Goal: Information Seeking & Learning: Learn about a topic

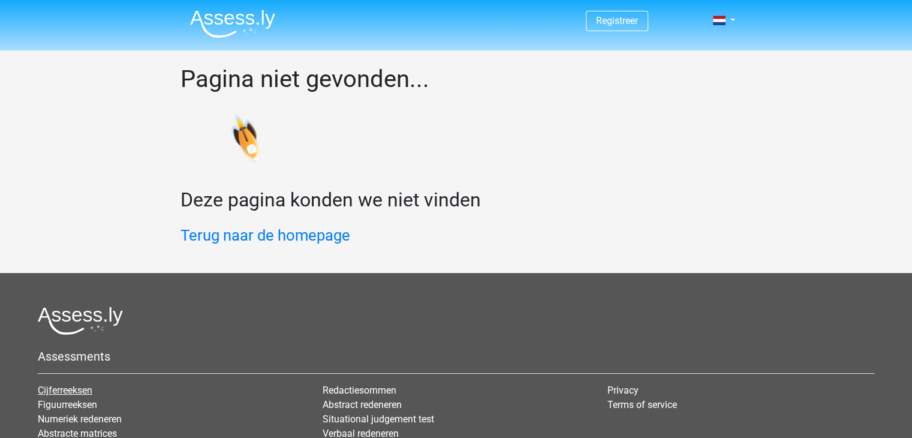
click at [63, 389] on link "Cijferreeksen" at bounding box center [65, 389] width 55 height 11
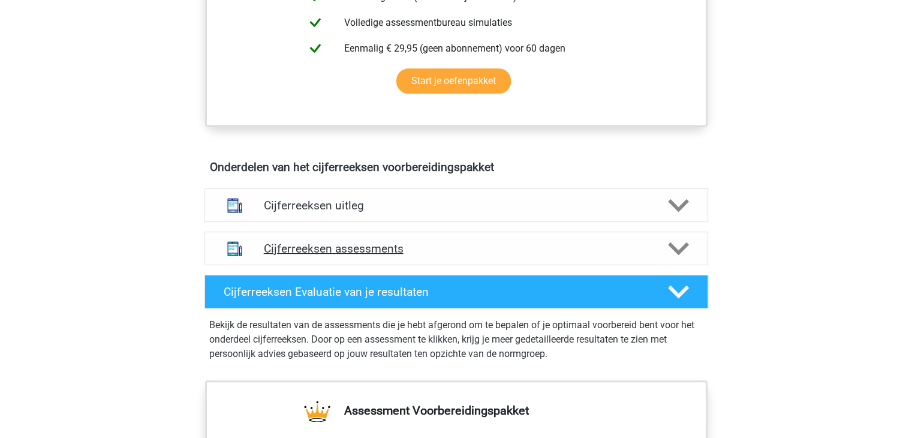
scroll to position [660, 0]
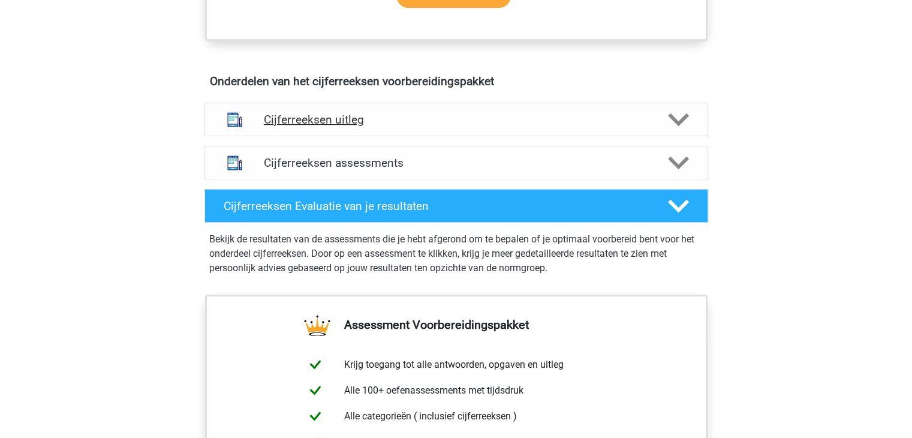
click at [676, 130] on icon at bounding box center [678, 119] width 21 height 21
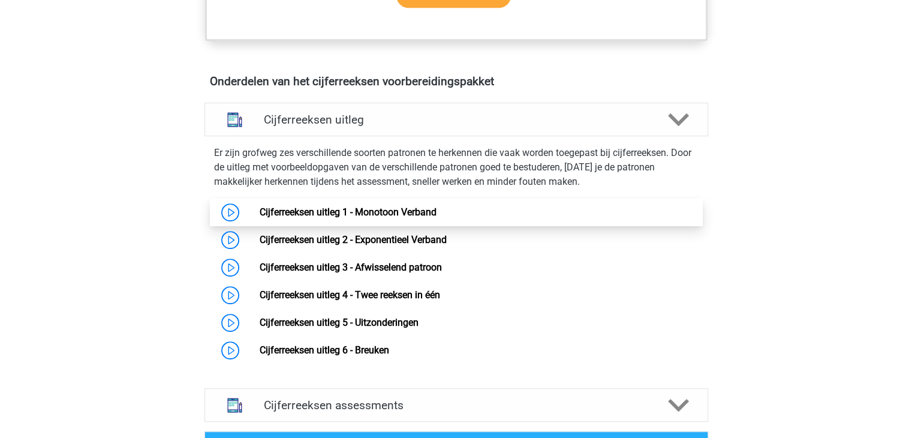
click at [260, 218] on link "Cijferreeksen uitleg 1 - Monotoon Verband" at bounding box center [348, 211] width 177 height 11
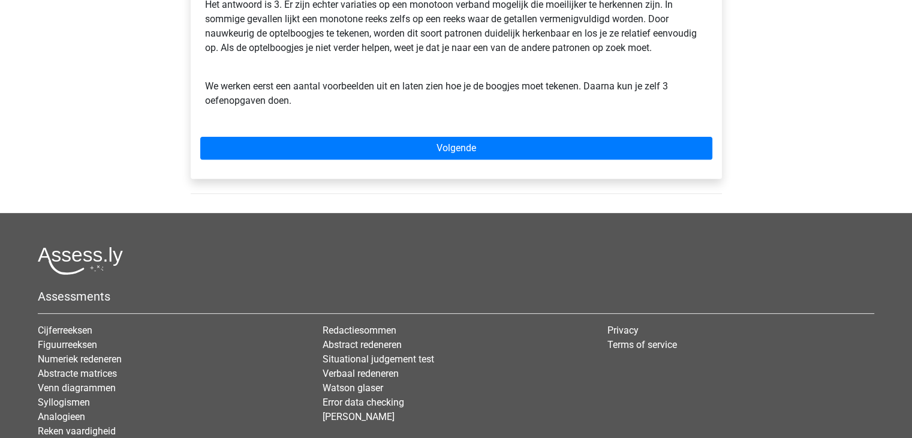
scroll to position [420, 0]
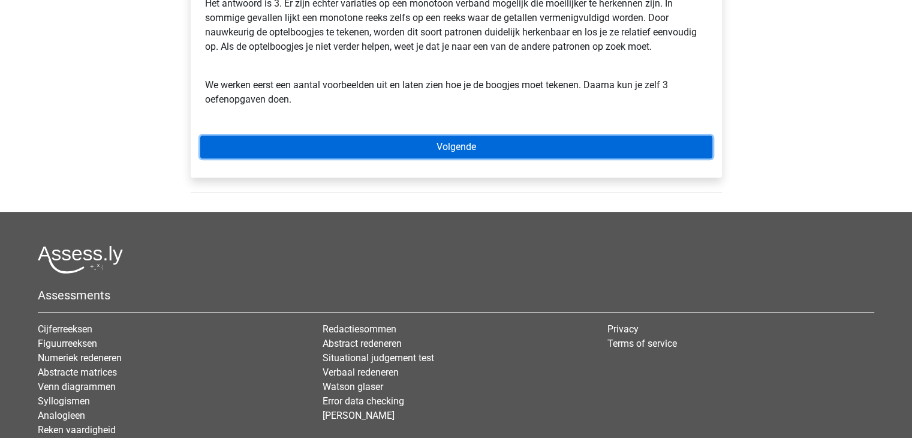
click at [405, 147] on link "Volgende" at bounding box center [456, 146] width 512 height 23
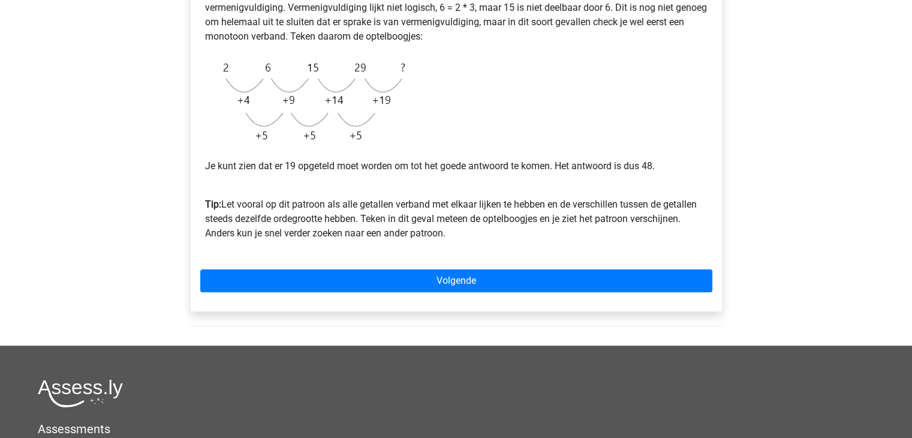
scroll to position [300, 0]
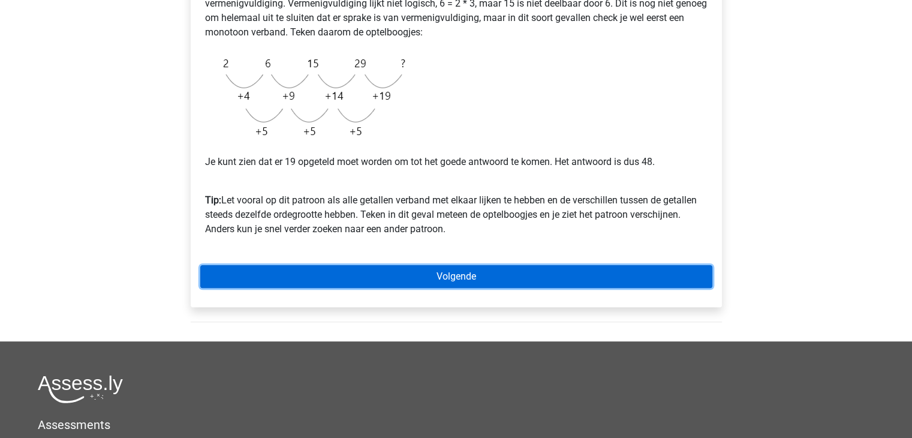
click at [427, 275] on link "Volgende" at bounding box center [456, 276] width 512 height 23
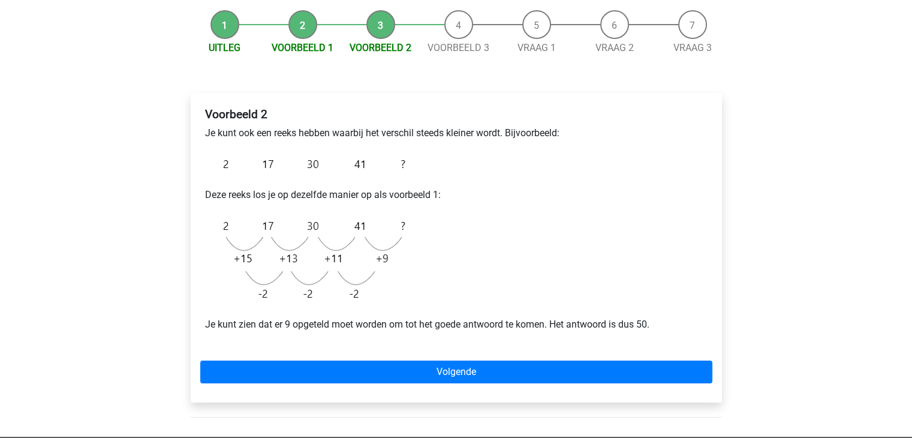
scroll to position [120, 0]
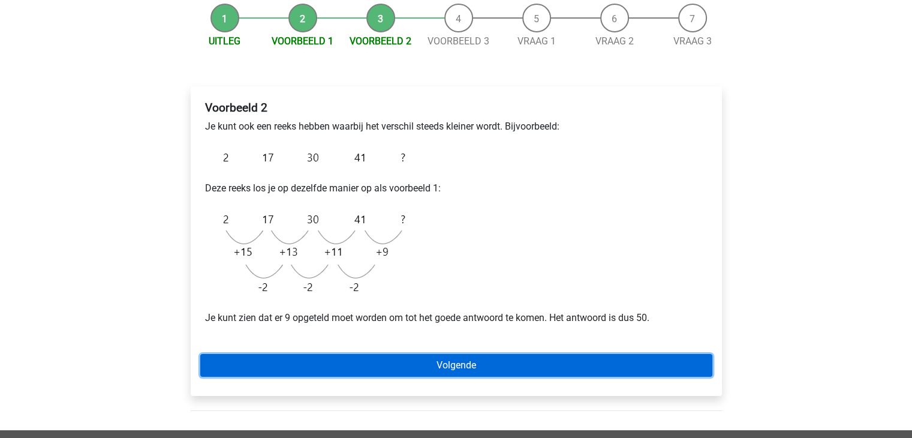
click at [487, 364] on link "Volgende" at bounding box center [456, 365] width 512 height 23
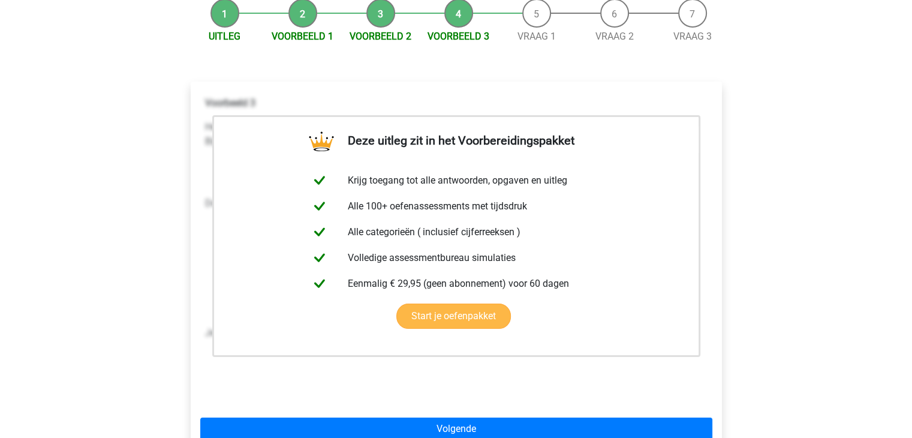
scroll to position [180, 0]
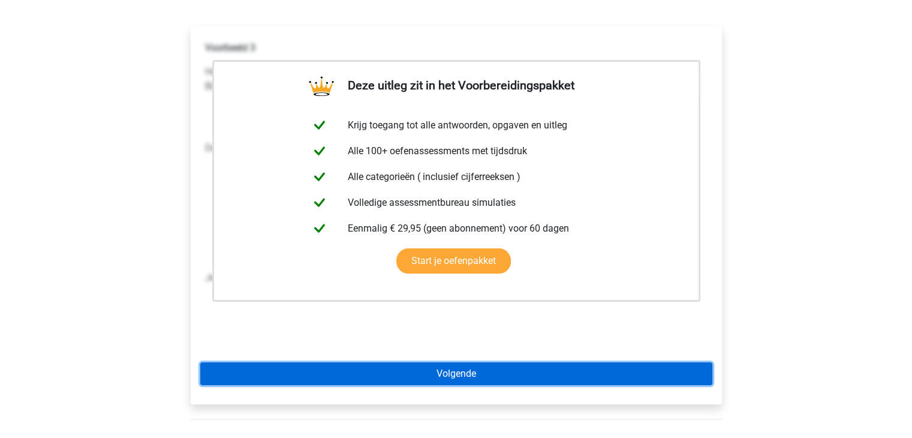
click at [478, 373] on link "Volgende" at bounding box center [456, 373] width 512 height 23
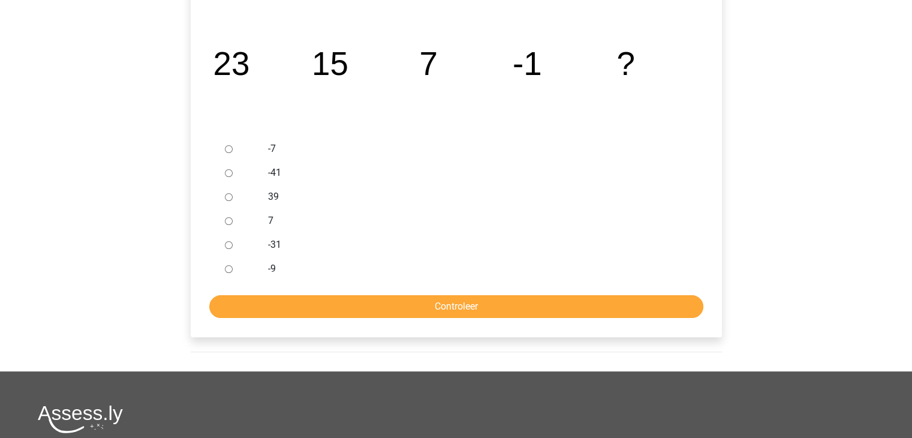
scroll to position [180, 0]
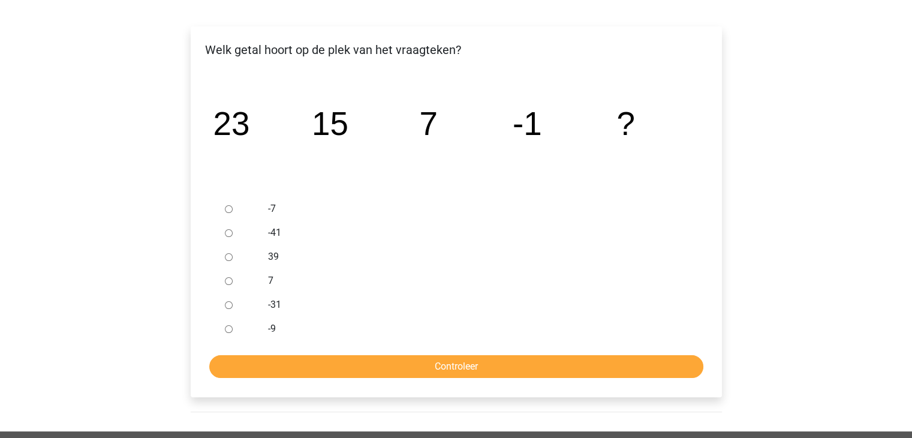
click at [227, 329] on input "-9" at bounding box center [229, 329] width 8 height 8
radio input "true"
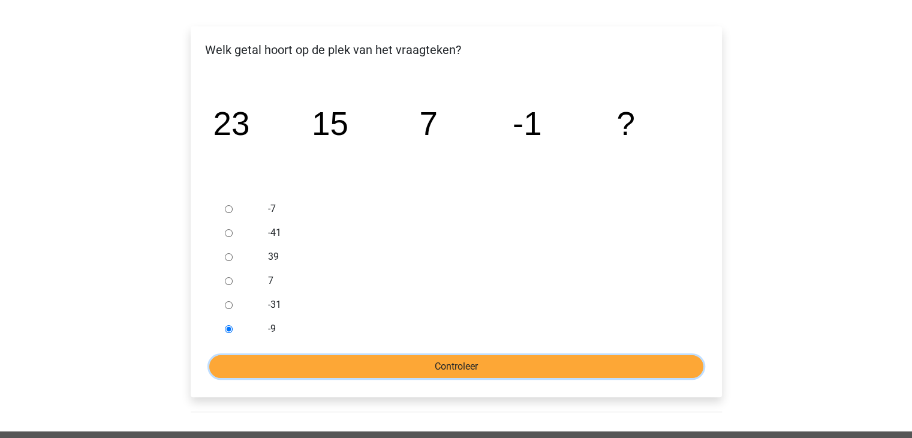
click at [274, 362] on input "Controleer" at bounding box center [456, 366] width 494 height 23
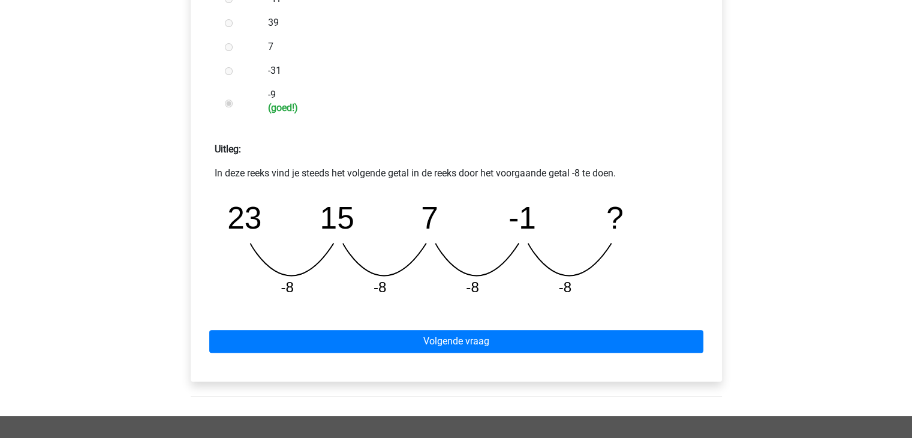
scroll to position [420, 0]
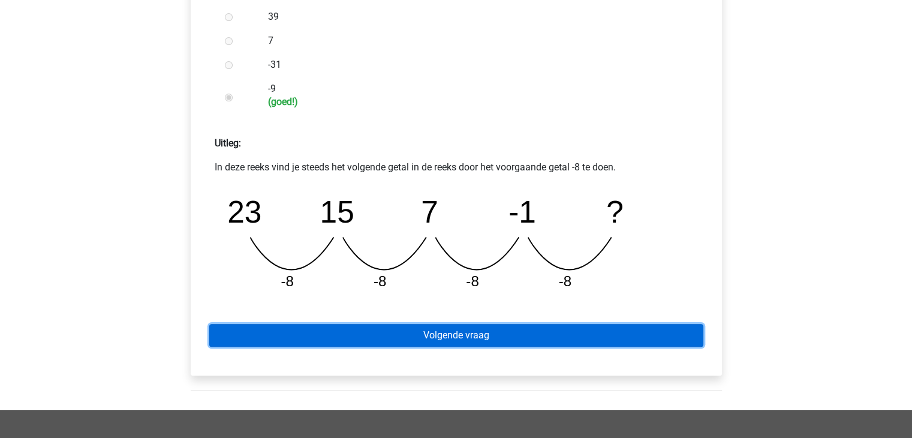
click at [342, 339] on link "Volgende vraag" at bounding box center [456, 335] width 494 height 23
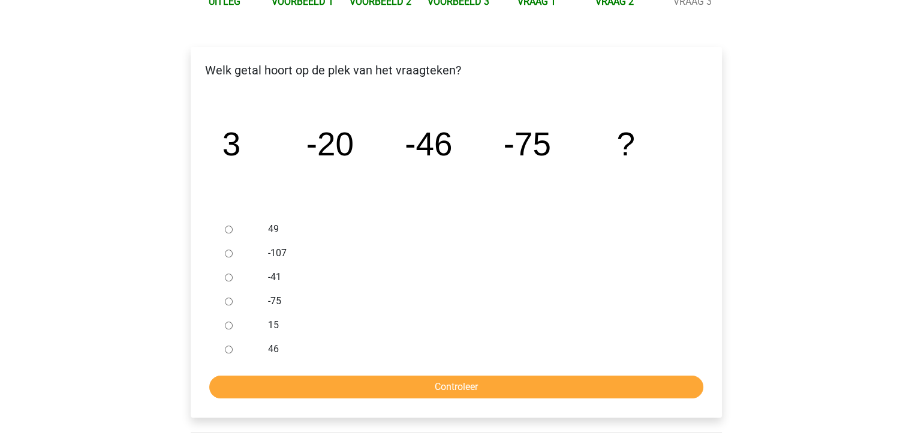
scroll to position [180, 0]
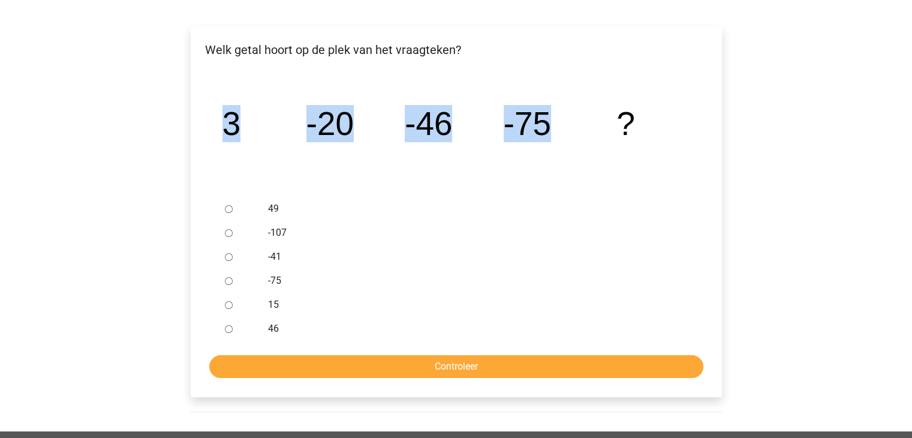
drag, startPoint x: 209, startPoint y: 128, endPoint x: 588, endPoint y: 98, distance: 380.1
click at [588, 98] on div "image/svg+xml 3 -20 -46 -75 ?" at bounding box center [456, 135] width 512 height 124
copy g "3 -20 -46 -75"
click at [383, 180] on icon "image/svg+xml 3 -20 -46 -75 ?" at bounding box center [456, 135] width 493 height 124
drag, startPoint x: 561, startPoint y: 122, endPoint x: 175, endPoint y: 140, distance: 386.6
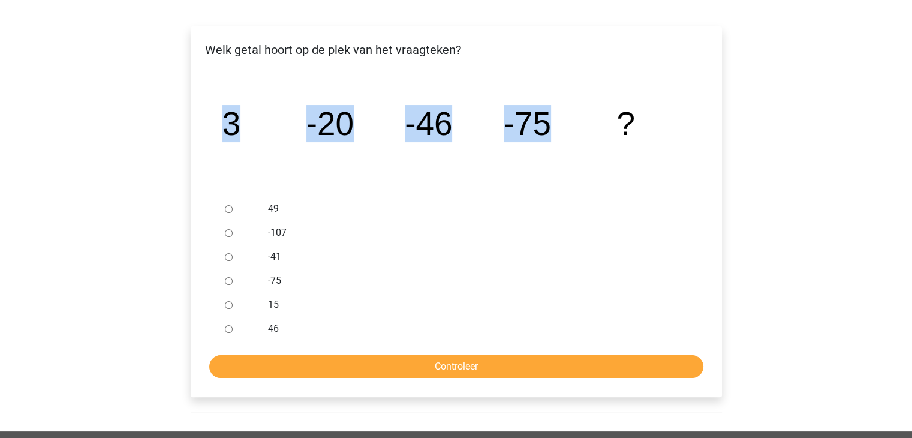
click at [175, 140] on div "Uitleg Voorbeeld 1 Voorbeeld 2 Voorbeeld 3 Vraag 1 Vraag 2 Vraag 3 Welk getal h…" at bounding box center [456, 184] width 570 height 493
copy g "3 -20 -46 -75"
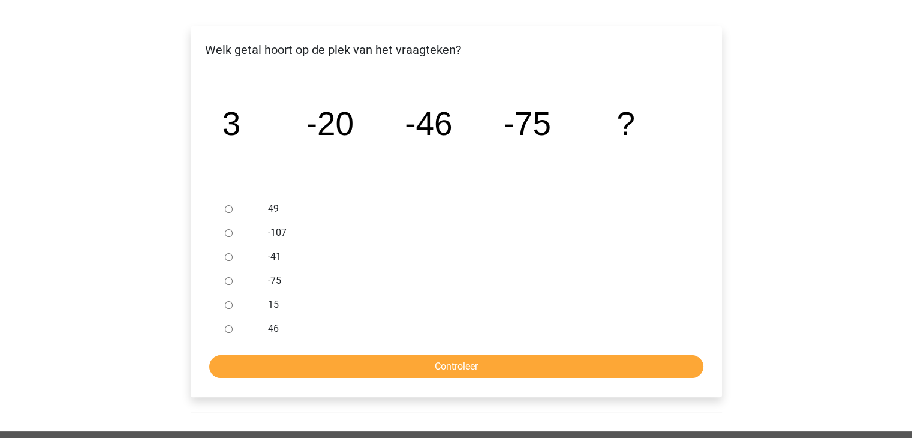
click at [372, 207] on label "49" at bounding box center [475, 208] width 415 height 14
click at [233, 207] on input "49" at bounding box center [229, 209] width 8 height 8
radio input "true"
click at [398, 161] on icon "image/svg+xml 3 -20 -46 -75 ?" at bounding box center [456, 135] width 493 height 124
click at [226, 233] on input "-107" at bounding box center [229, 233] width 8 height 8
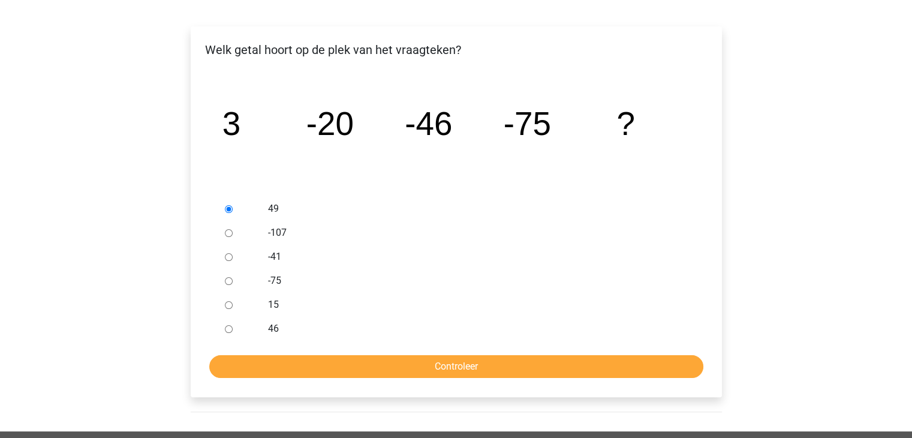
radio input "true"
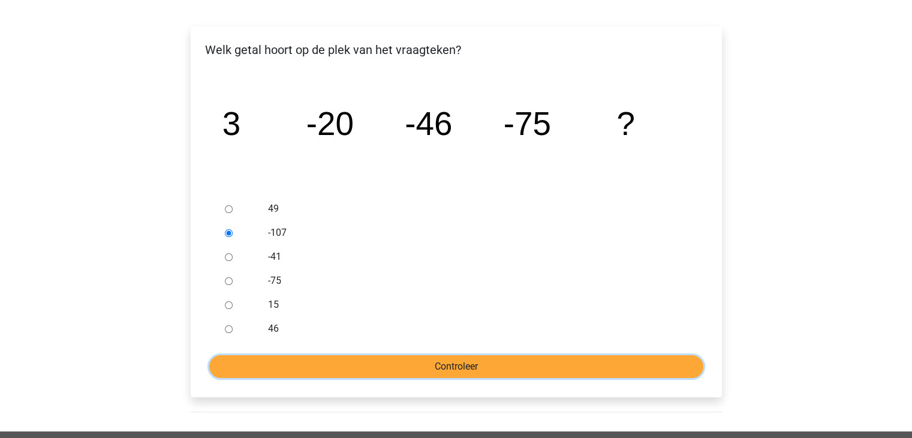
click at [398, 363] on input "Controleer" at bounding box center [456, 366] width 494 height 23
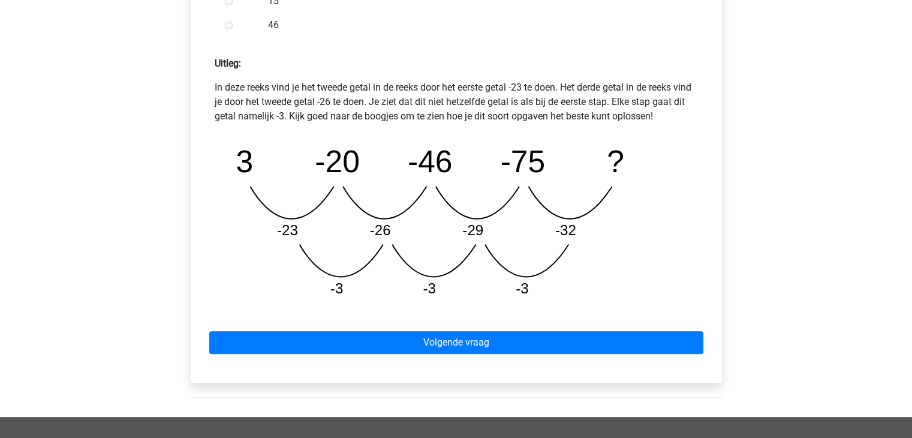
scroll to position [480, 0]
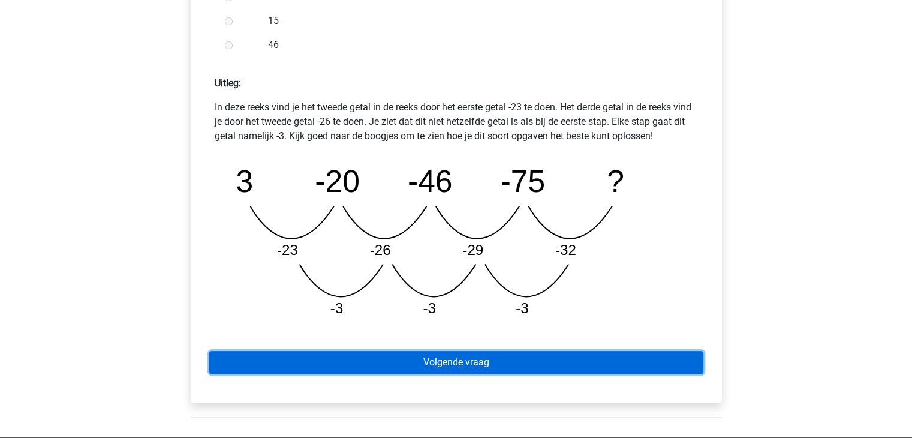
click at [399, 358] on link "Volgende vraag" at bounding box center [456, 362] width 494 height 23
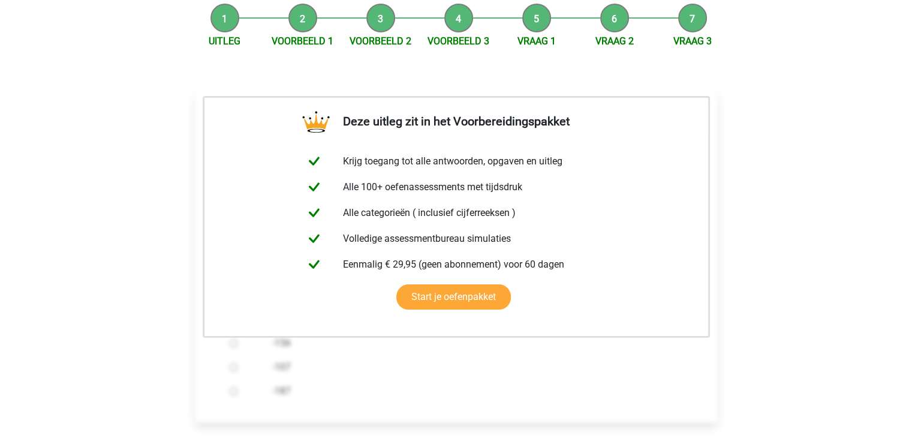
scroll to position [420, 0]
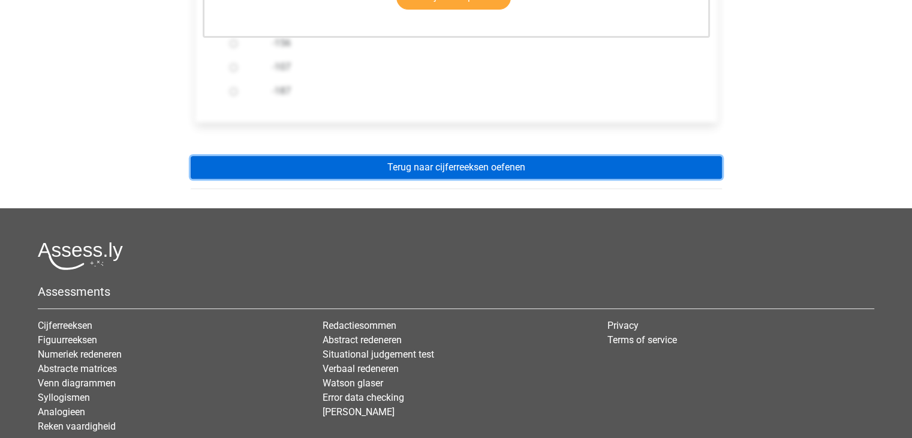
click at [445, 168] on link "Terug naar cijferreeksen oefenen" at bounding box center [456, 167] width 531 height 23
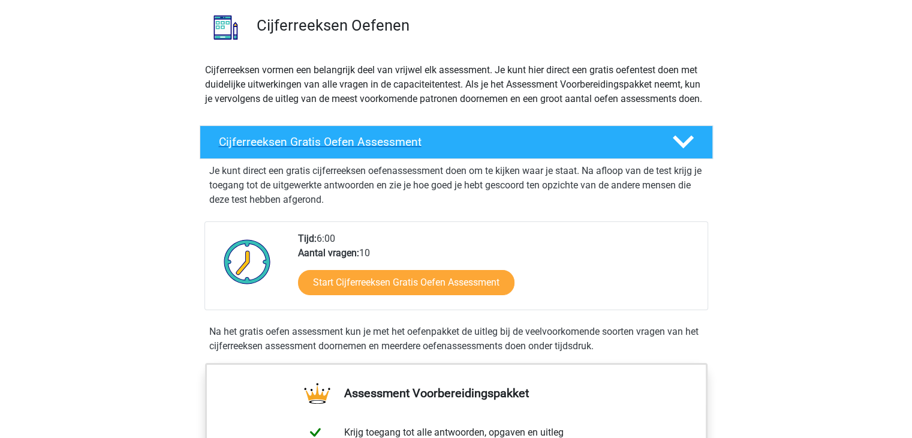
scroll to position [120, 0]
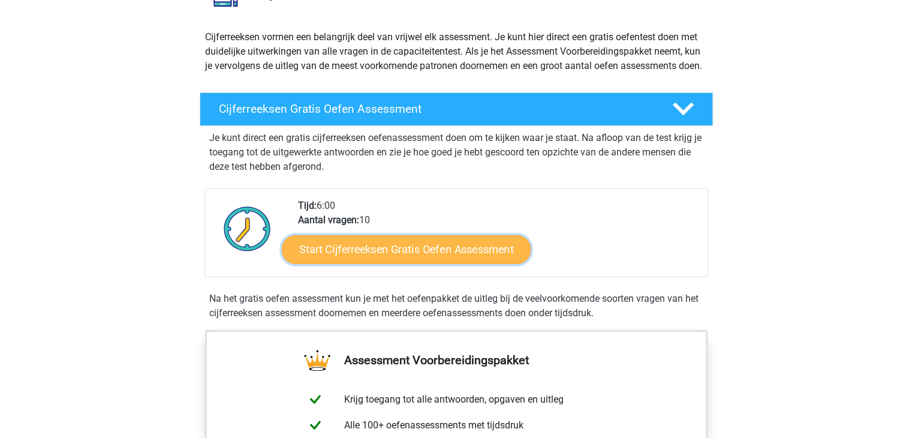
click at [429, 260] on link "Start Cijferreeksen Gratis Oefen Assessment" at bounding box center [406, 248] width 249 height 29
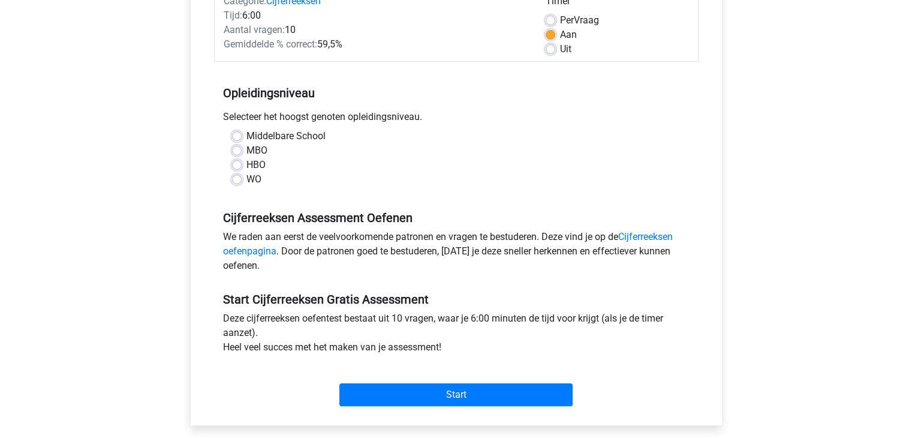
scroll to position [180, 0]
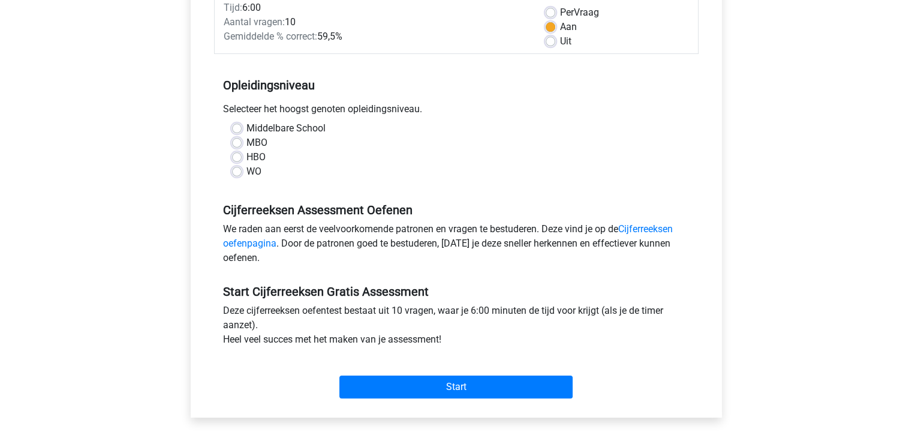
click at [246, 158] on label "HBO" at bounding box center [255, 157] width 19 height 14
click at [238, 158] on input "HBO" at bounding box center [237, 156] width 10 height 12
radio input "true"
click at [246, 141] on label "MBO" at bounding box center [256, 142] width 21 height 14
click at [237, 141] on input "MBO" at bounding box center [237, 141] width 10 height 12
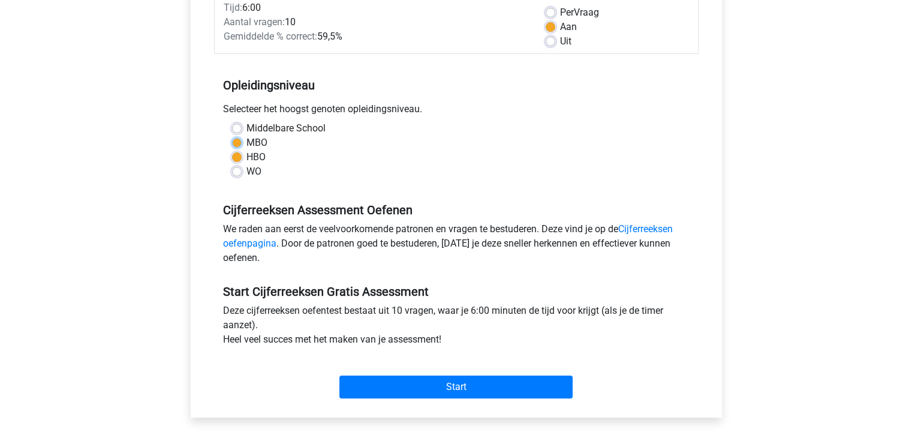
radio input "true"
click at [246, 159] on label "HBO" at bounding box center [255, 157] width 19 height 14
click at [237, 159] on input "HBO" at bounding box center [237, 156] width 10 height 12
radio input "true"
click at [246, 140] on label "MBO" at bounding box center [256, 142] width 21 height 14
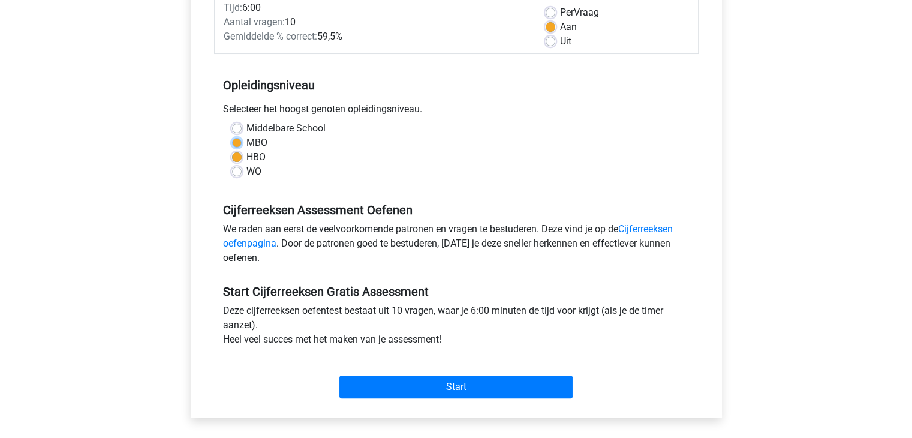
click at [236, 140] on input "MBO" at bounding box center [237, 141] width 10 height 12
radio input "true"
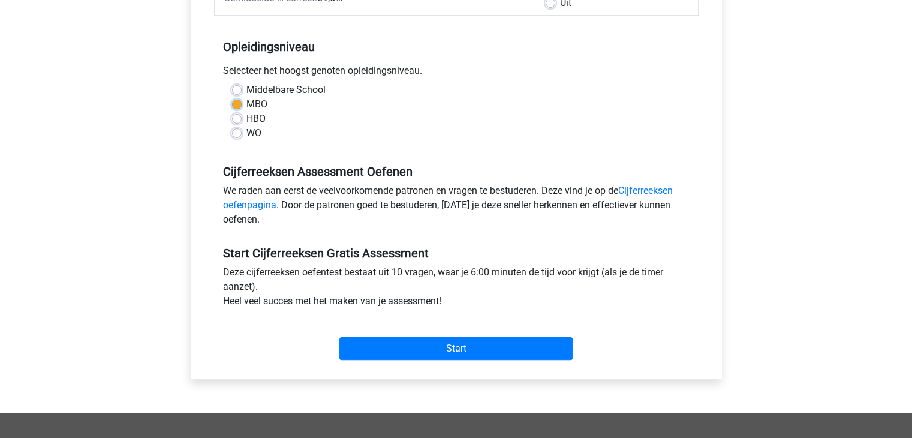
scroll to position [240, 0]
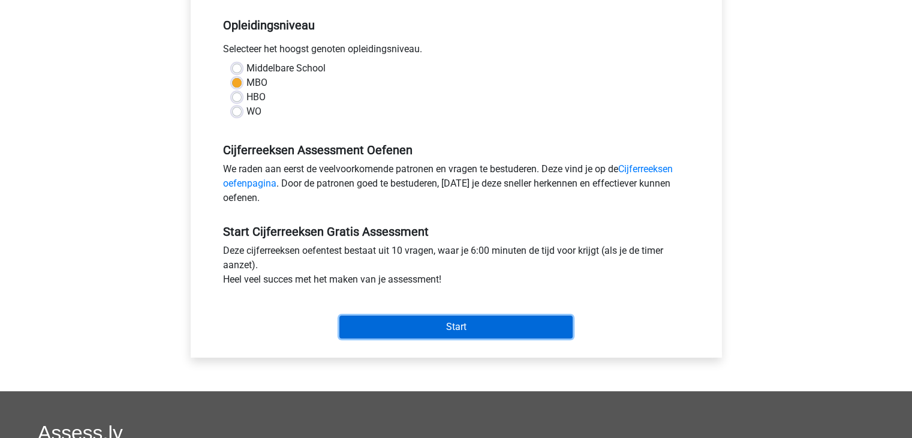
click at [526, 332] on input "Start" at bounding box center [455, 326] width 233 height 23
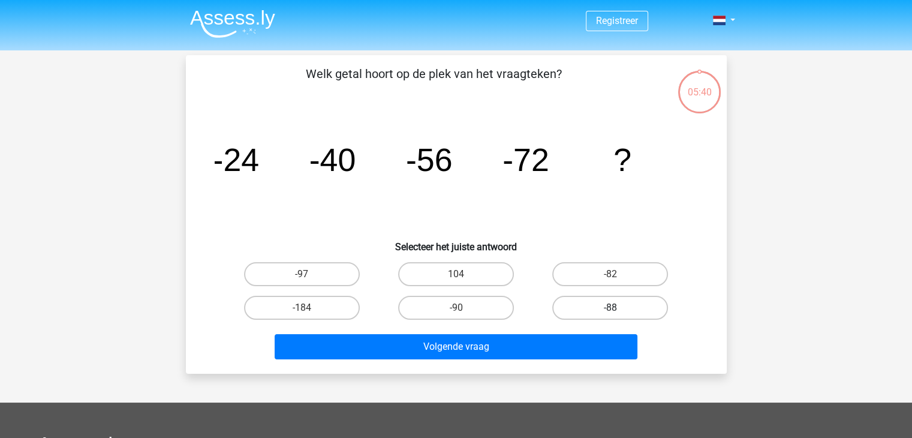
click at [571, 303] on label "-88" at bounding box center [610, 308] width 116 height 24
click at [610, 308] on input "-88" at bounding box center [614, 312] width 8 height 8
radio input "true"
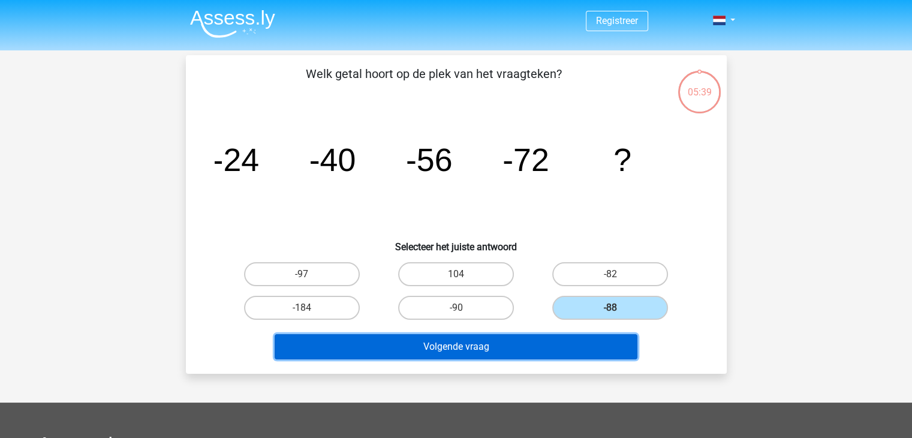
click at [530, 341] on button "Volgende vraag" at bounding box center [456, 346] width 363 height 25
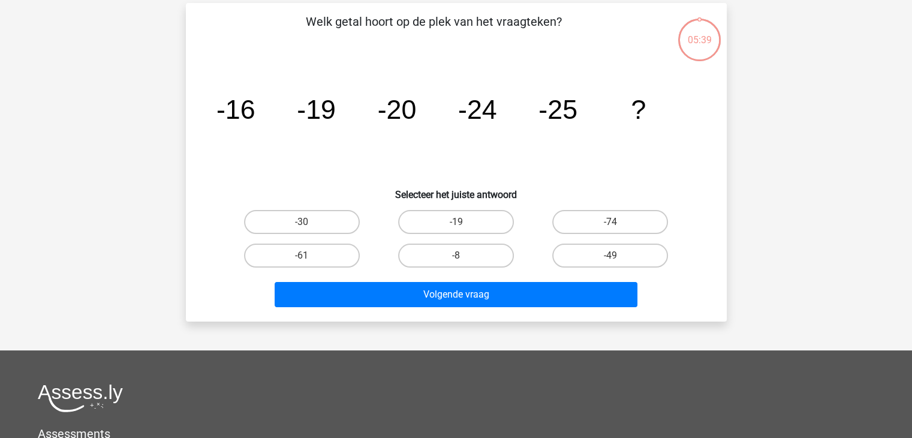
scroll to position [55, 0]
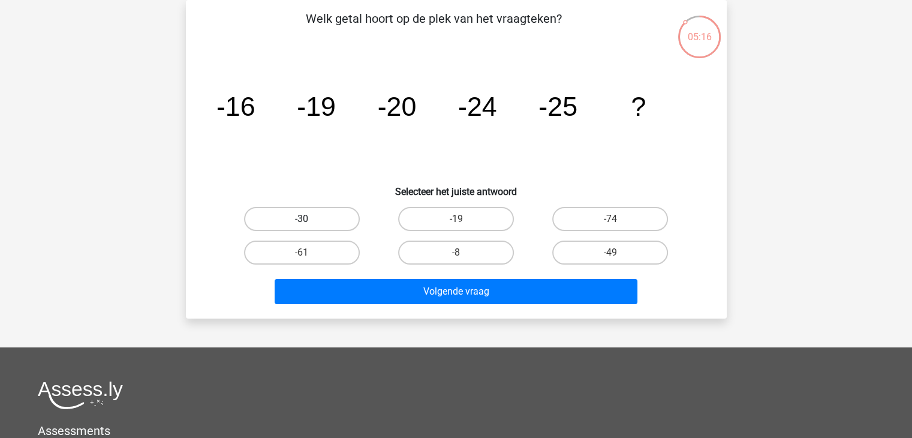
click at [345, 219] on label "-30" at bounding box center [302, 219] width 116 height 24
click at [309, 219] on input "-30" at bounding box center [306, 223] width 8 height 8
radio input "true"
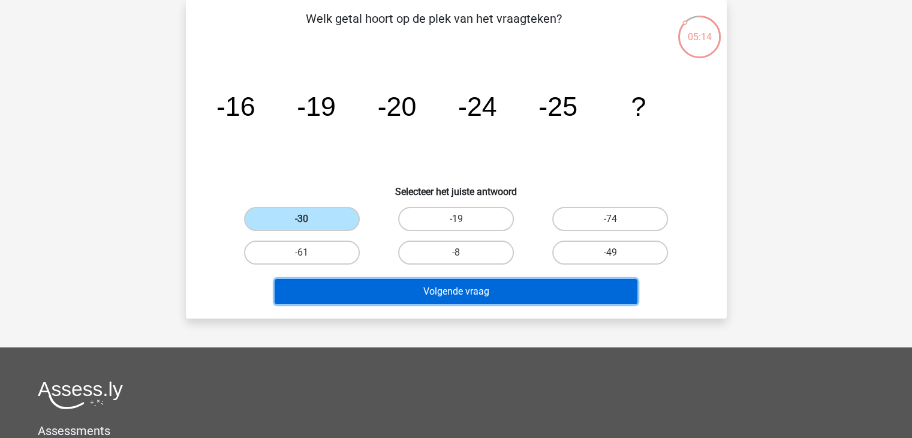
click at [397, 287] on button "Volgende vraag" at bounding box center [456, 291] width 363 height 25
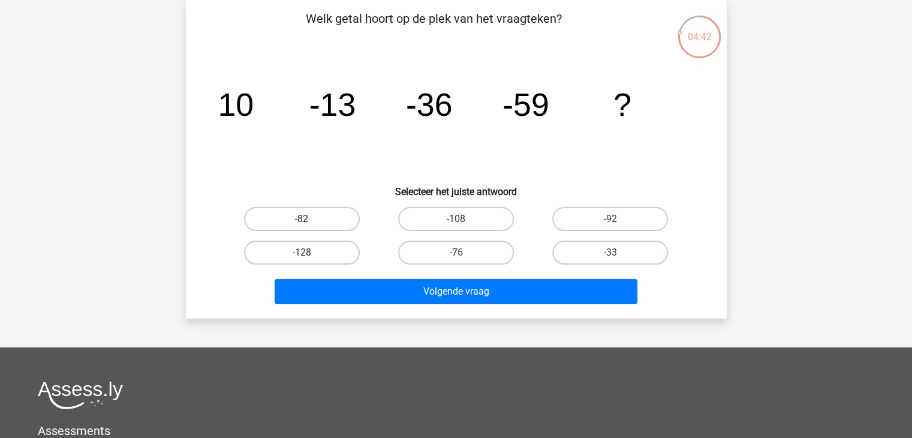
click at [293, 214] on label "-82" at bounding box center [302, 219] width 116 height 24
click at [302, 219] on input "-82" at bounding box center [306, 223] width 8 height 8
radio input "true"
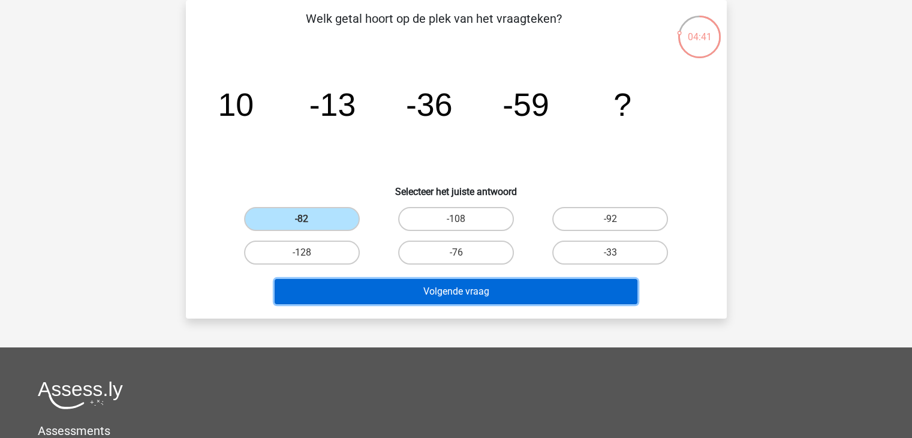
click at [365, 287] on button "Volgende vraag" at bounding box center [456, 291] width 363 height 25
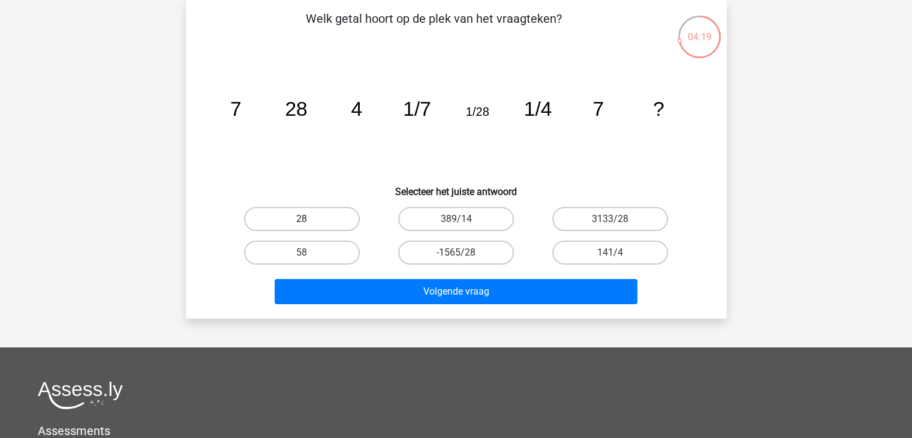
click at [326, 219] on label "28" at bounding box center [302, 219] width 116 height 24
click at [309, 219] on input "28" at bounding box center [306, 223] width 8 height 8
radio input "true"
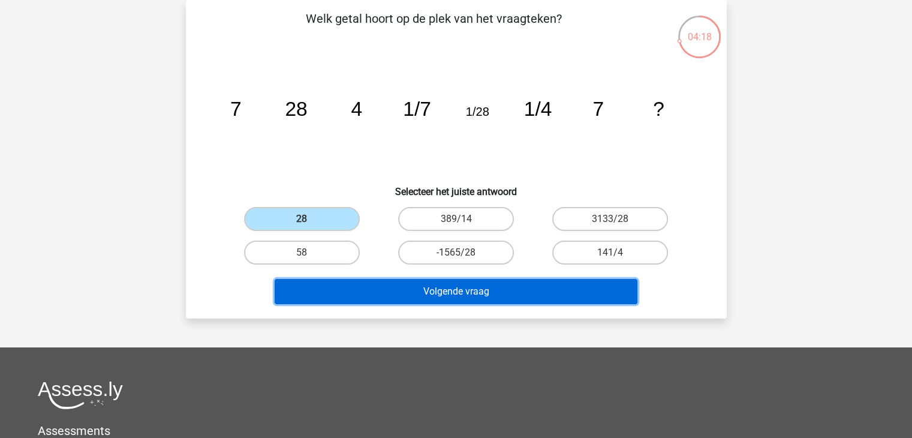
click at [450, 287] on button "Volgende vraag" at bounding box center [456, 291] width 363 height 25
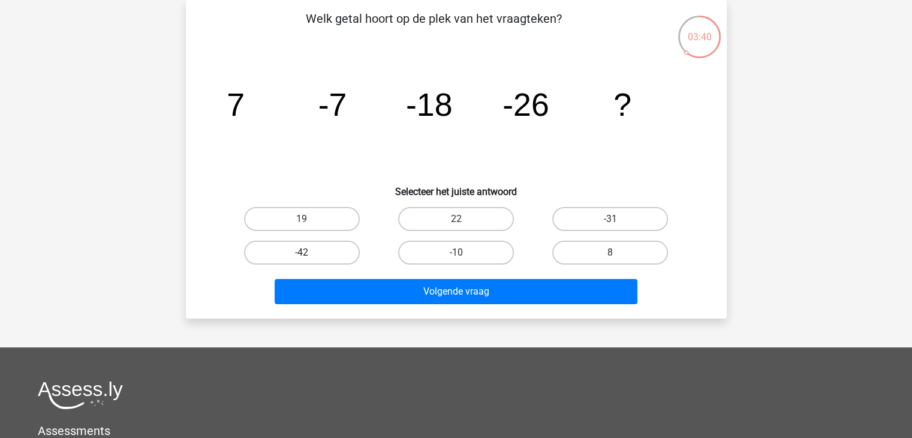
click at [304, 250] on label "-42" at bounding box center [302, 252] width 116 height 24
click at [304, 252] on input "-42" at bounding box center [306, 256] width 8 height 8
radio input "true"
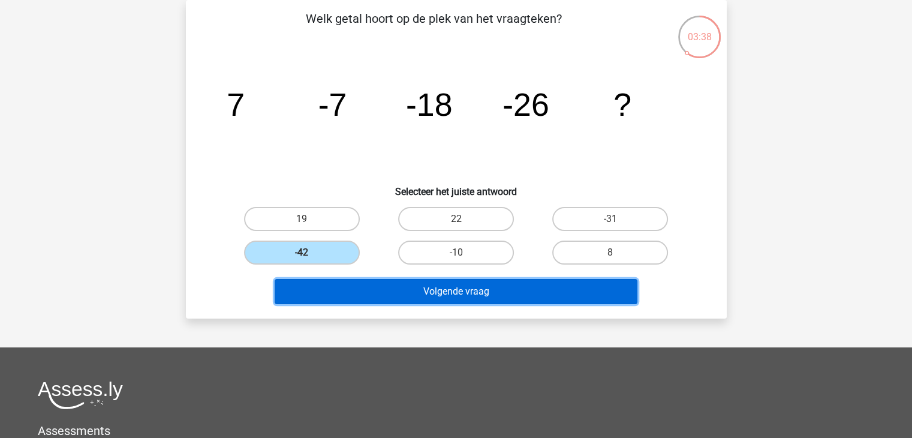
click at [469, 279] on button "Volgende vraag" at bounding box center [456, 291] width 363 height 25
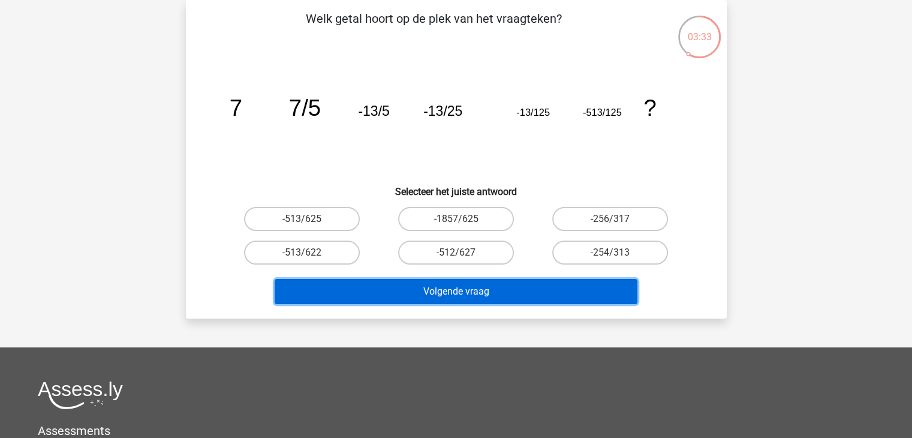
click at [380, 281] on button "Volgende vraag" at bounding box center [456, 291] width 363 height 25
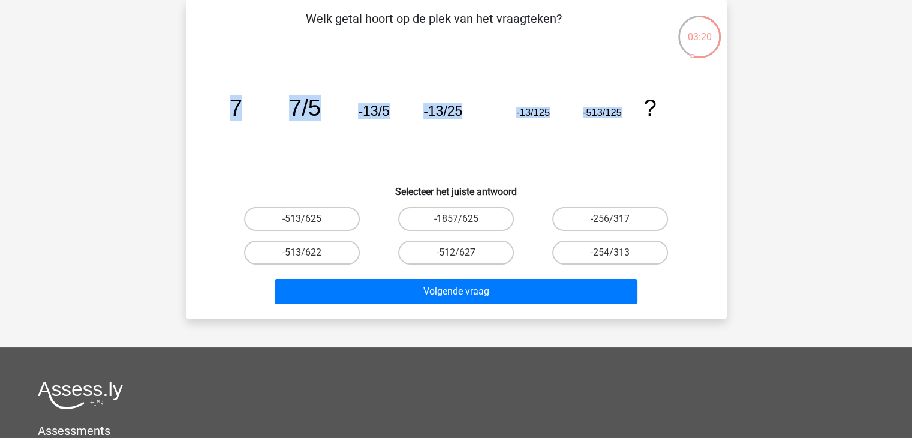
drag, startPoint x: 578, startPoint y: 128, endPoint x: 192, endPoint y: 128, distance: 386.1
click at [192, 128] on div "Welk getal hoort op de plek van het vraagteken? image/svg+xml 7 7/5 -13/5 -13/2…" at bounding box center [456, 159] width 531 height 299
copy g "7 7/5 -13/5 -13/25 -13/125 -513/125"
click at [697, 187] on h6 "Selecteer het juiste antwoord" at bounding box center [456, 186] width 502 height 21
click at [331, 222] on label "-513/625" at bounding box center [302, 219] width 116 height 24
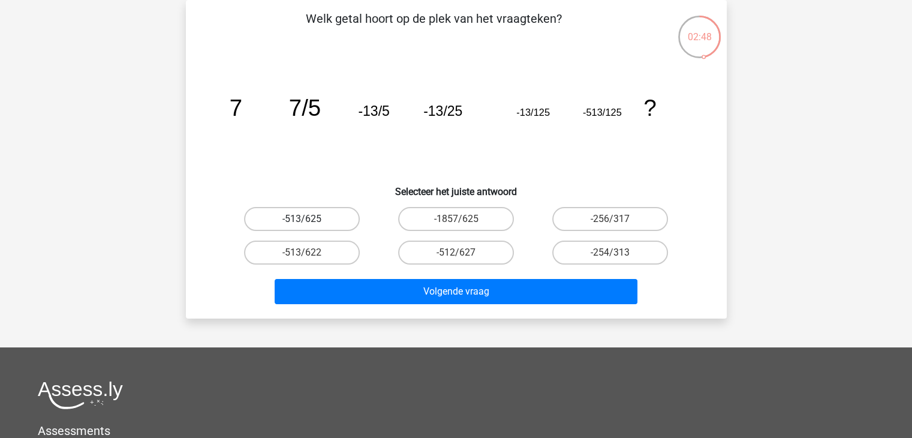
click at [309, 222] on input "-513/625" at bounding box center [306, 223] width 8 height 8
radio input "true"
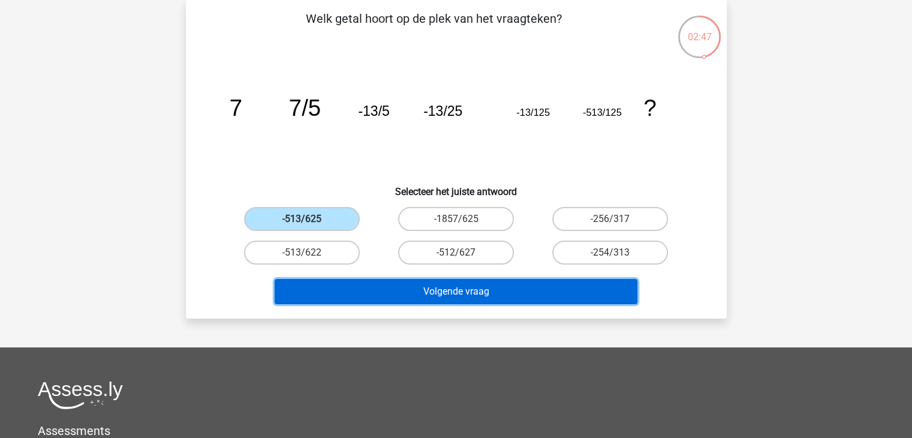
click at [415, 292] on button "Volgende vraag" at bounding box center [456, 291] width 363 height 25
click at [414, 293] on button "Volgende vraag" at bounding box center [456, 291] width 363 height 25
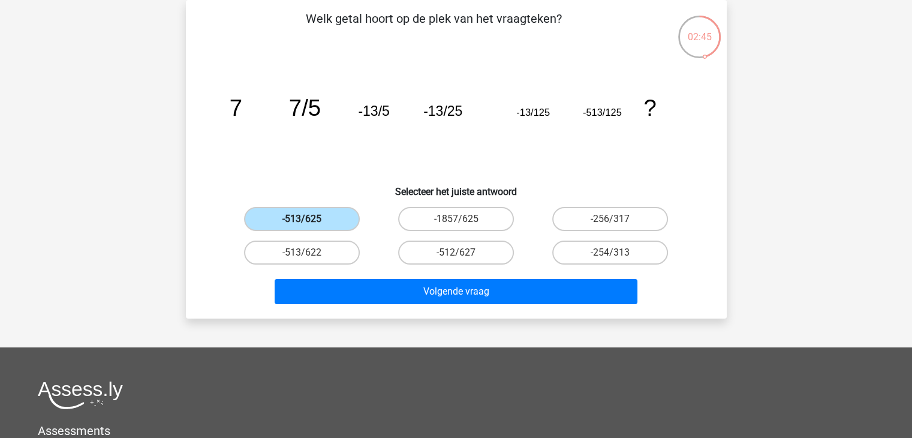
click at [321, 221] on label "-513/625" at bounding box center [302, 219] width 116 height 24
click at [309, 221] on input "-513/625" at bounding box center [306, 223] width 8 height 8
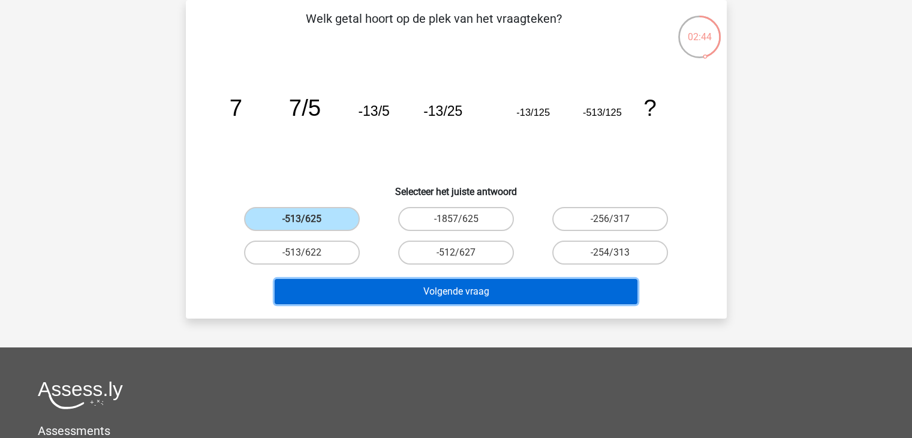
click at [364, 294] on button "Volgende vraag" at bounding box center [456, 291] width 363 height 25
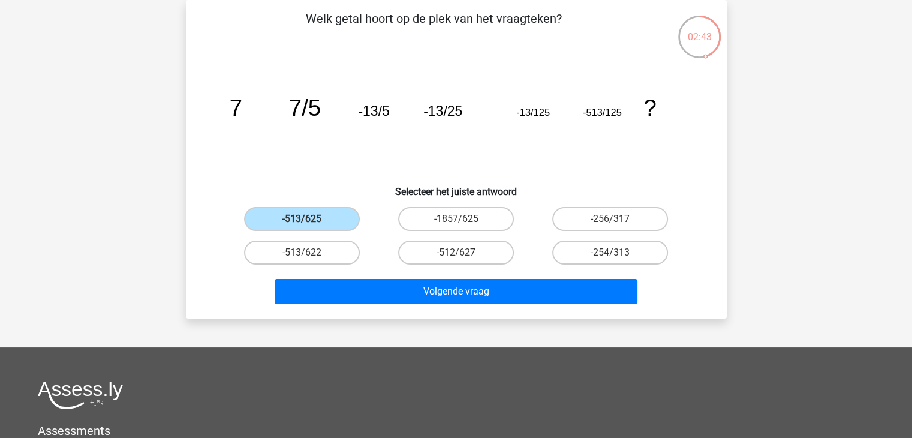
click at [379, 264] on div "-512/627" at bounding box center [456, 253] width 154 height 34
click at [329, 252] on label "-513/622" at bounding box center [302, 252] width 116 height 24
click at [309, 252] on input "-513/622" at bounding box center [306, 256] width 8 height 8
radio input "true"
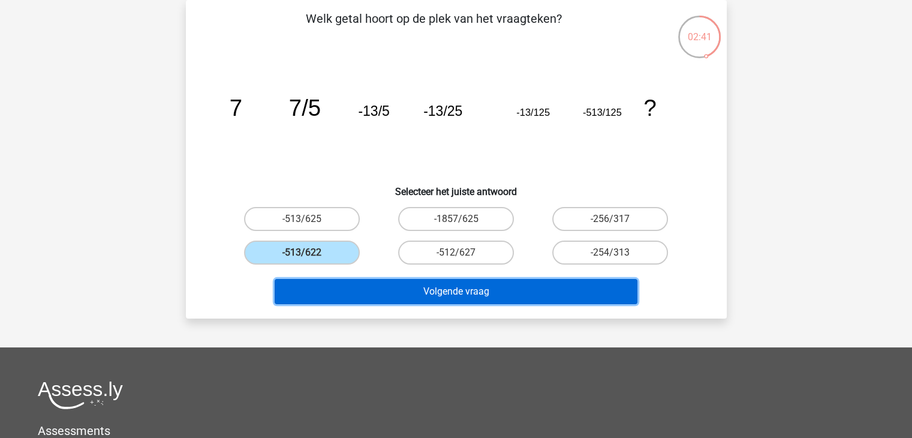
click at [369, 292] on button "Volgende vraag" at bounding box center [456, 291] width 363 height 25
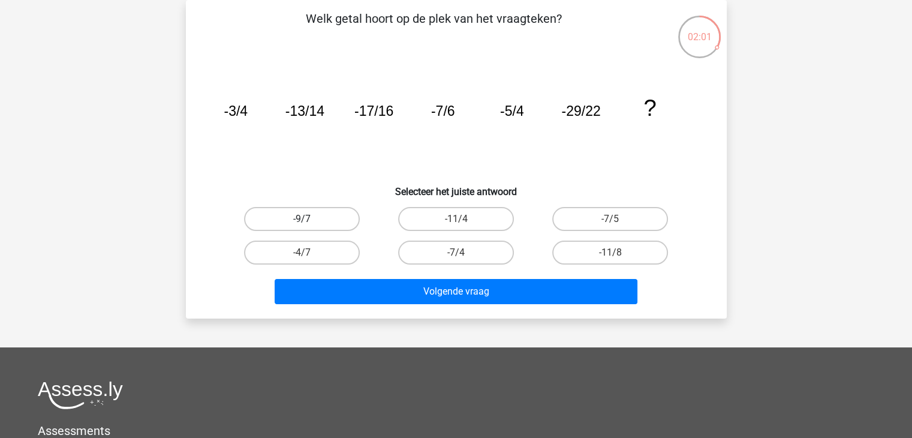
click at [338, 224] on label "-9/7" at bounding box center [302, 219] width 116 height 24
click at [309, 224] on input "-9/7" at bounding box center [306, 223] width 8 height 8
radio input "true"
click at [595, 252] on label "-11/8" at bounding box center [610, 252] width 116 height 24
click at [610, 252] on input "-11/8" at bounding box center [614, 256] width 8 height 8
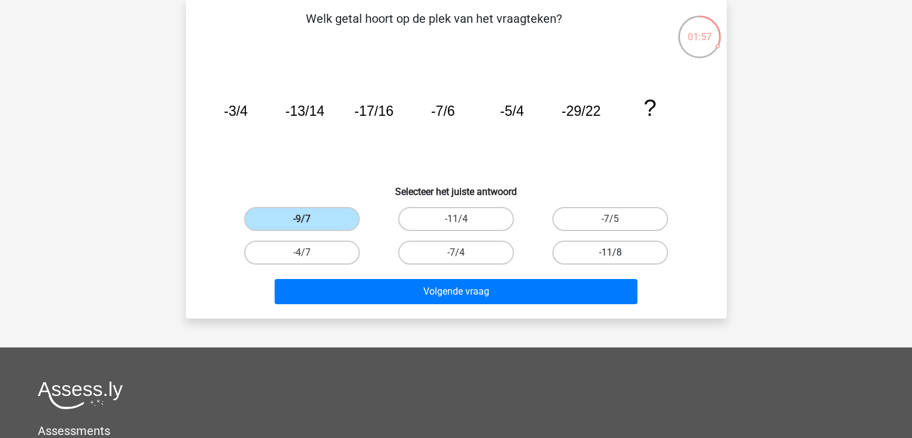
radio input "true"
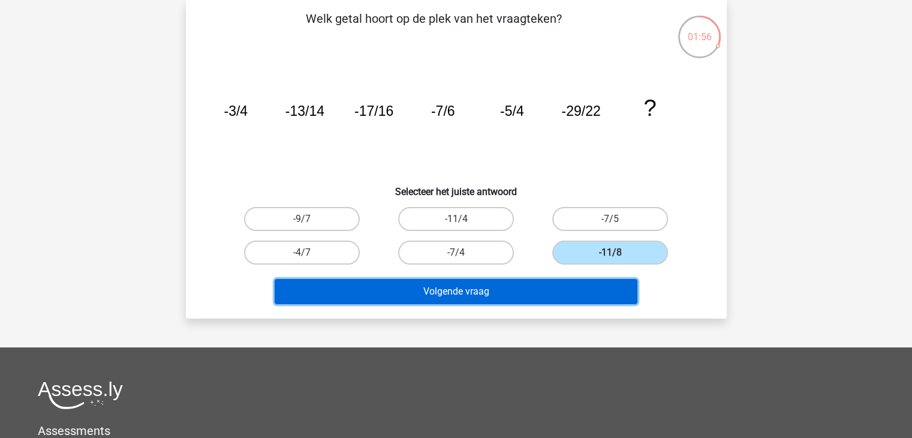
click at [513, 290] on button "Volgende vraag" at bounding box center [456, 291] width 363 height 25
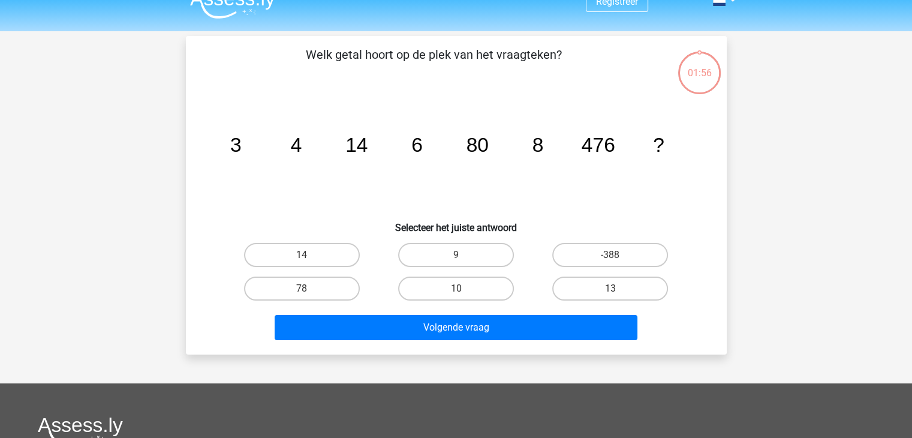
scroll to position [0, 0]
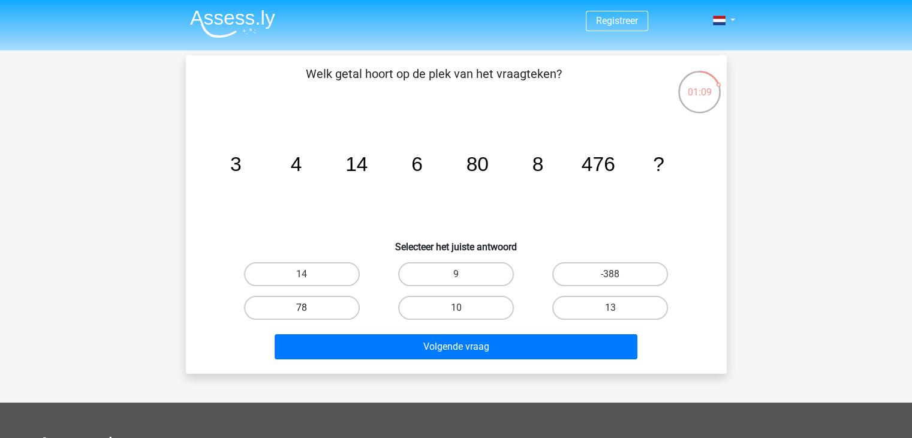
click at [336, 300] on label "78" at bounding box center [302, 308] width 116 height 24
click at [309, 308] on input "78" at bounding box center [306, 312] width 8 height 8
radio input "true"
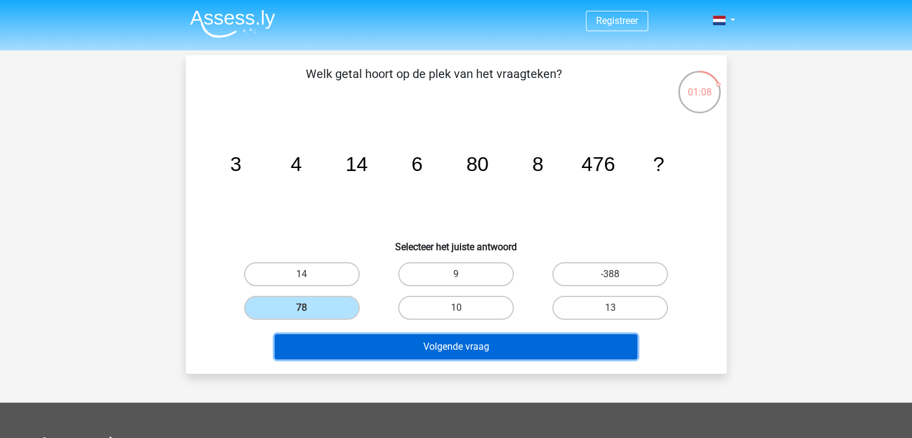
click at [408, 346] on button "Volgende vraag" at bounding box center [456, 346] width 363 height 25
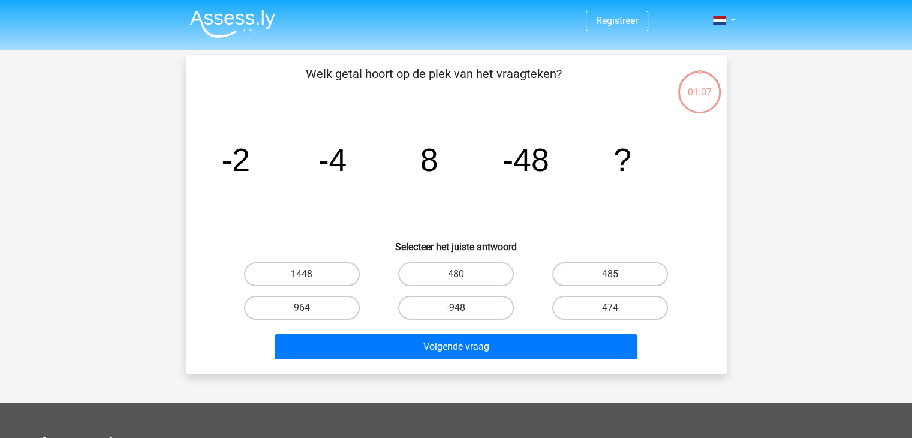
scroll to position [55, 0]
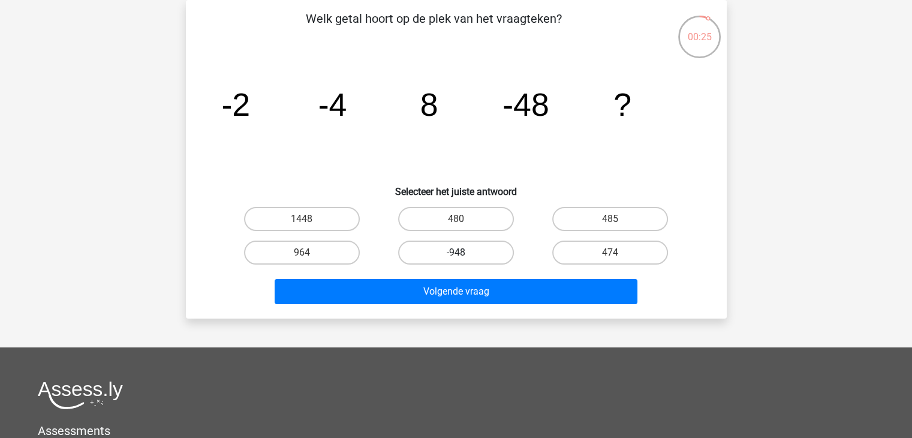
click at [492, 252] on label "-948" at bounding box center [456, 252] width 116 height 24
click at [463, 252] on input "-948" at bounding box center [460, 256] width 8 height 8
radio input "true"
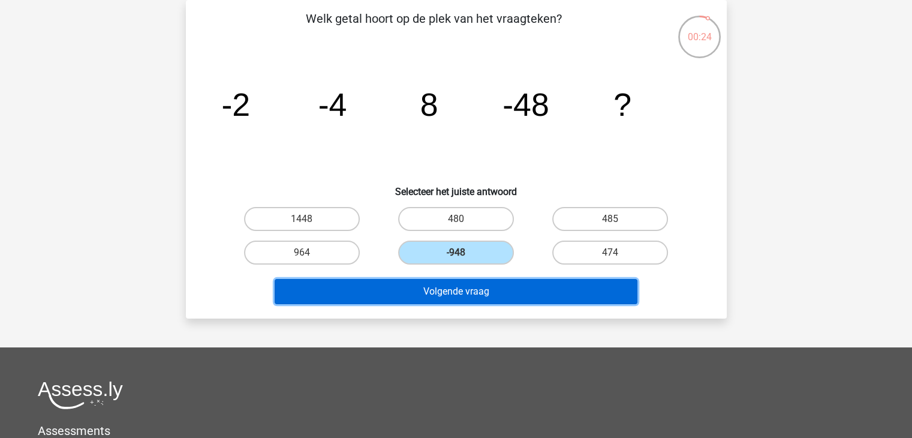
click at [486, 291] on button "Volgende vraag" at bounding box center [456, 291] width 363 height 25
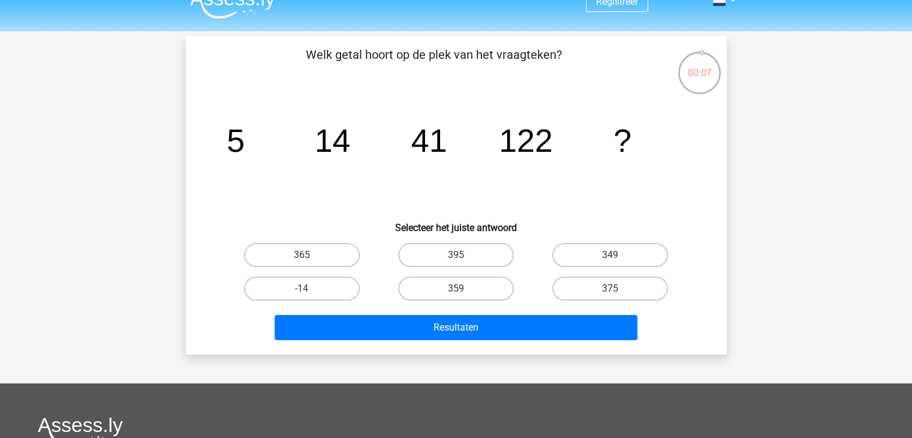
scroll to position [0, 0]
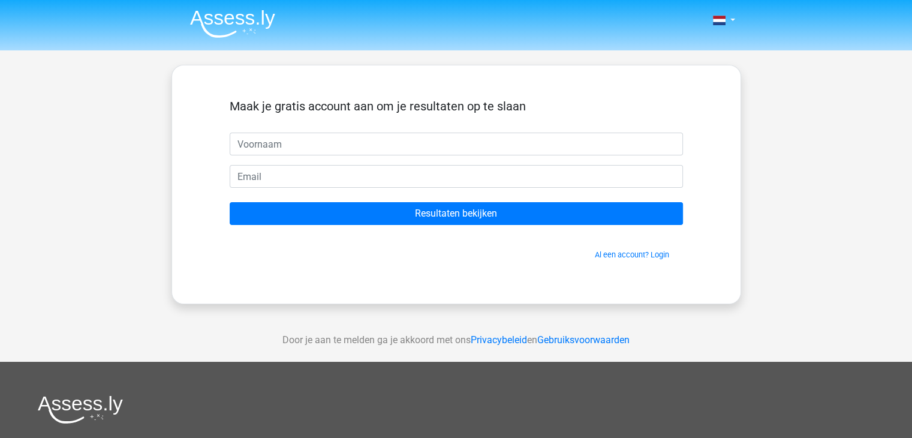
click at [291, 146] on input "text" at bounding box center [456, 144] width 453 height 23
type input "w"
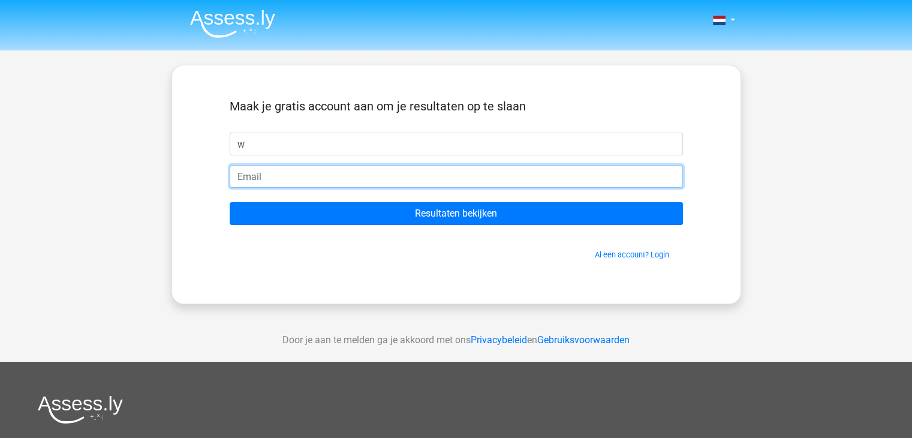
click at [278, 171] on input "email" at bounding box center [456, 176] width 453 height 23
type input "[EMAIL_ADDRESS][DOMAIN_NAME]"
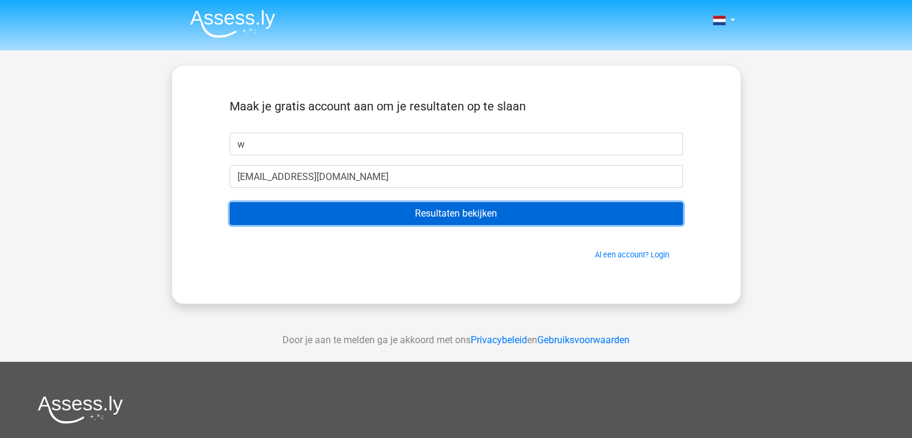
click at [335, 215] on input "Resultaten bekijken" at bounding box center [456, 213] width 453 height 23
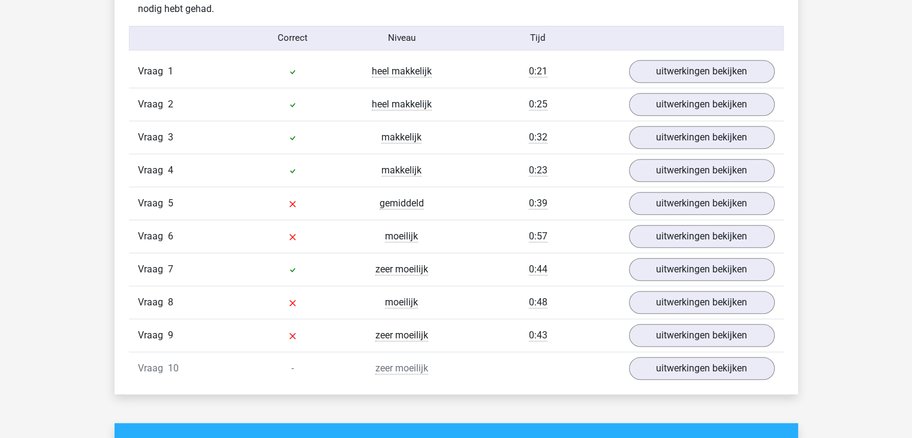
scroll to position [959, 0]
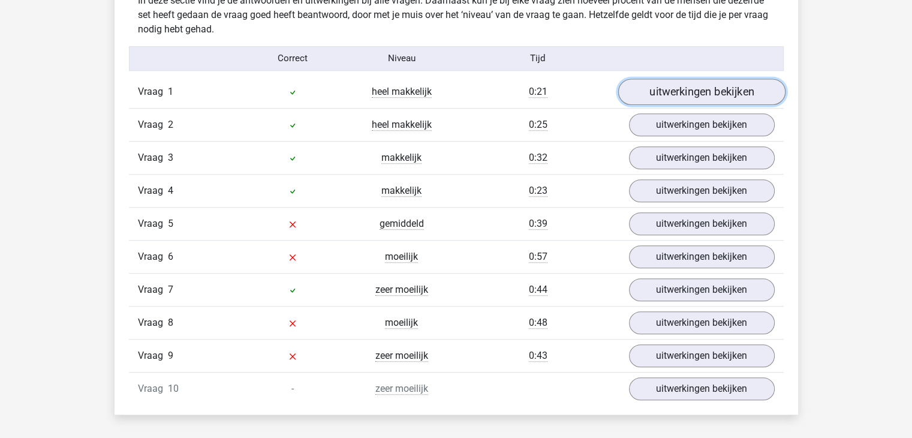
click at [674, 89] on link "uitwerkingen bekijken" at bounding box center [701, 92] width 167 height 26
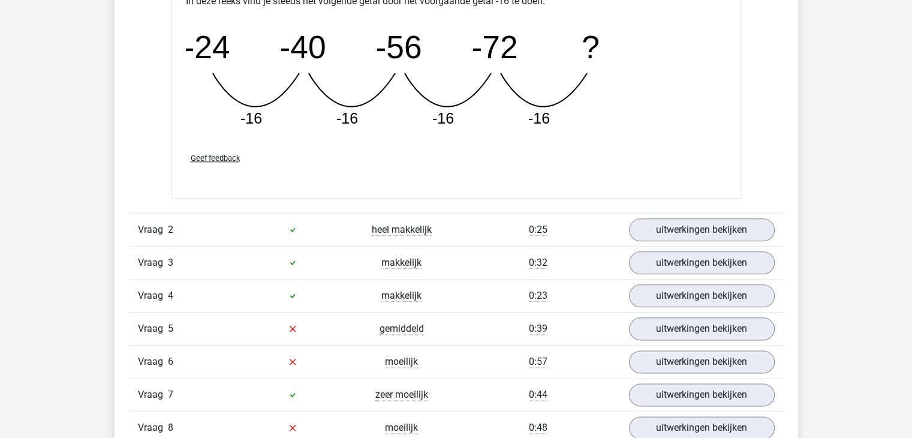
scroll to position [1379, 0]
click at [663, 226] on link "uitwerkingen bekijken" at bounding box center [701, 229] width 167 height 26
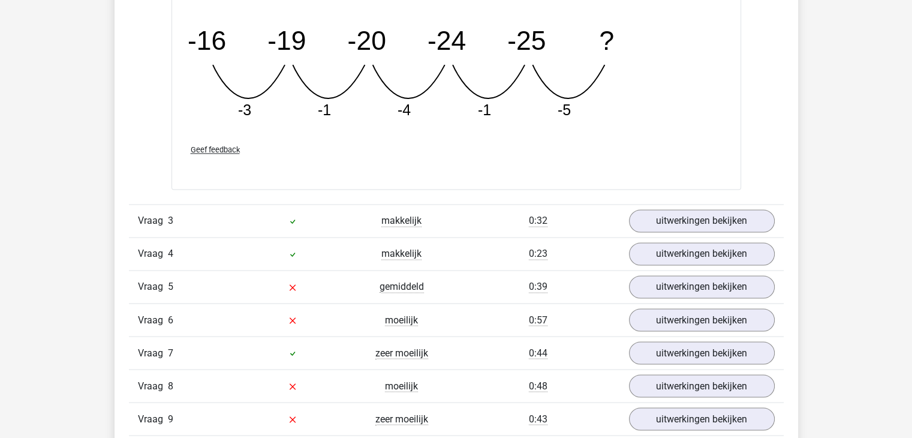
scroll to position [1979, 0]
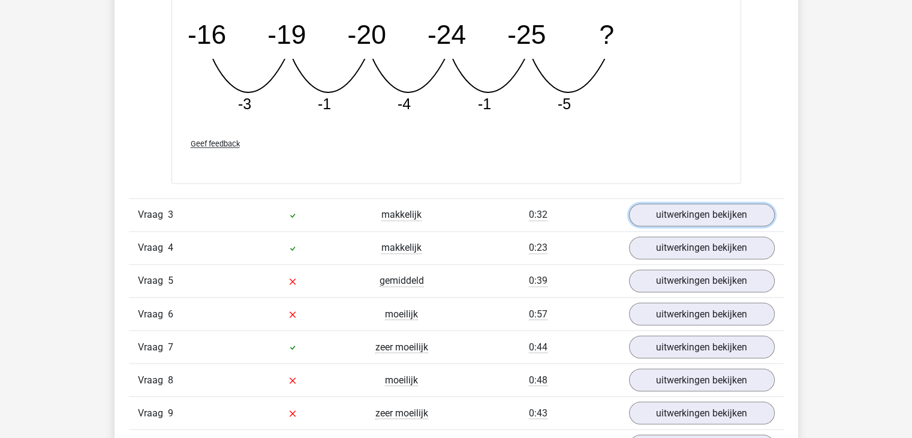
click at [658, 216] on link "uitwerkingen bekijken" at bounding box center [702, 214] width 146 height 23
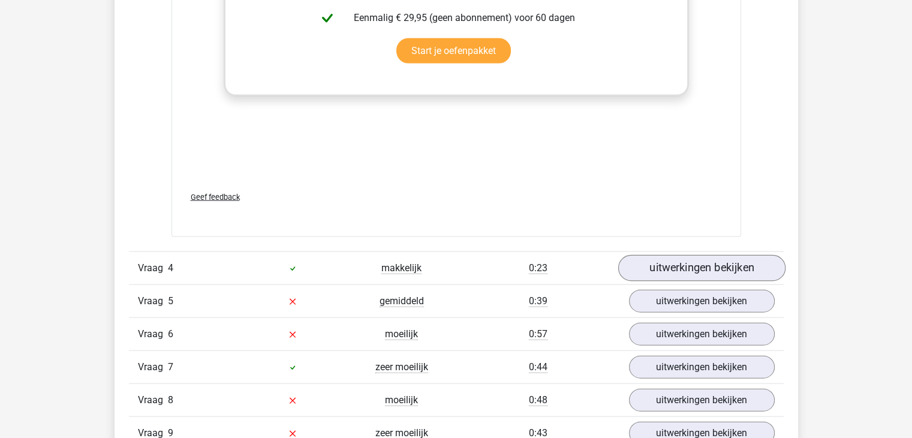
scroll to position [2758, 0]
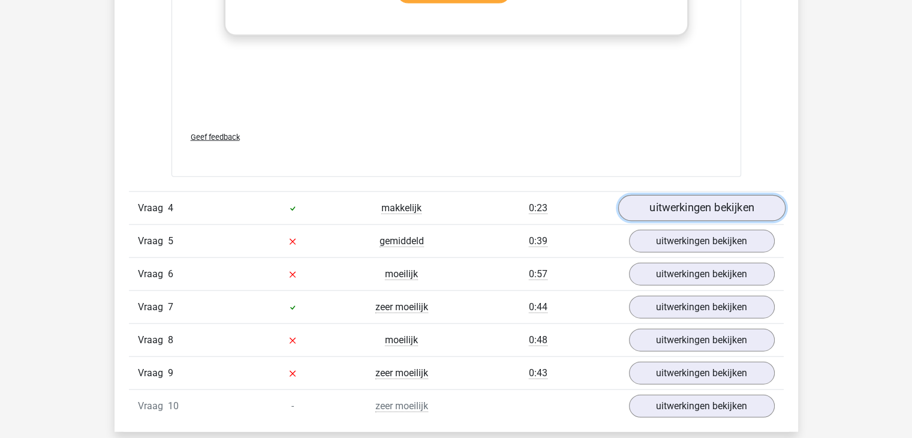
click at [671, 201] on link "uitwerkingen bekijken" at bounding box center [701, 208] width 167 height 26
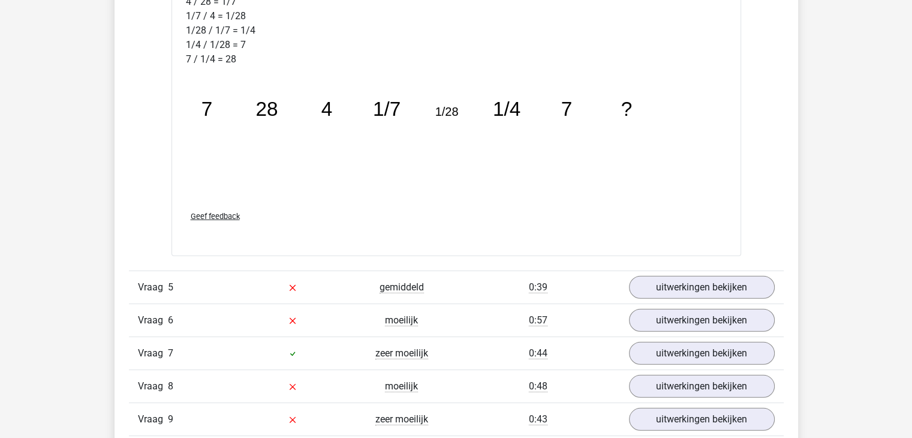
scroll to position [3357, 0]
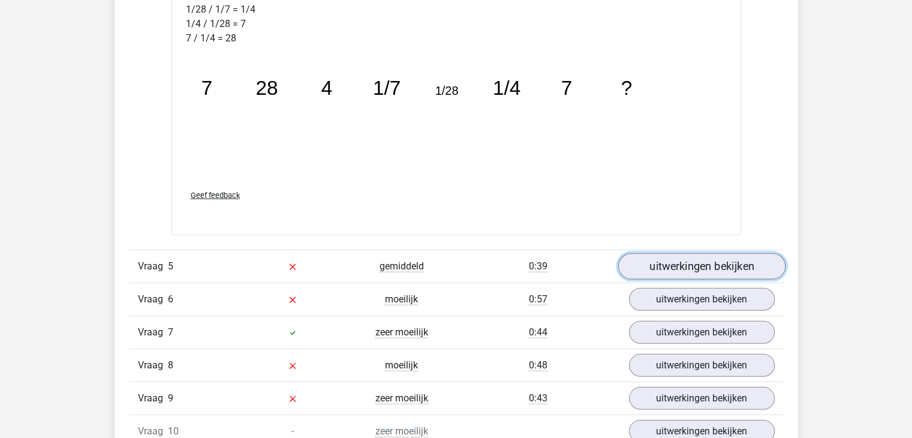
click at [651, 261] on link "uitwerkingen bekijken" at bounding box center [701, 266] width 167 height 26
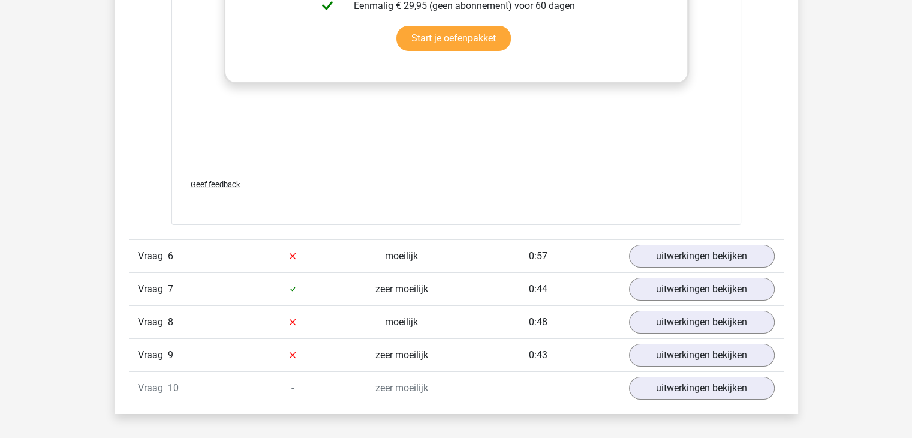
scroll to position [4197, 0]
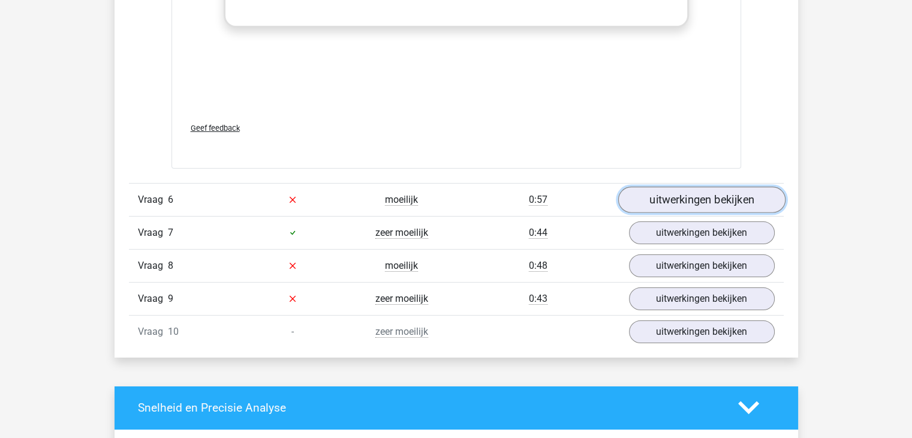
click at [656, 187] on link "uitwerkingen bekijken" at bounding box center [701, 199] width 167 height 26
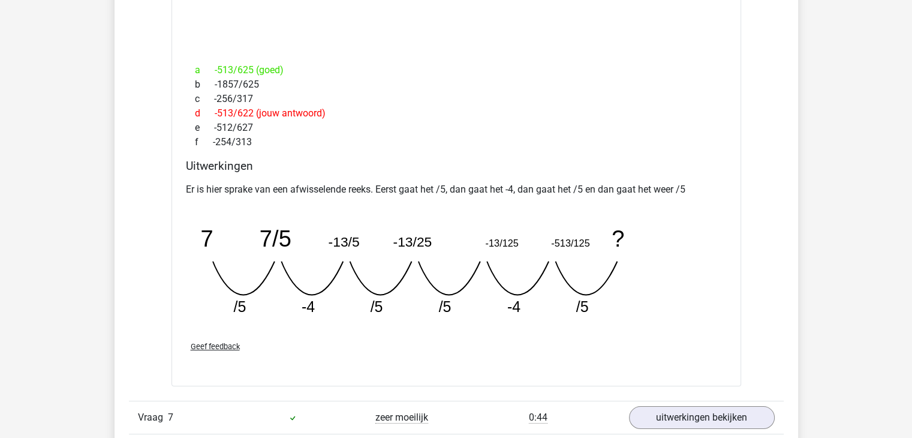
scroll to position [4736, 0]
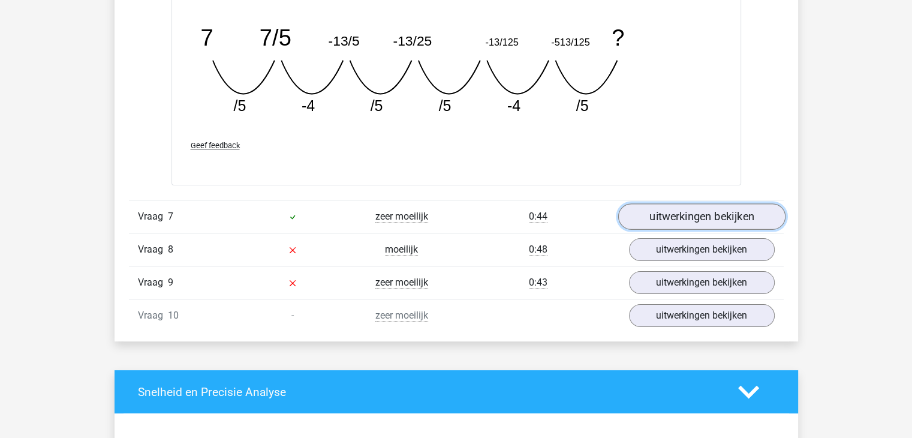
click at [721, 219] on link "uitwerkingen bekijken" at bounding box center [701, 216] width 167 height 26
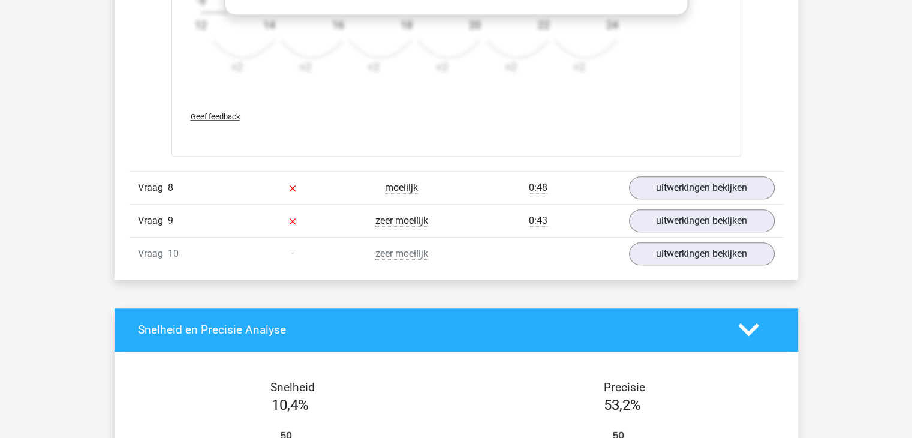
scroll to position [5576, 0]
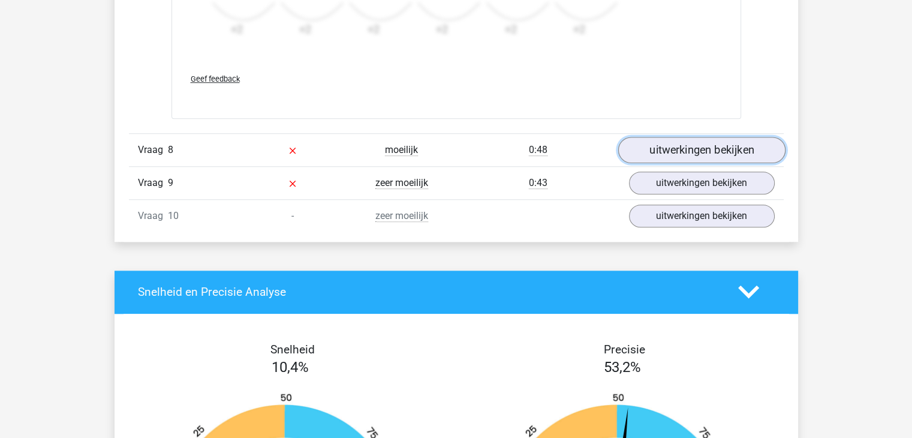
click at [658, 141] on link "uitwerkingen bekijken" at bounding box center [701, 150] width 167 height 26
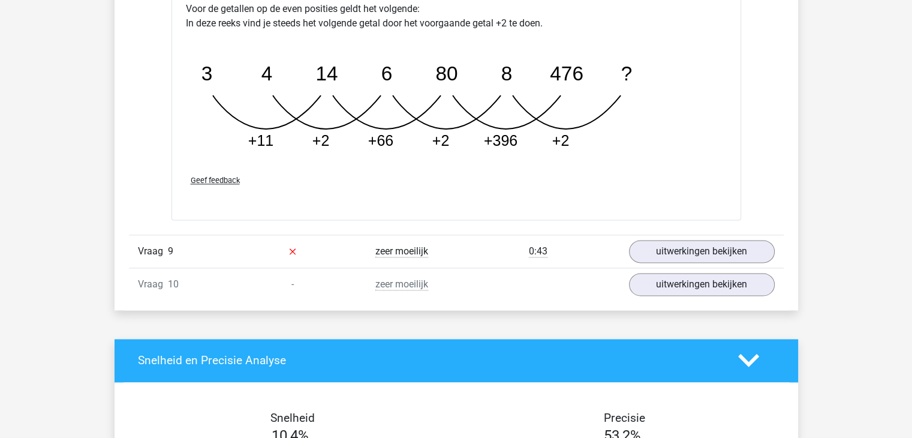
scroll to position [6115, 0]
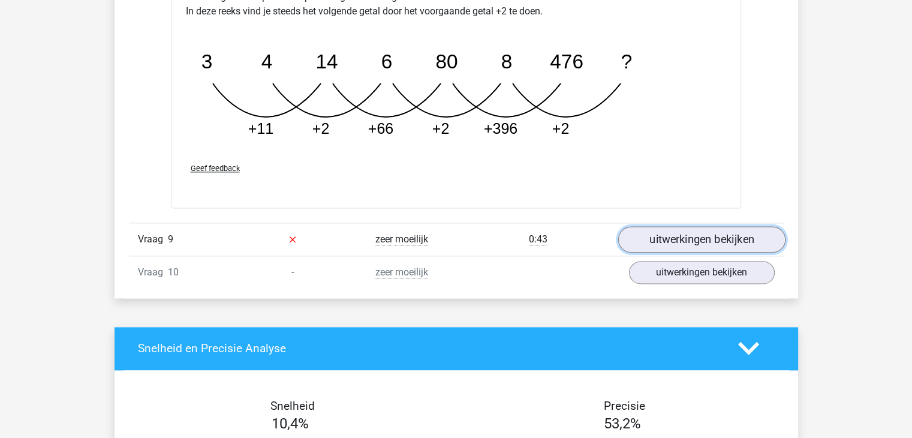
click at [661, 229] on link "uitwerkingen bekijken" at bounding box center [701, 239] width 167 height 26
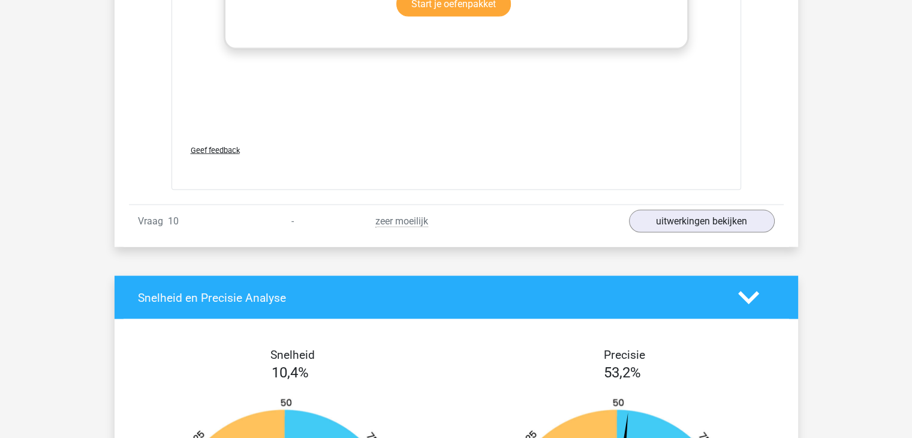
scroll to position [6955, 0]
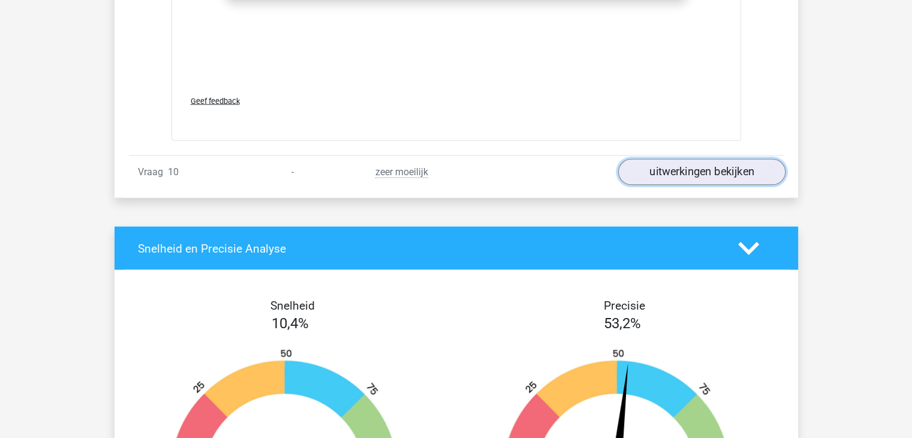
click at [703, 169] on link "uitwerkingen bekijken" at bounding box center [701, 172] width 167 height 26
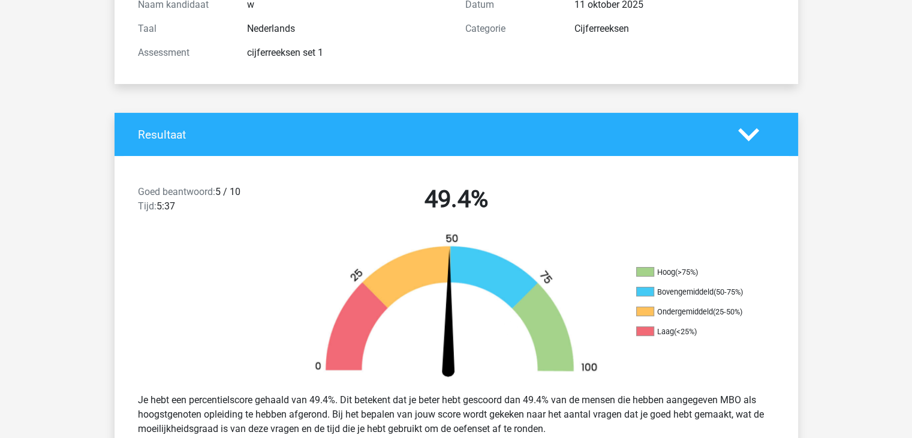
scroll to position [0, 0]
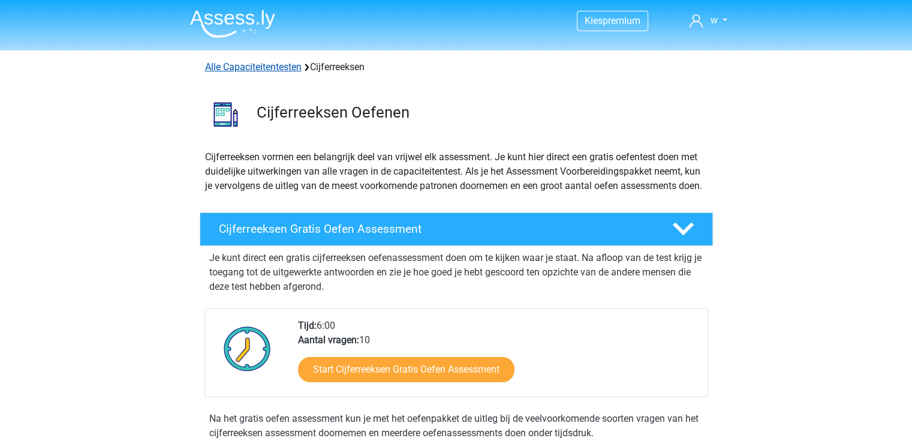
click at [257, 65] on link "Alle Capaciteitentesten" at bounding box center [253, 66] width 97 height 11
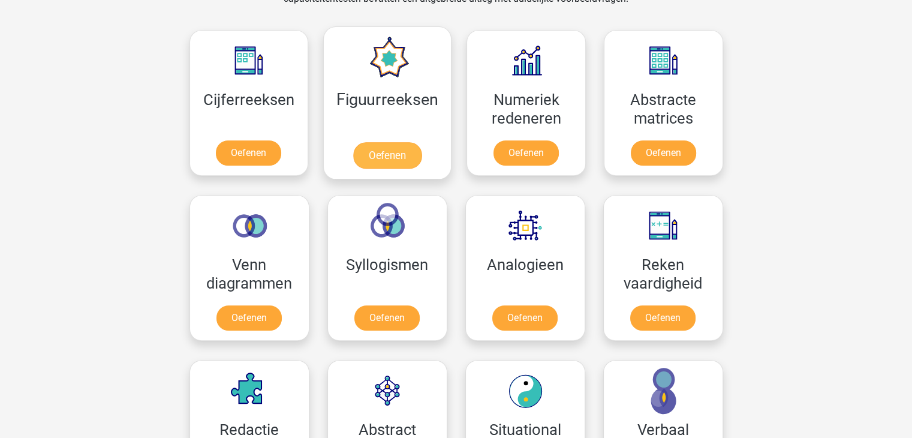
scroll to position [508, 0]
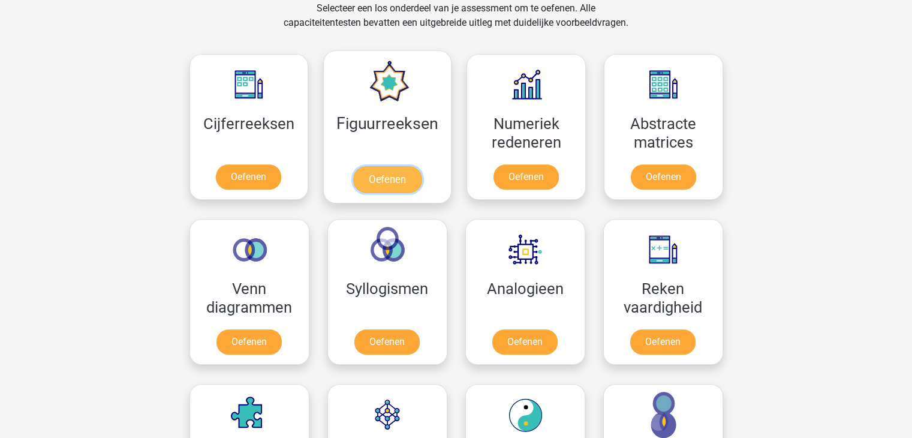
click at [389, 180] on link "Oefenen" at bounding box center [387, 179] width 68 height 26
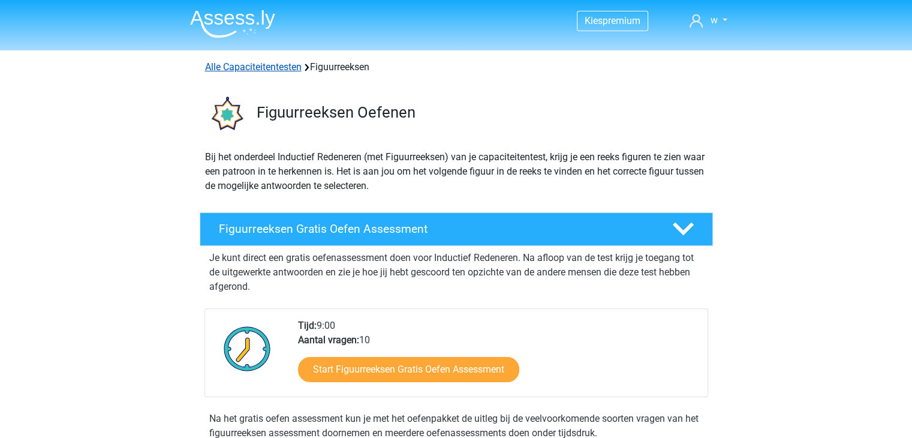
click at [254, 70] on link "Alle Capaciteitentesten" at bounding box center [253, 66] width 97 height 11
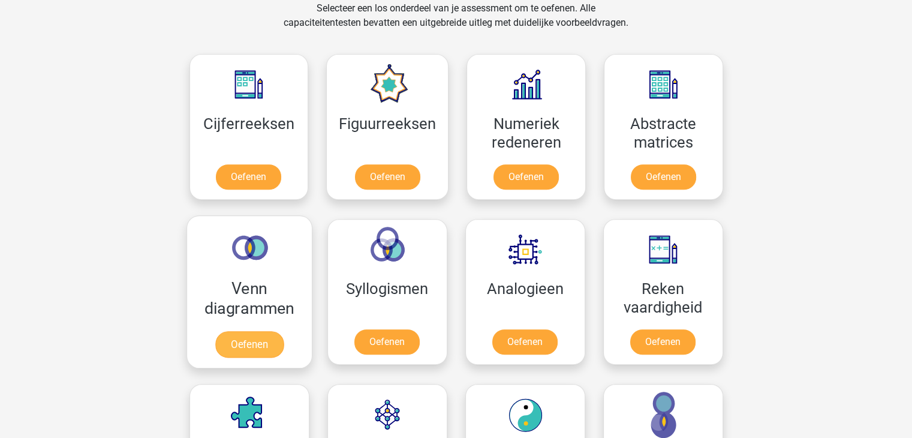
scroll to position [508, 0]
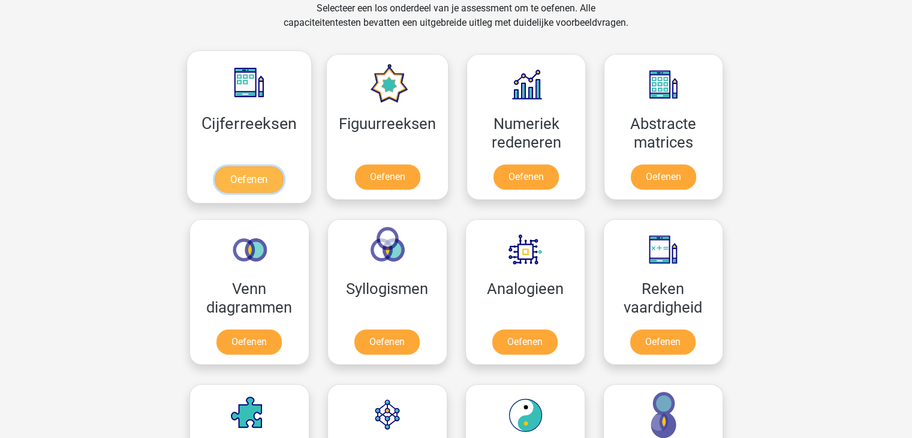
click at [261, 166] on link "Oefenen" at bounding box center [249, 179] width 68 height 26
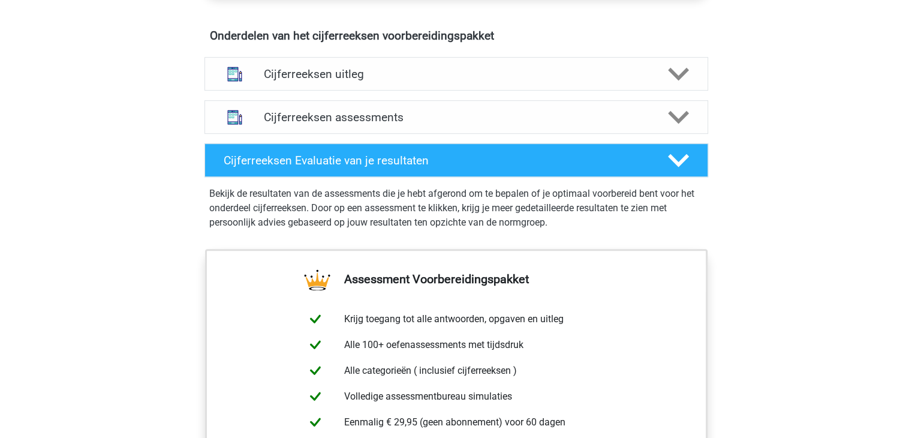
scroll to position [585, 0]
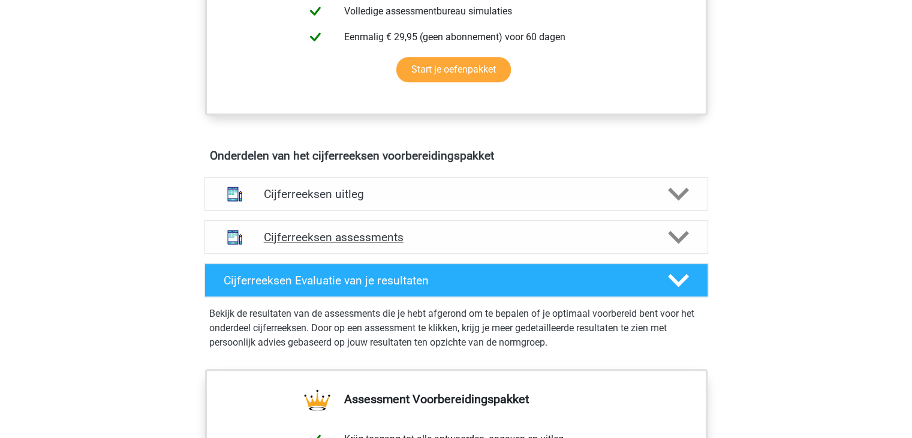
click at [671, 248] on icon at bounding box center [678, 237] width 21 height 21
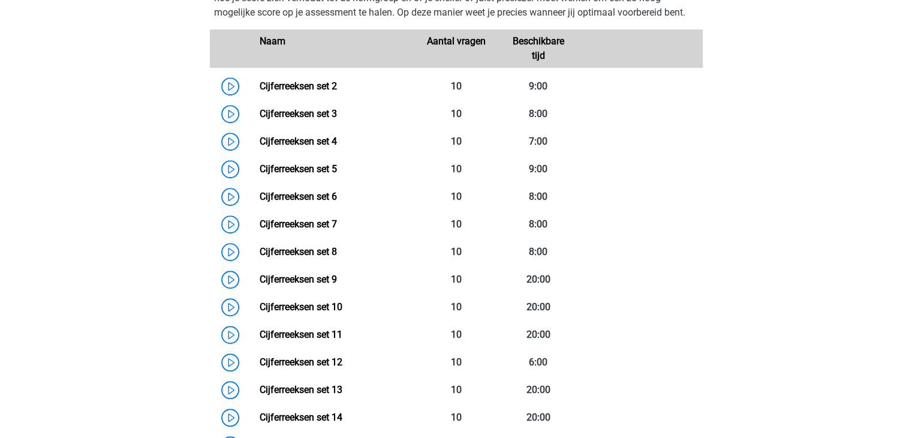
scroll to position [945, 0]
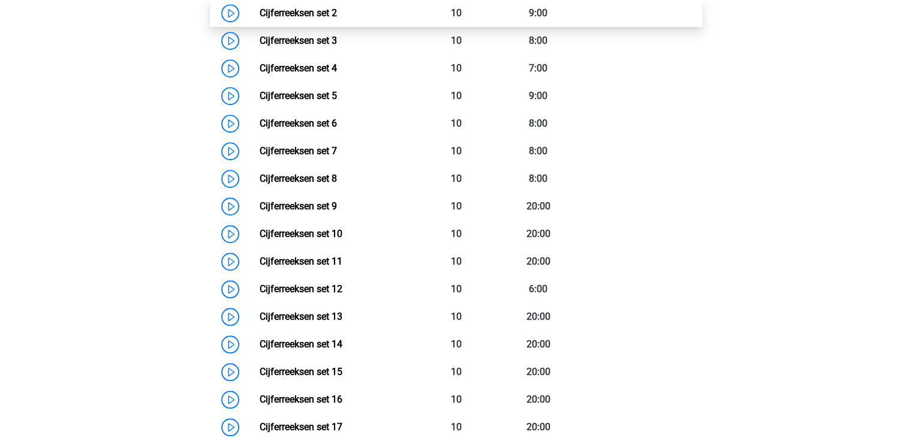
click at [260, 19] on link "Cijferreeksen set 2" at bounding box center [298, 12] width 77 height 11
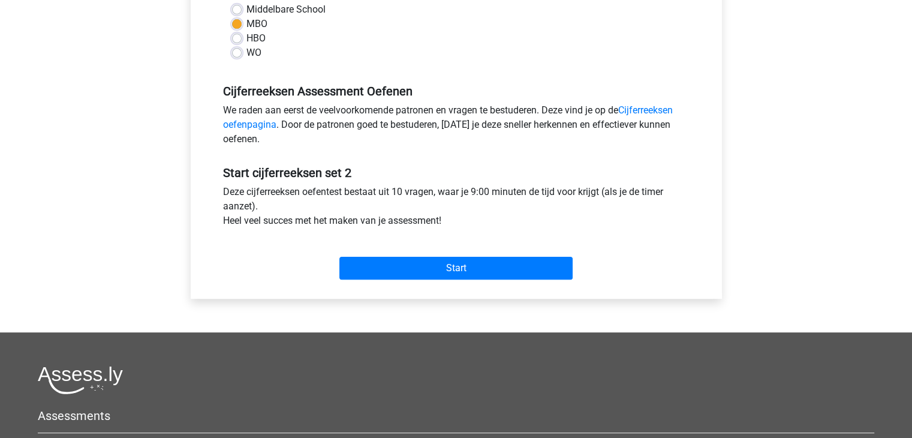
scroll to position [300, 0]
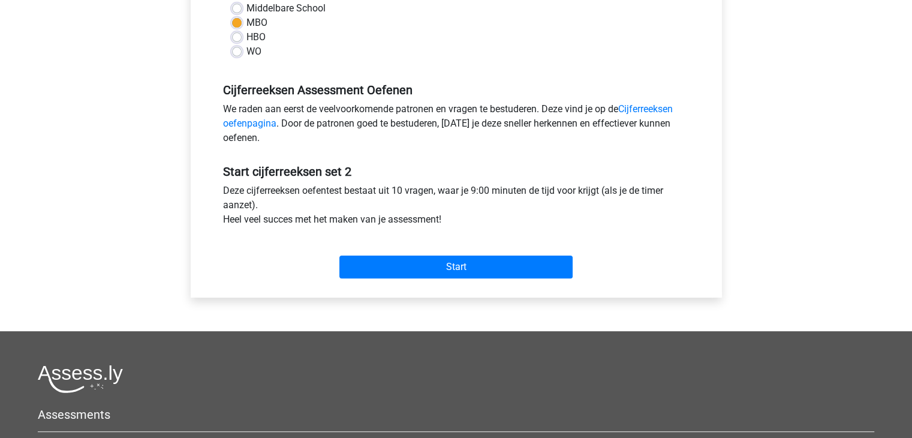
click at [714, 237] on div "Cijferreeksen Set 2 Categorie: Cijferreeksen Tijd: 9:00 Aantal vragen: 10 Gemid…" at bounding box center [456, 48] width 531 height 499
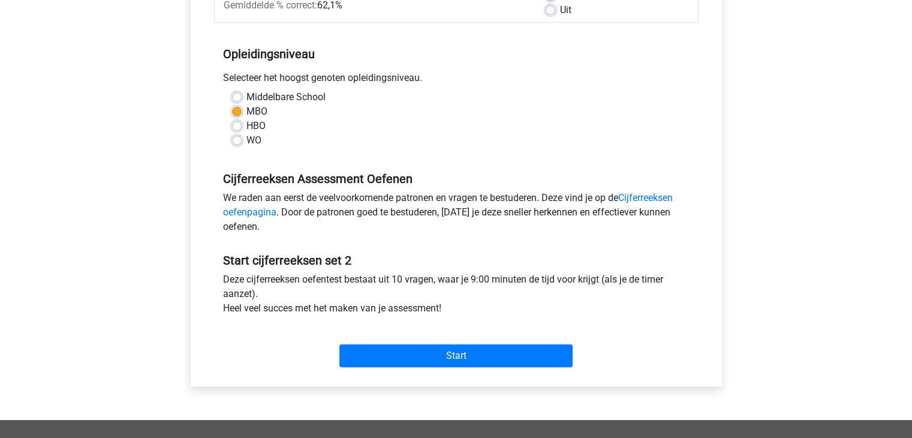
scroll to position [360, 0]
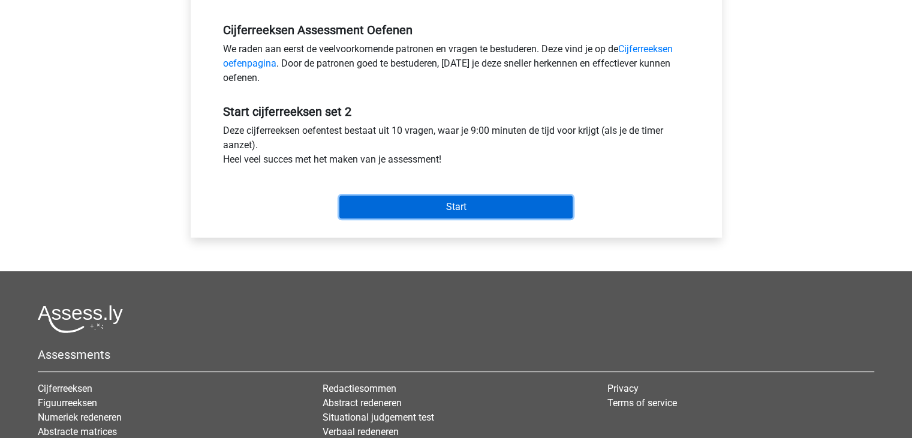
click at [503, 208] on input "Start" at bounding box center [455, 206] width 233 height 23
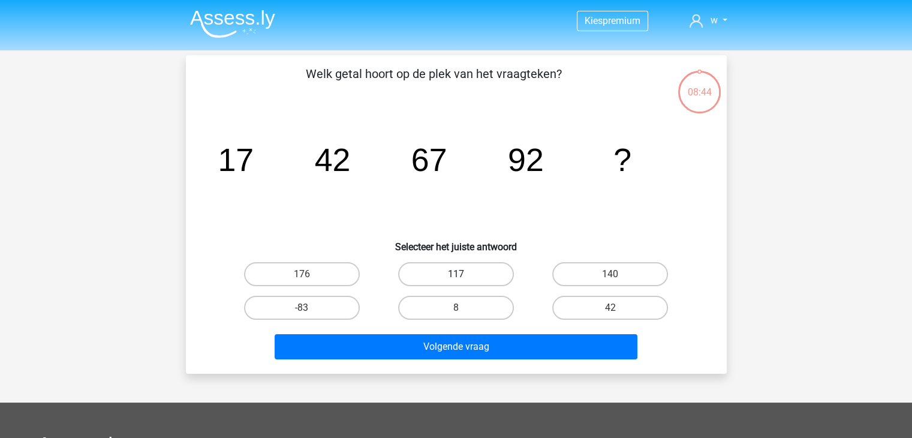
click at [477, 276] on label "117" at bounding box center [456, 274] width 116 height 24
click at [463, 276] on input "117" at bounding box center [460, 278] width 8 height 8
radio input "true"
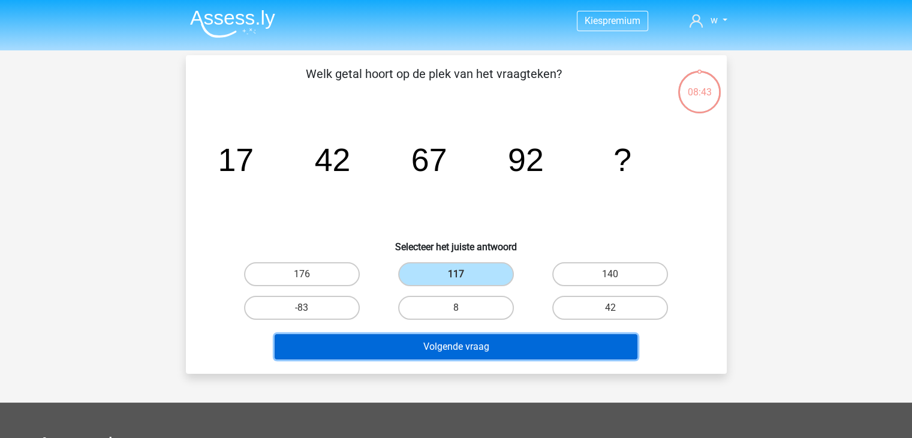
click at [466, 336] on button "Volgende vraag" at bounding box center [456, 346] width 363 height 25
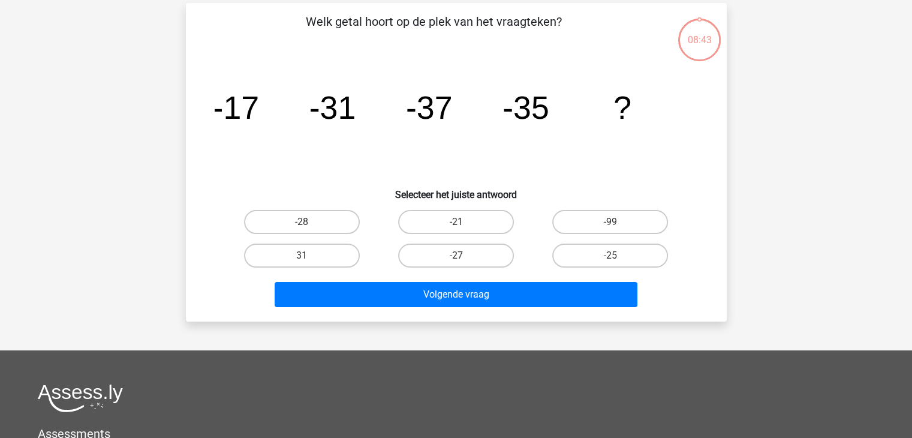
scroll to position [55, 0]
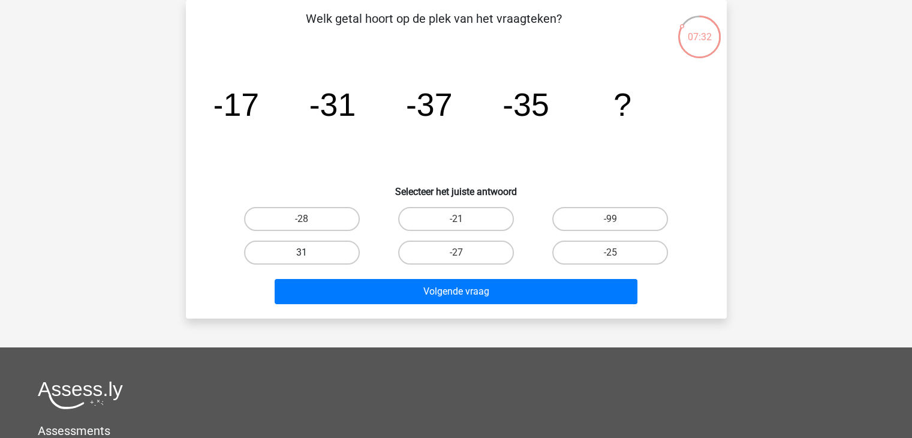
click at [322, 252] on label "31" at bounding box center [302, 252] width 116 height 24
click at [309, 252] on input "31" at bounding box center [306, 256] width 8 height 8
radio input "true"
click at [584, 248] on label "-25" at bounding box center [610, 252] width 116 height 24
click at [610, 252] on input "-25" at bounding box center [614, 256] width 8 height 8
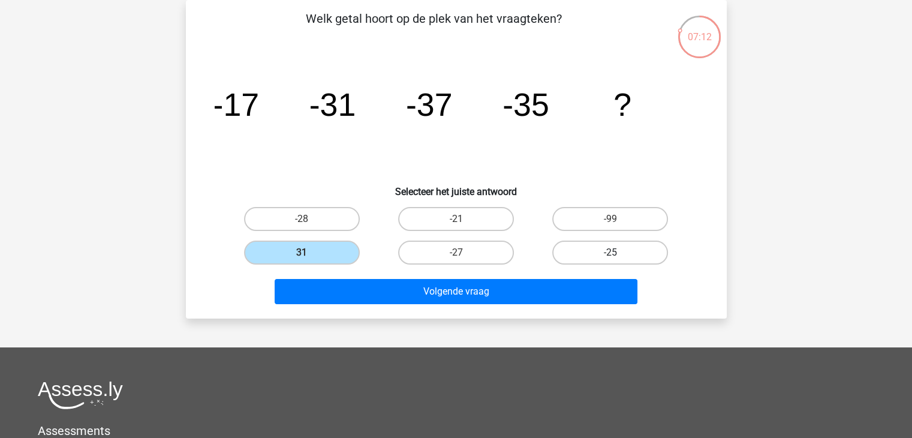
radio input "true"
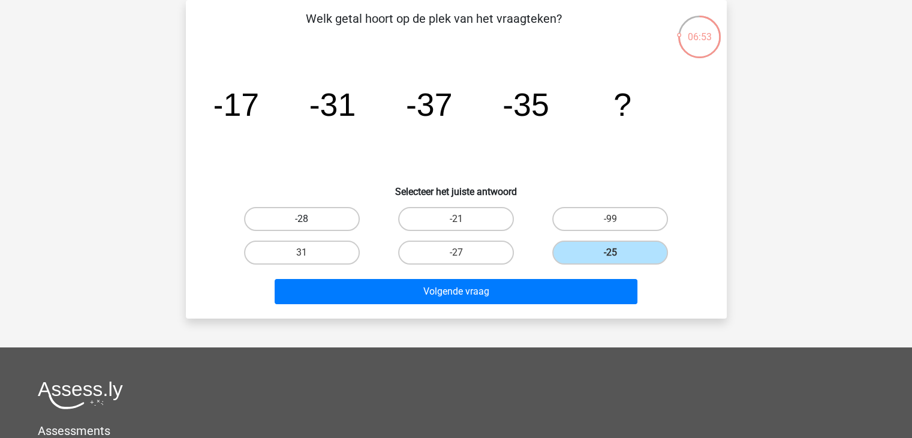
click at [315, 219] on label "-28" at bounding box center [302, 219] width 116 height 24
click at [309, 219] on input "-28" at bounding box center [306, 223] width 8 height 8
radio input "true"
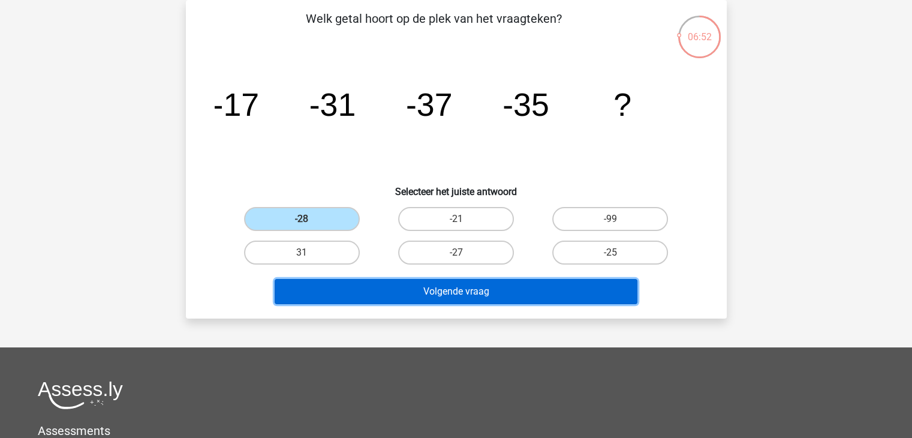
click at [355, 298] on button "Volgende vraag" at bounding box center [456, 291] width 363 height 25
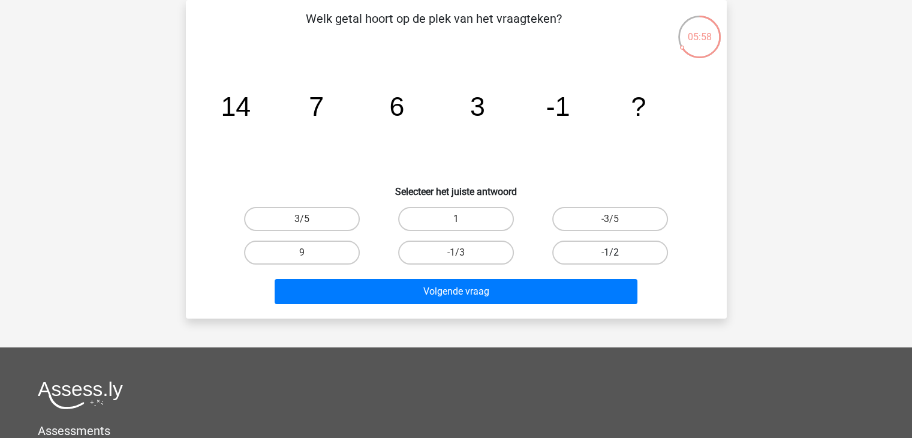
click at [597, 251] on label "-1/2" at bounding box center [610, 252] width 116 height 24
click at [610, 252] on input "-1/2" at bounding box center [614, 256] width 8 height 8
radio input "true"
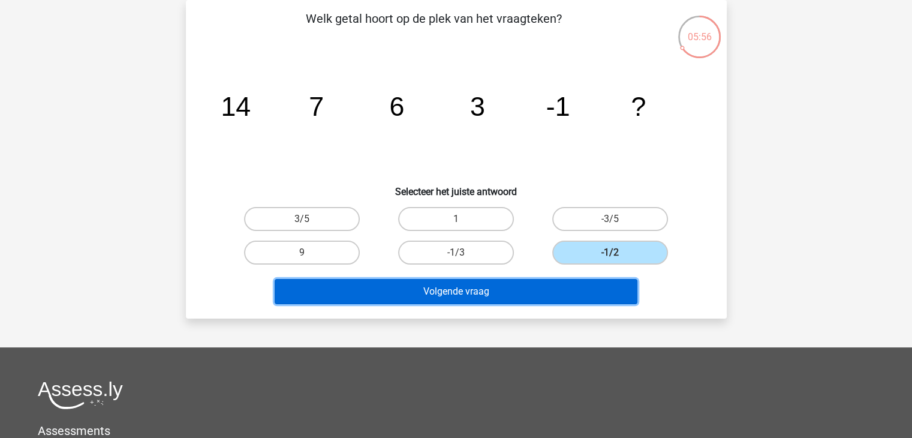
click at [535, 287] on button "Volgende vraag" at bounding box center [456, 291] width 363 height 25
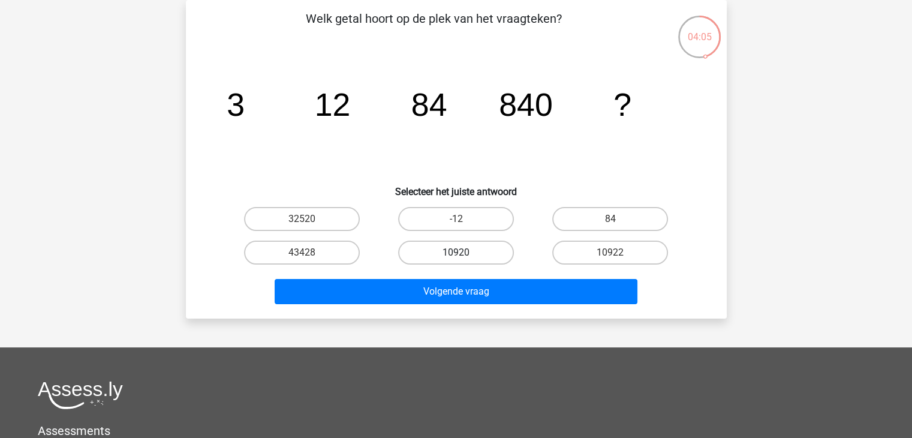
click at [477, 257] on label "10920" at bounding box center [456, 252] width 116 height 24
click at [463, 257] on input "10920" at bounding box center [460, 256] width 8 height 8
radio input "true"
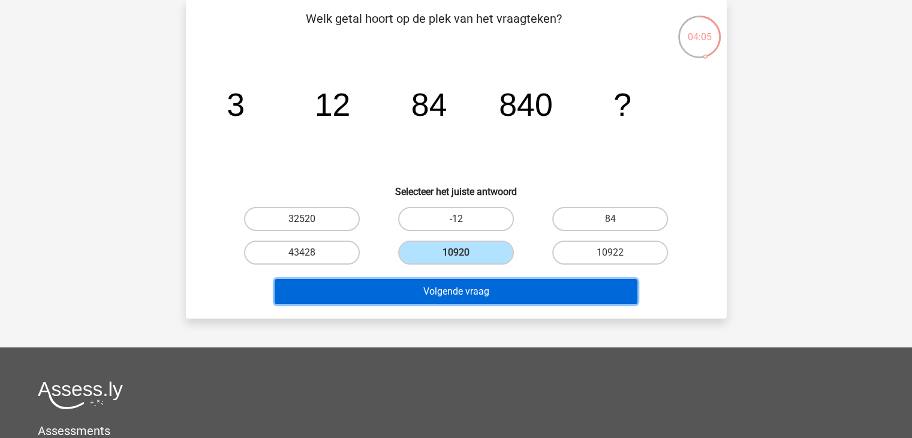
click at [480, 293] on button "Volgende vraag" at bounding box center [456, 291] width 363 height 25
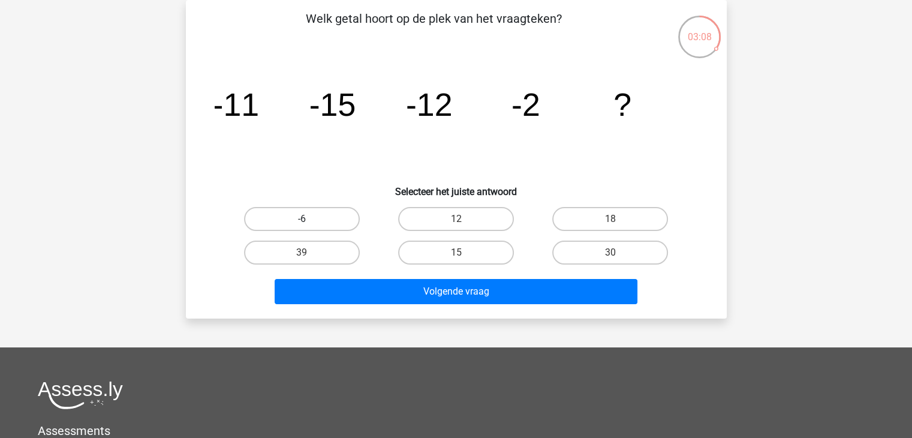
click at [338, 218] on label "-6" at bounding box center [302, 219] width 116 height 24
click at [309, 219] on input "-6" at bounding box center [306, 223] width 8 height 8
radio input "true"
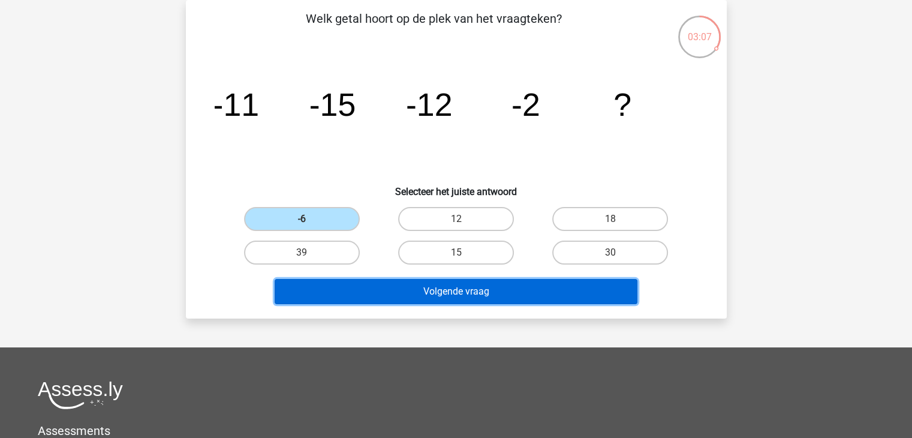
click at [390, 291] on button "Volgende vraag" at bounding box center [456, 291] width 363 height 25
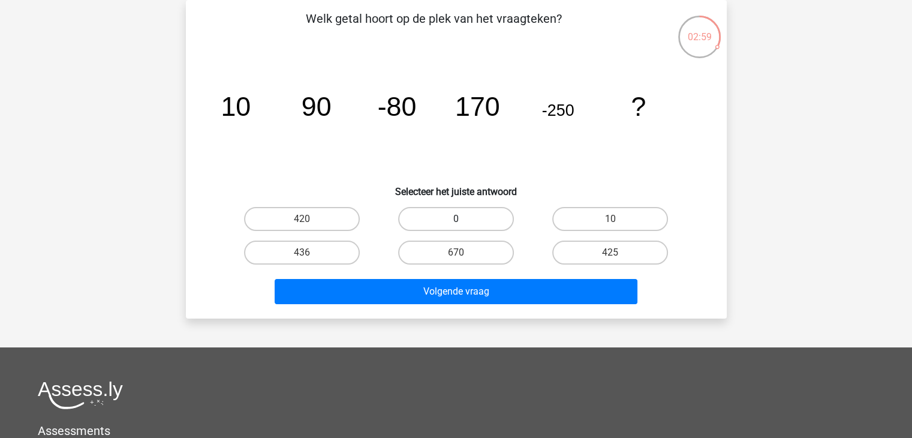
click at [434, 214] on label "0" at bounding box center [456, 219] width 116 height 24
click at [456, 219] on input "0" at bounding box center [460, 223] width 8 height 8
radio input "true"
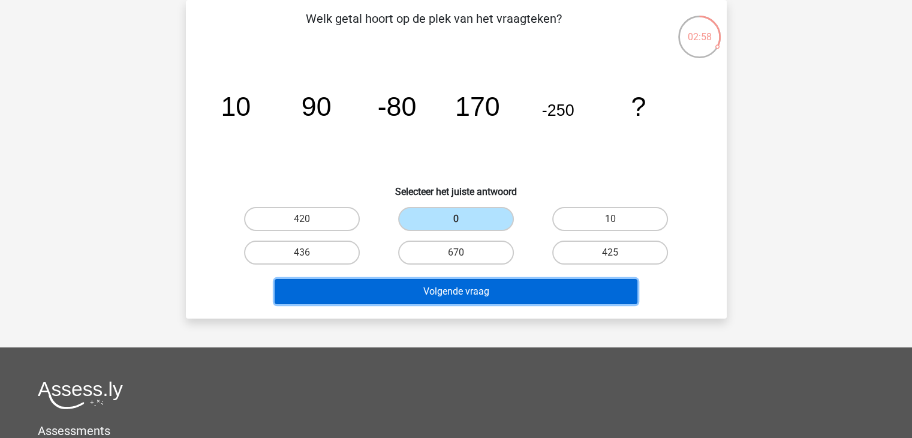
click at [445, 295] on button "Volgende vraag" at bounding box center [456, 291] width 363 height 25
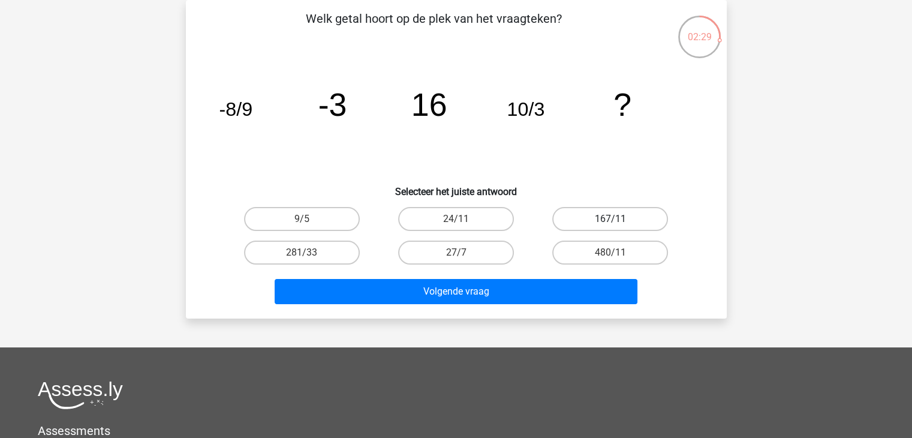
click at [573, 216] on label "167/11" at bounding box center [610, 219] width 116 height 24
click at [610, 219] on input "167/11" at bounding box center [614, 223] width 8 height 8
radio input "true"
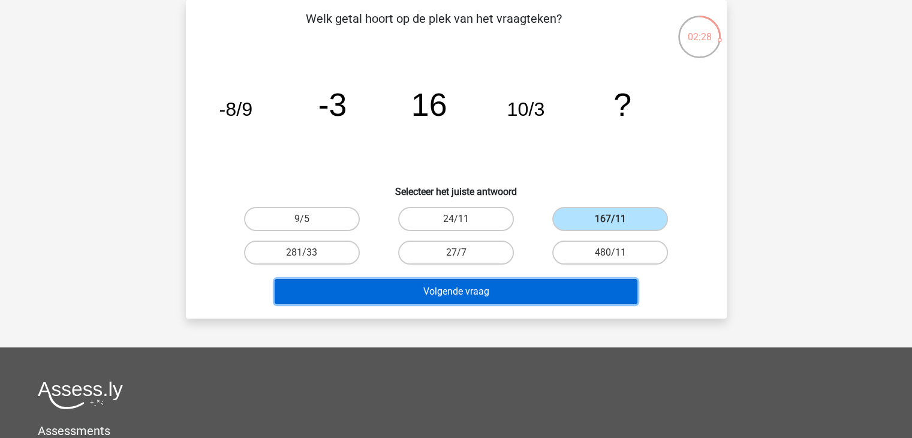
click at [506, 290] on button "Volgende vraag" at bounding box center [456, 291] width 363 height 25
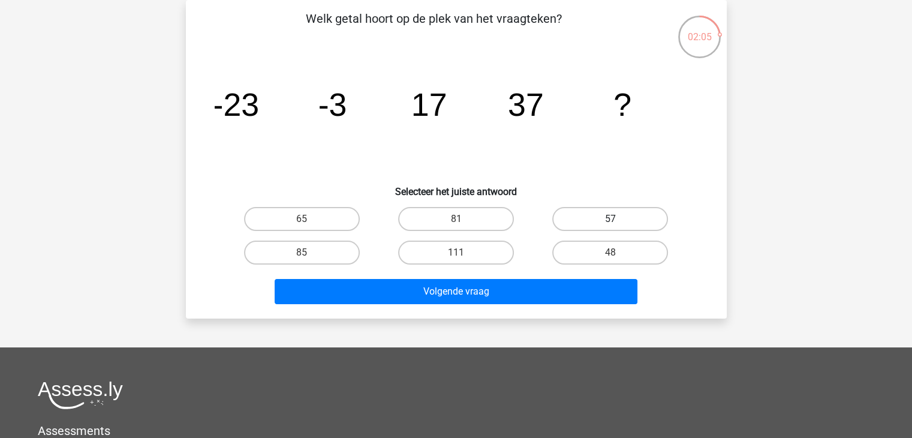
click at [599, 222] on label "57" at bounding box center [610, 219] width 116 height 24
click at [610, 222] on input "57" at bounding box center [614, 223] width 8 height 8
radio input "true"
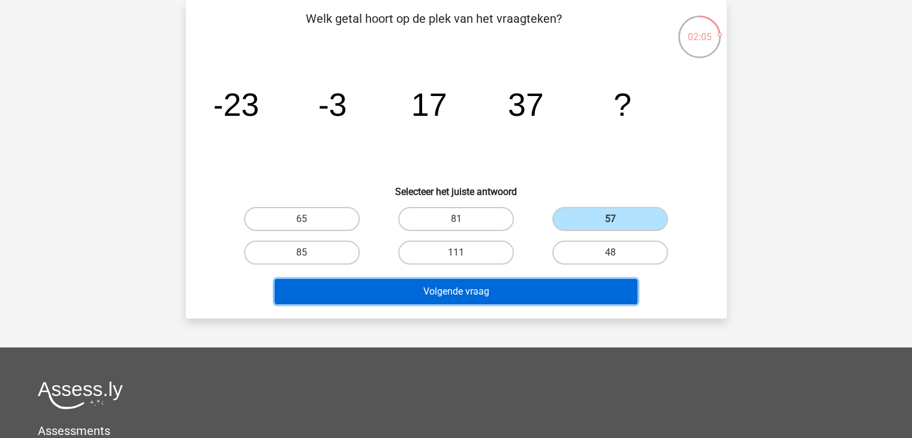
click at [530, 293] on button "Volgende vraag" at bounding box center [456, 291] width 363 height 25
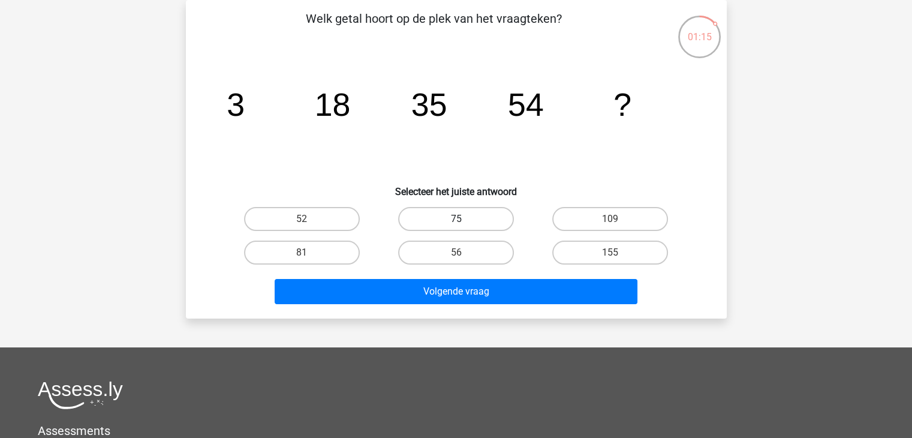
click at [454, 216] on label "75" at bounding box center [456, 219] width 116 height 24
click at [456, 219] on input "75" at bounding box center [460, 223] width 8 height 8
radio input "true"
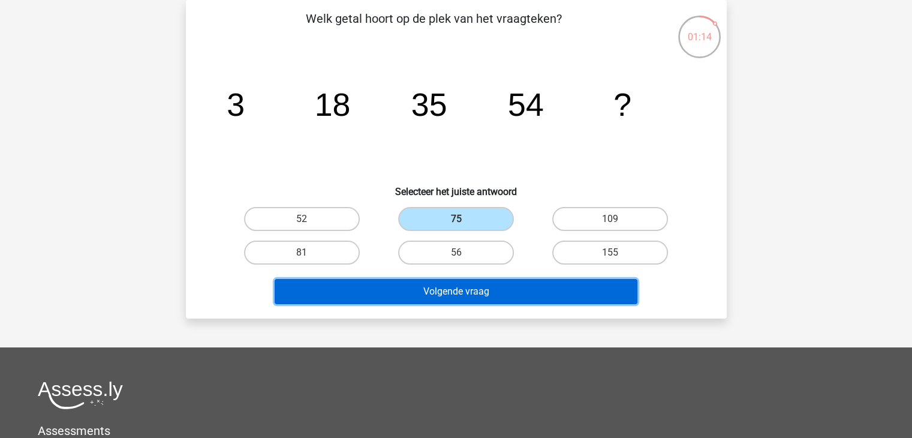
click at [472, 298] on button "Volgende vraag" at bounding box center [456, 291] width 363 height 25
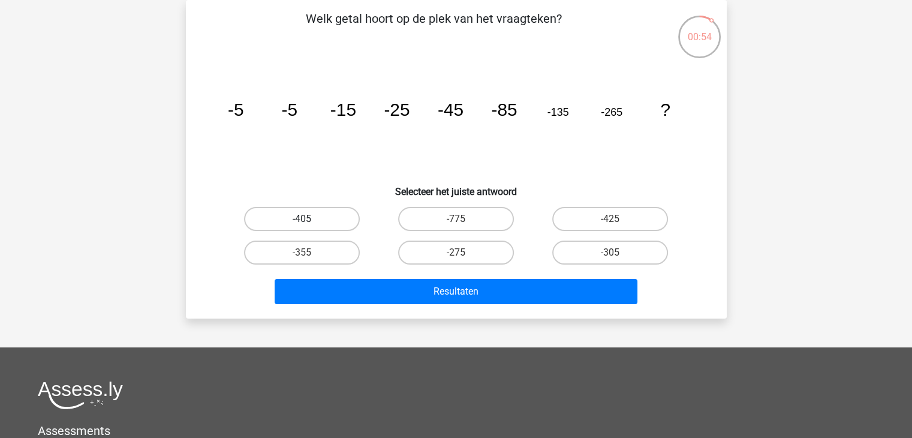
click at [335, 218] on label "-405" at bounding box center [302, 219] width 116 height 24
click at [309, 219] on input "-405" at bounding box center [306, 223] width 8 height 8
radio input "true"
click at [332, 245] on label "-355" at bounding box center [302, 252] width 116 height 24
click at [309, 252] on input "-355" at bounding box center [306, 256] width 8 height 8
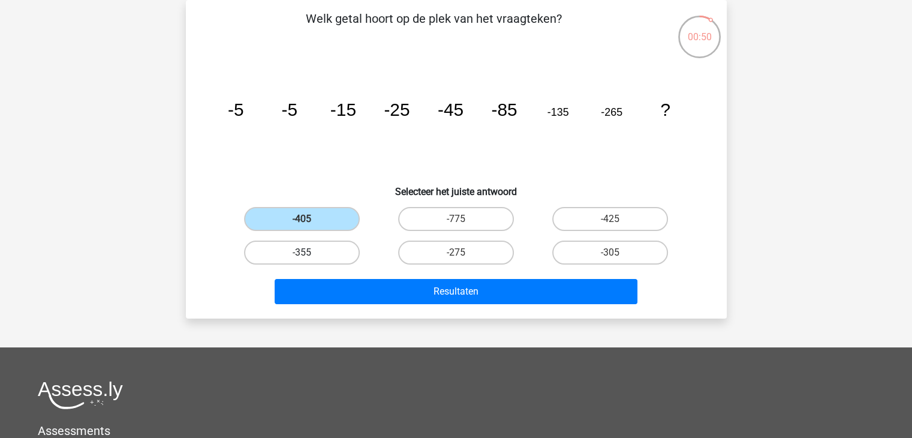
radio input "true"
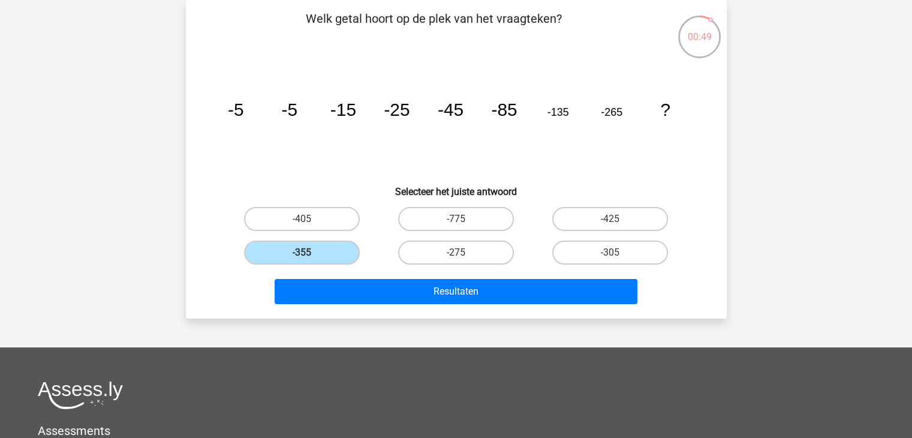
click at [630, 233] on div "-425" at bounding box center [610, 219] width 154 height 34
click at [626, 245] on label "-305" at bounding box center [610, 252] width 116 height 24
click at [618, 252] on input "-305" at bounding box center [614, 256] width 8 height 8
radio input "true"
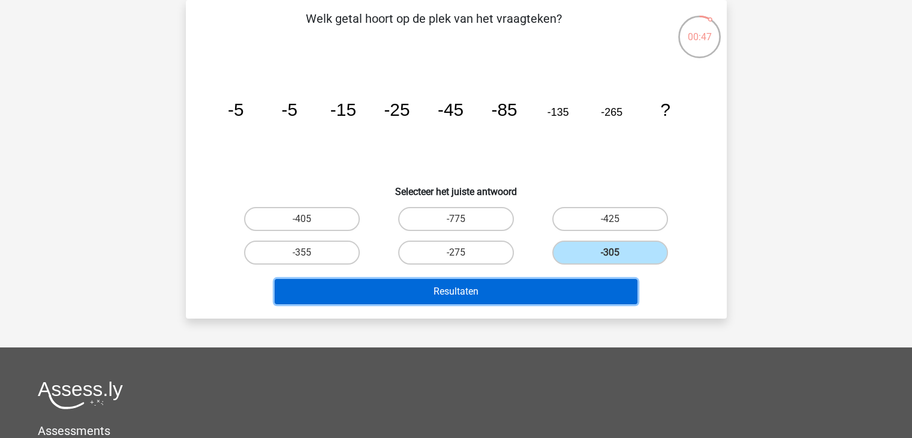
click at [565, 284] on button "Resultaten" at bounding box center [456, 291] width 363 height 25
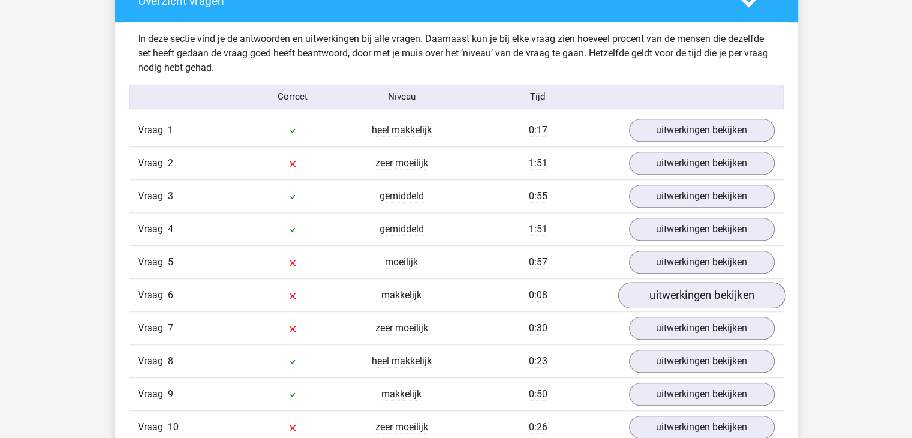
scroll to position [899, 0]
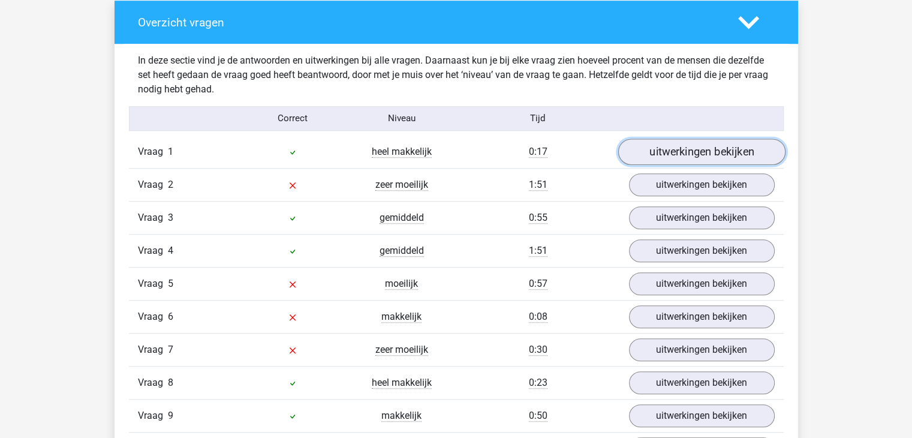
click at [673, 158] on link "uitwerkingen bekijken" at bounding box center [701, 151] width 167 height 26
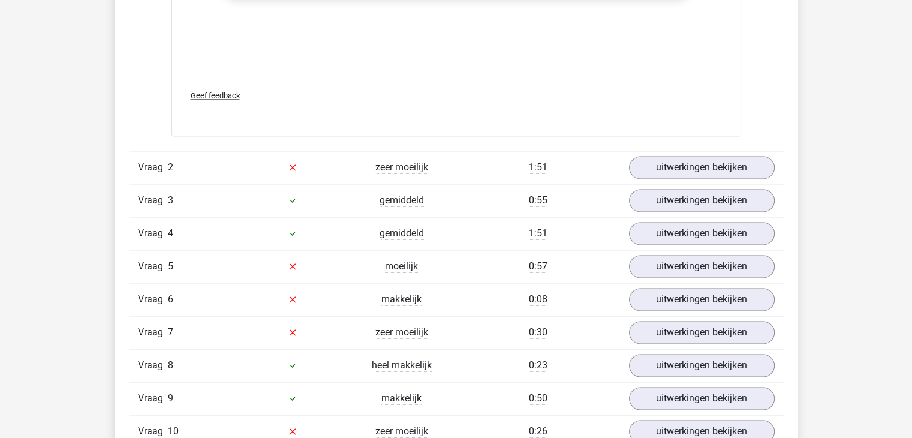
scroll to position [1679, 0]
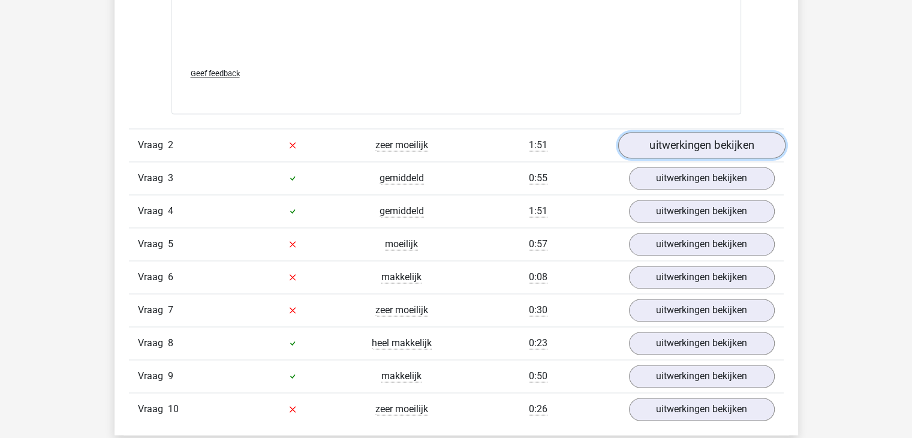
click at [692, 141] on link "uitwerkingen bekijken" at bounding box center [701, 145] width 167 height 26
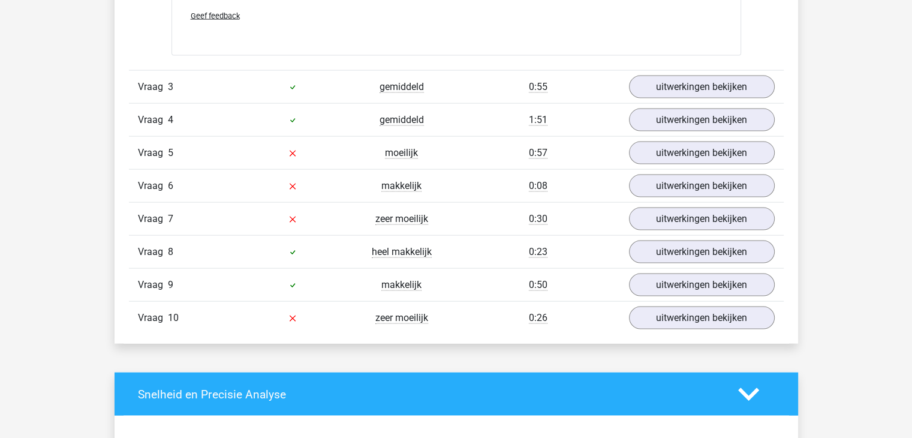
scroll to position [2518, 0]
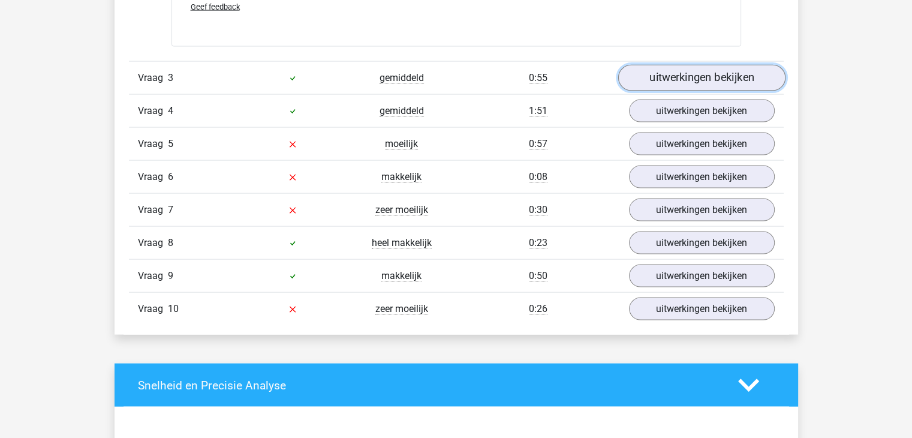
click at [690, 68] on link "uitwerkingen bekijken" at bounding box center [701, 78] width 167 height 26
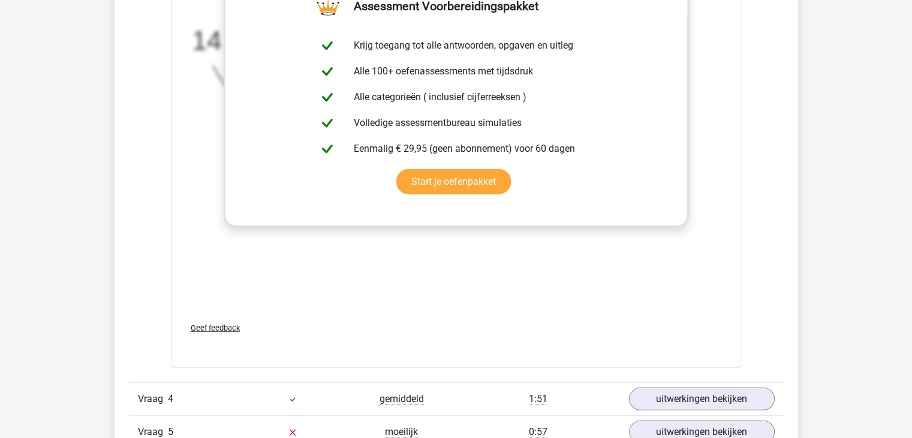
scroll to position [3118, 0]
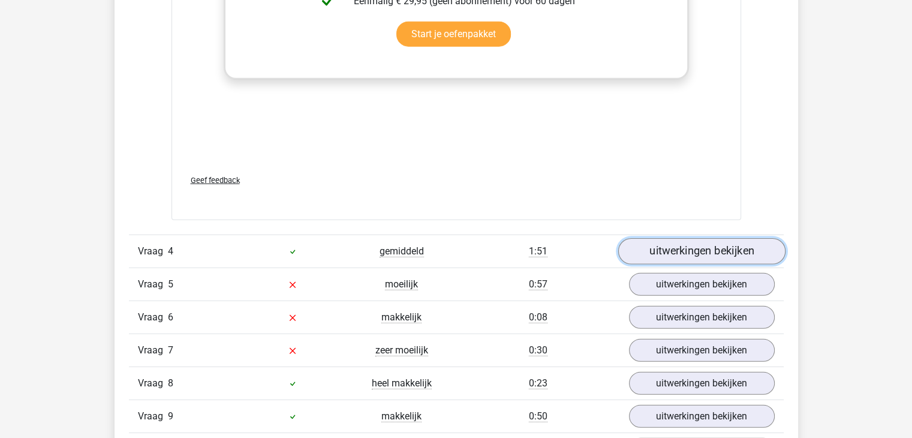
click at [669, 248] on link "uitwerkingen bekijken" at bounding box center [701, 251] width 167 height 26
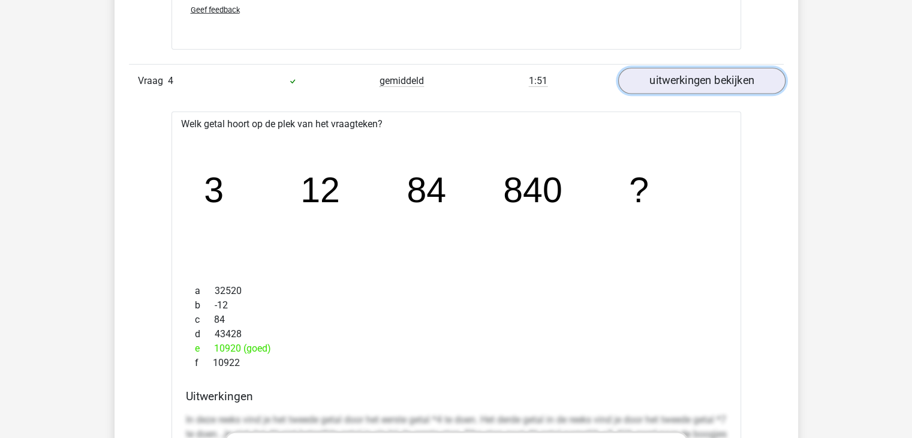
scroll to position [3357, 0]
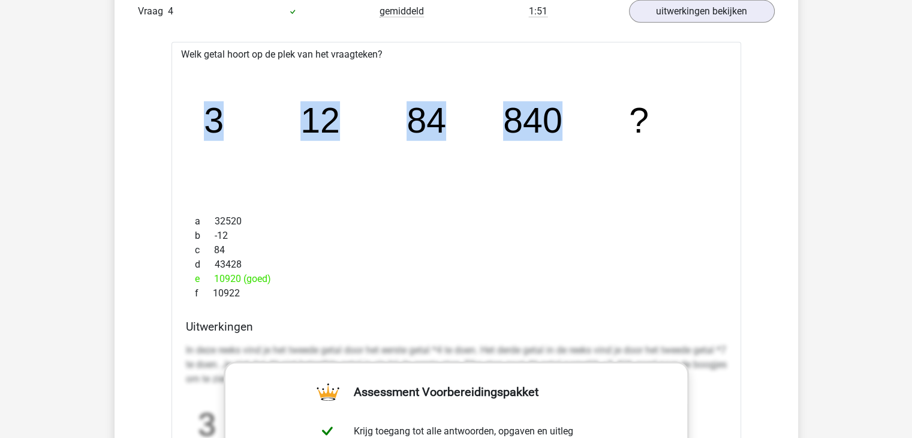
drag, startPoint x: 561, startPoint y: 115, endPoint x: 183, endPoint y: 130, distance: 378.0
click at [183, 130] on div "image/svg+xml 3 12 84 840 ?" at bounding box center [456, 133] width 550 height 143
copy g "3 12 84 840"
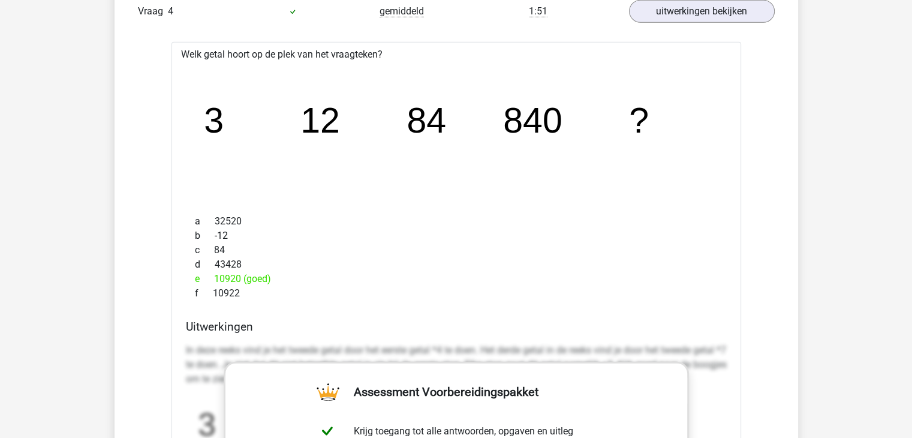
click at [342, 246] on div "c 84" at bounding box center [456, 250] width 541 height 14
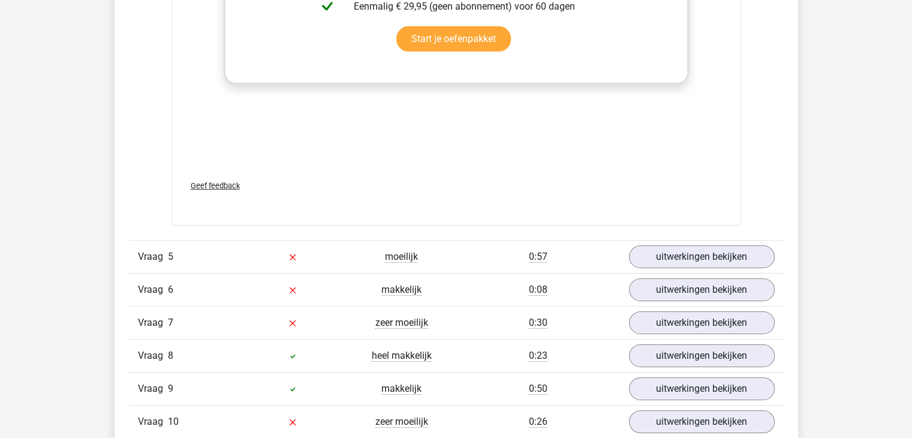
scroll to position [4017, 0]
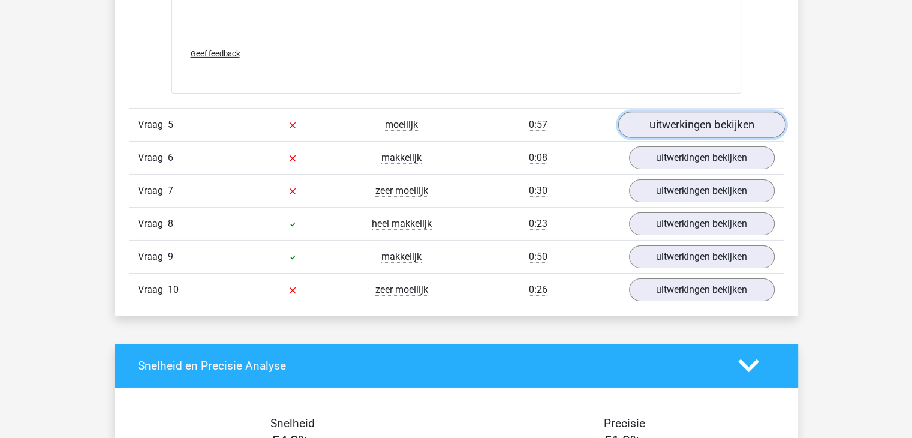
click at [658, 116] on link "uitwerkingen bekijken" at bounding box center [701, 125] width 167 height 26
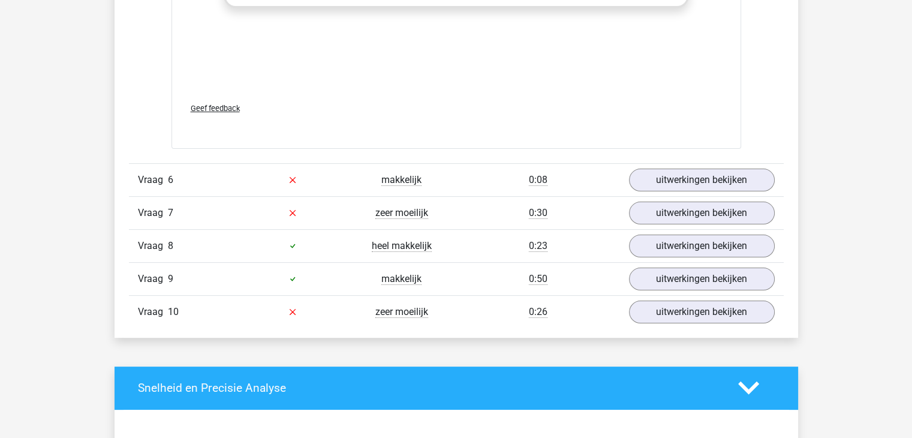
scroll to position [4736, 0]
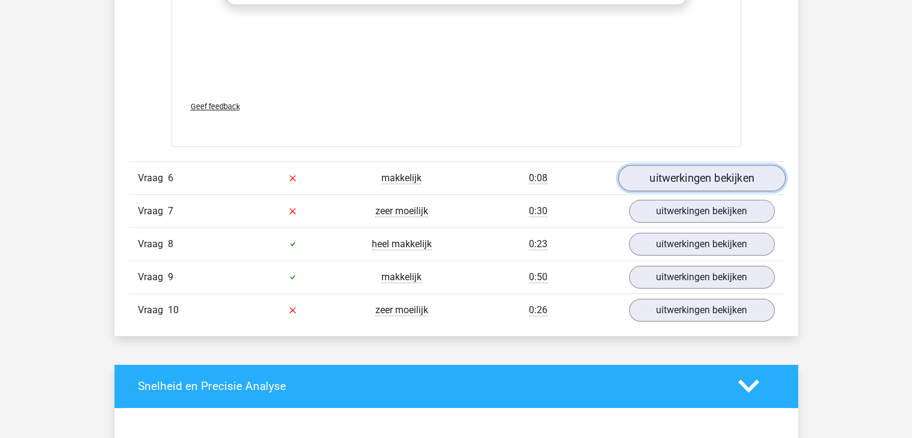
click at [670, 178] on link "uitwerkingen bekijken" at bounding box center [701, 178] width 167 height 26
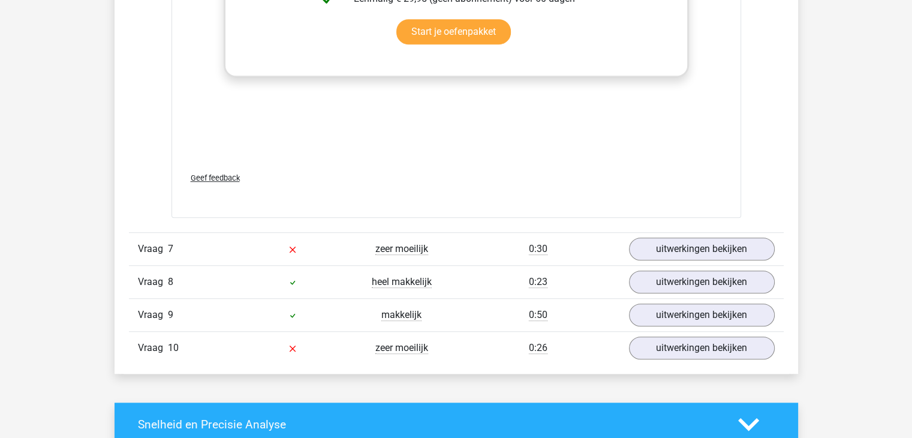
scroll to position [5516, 0]
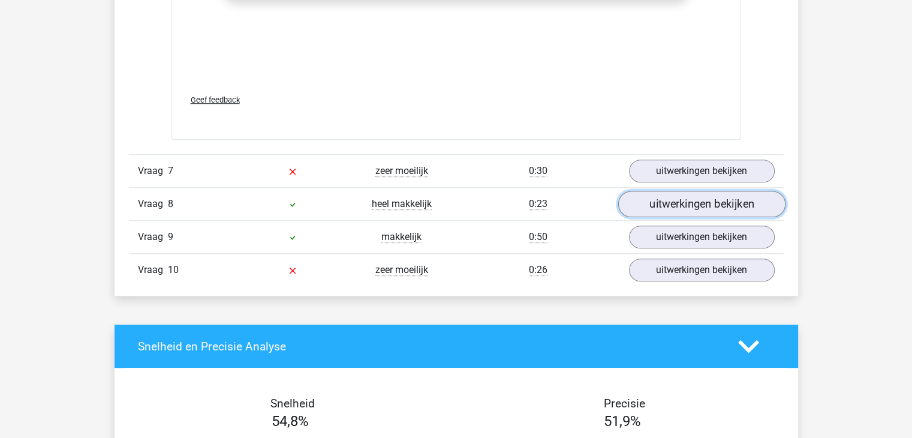
click at [678, 203] on link "uitwerkingen bekijken" at bounding box center [701, 204] width 167 height 26
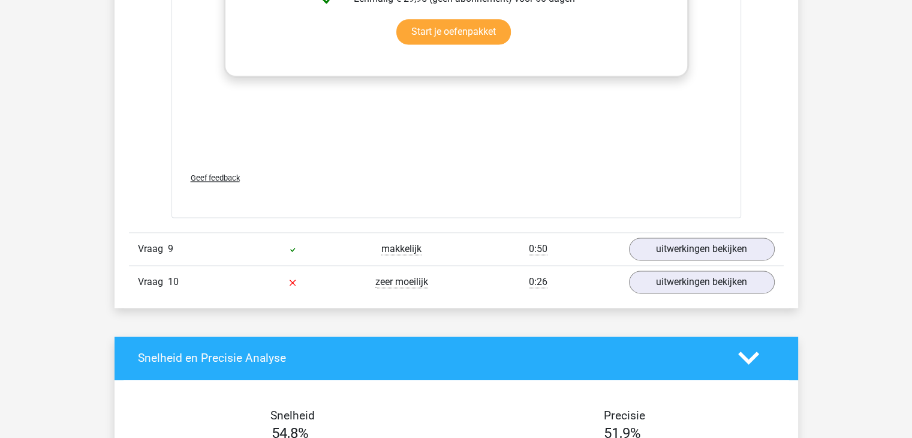
scroll to position [6295, 0]
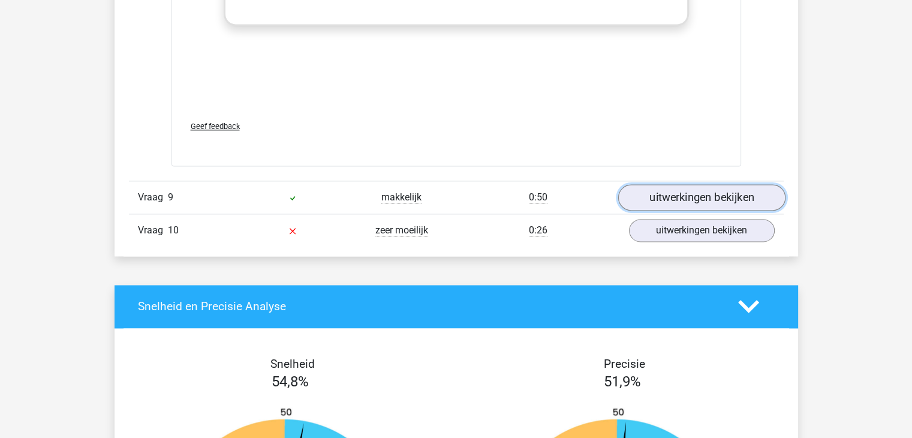
click at [680, 195] on link "uitwerkingen bekijken" at bounding box center [701, 197] width 167 height 26
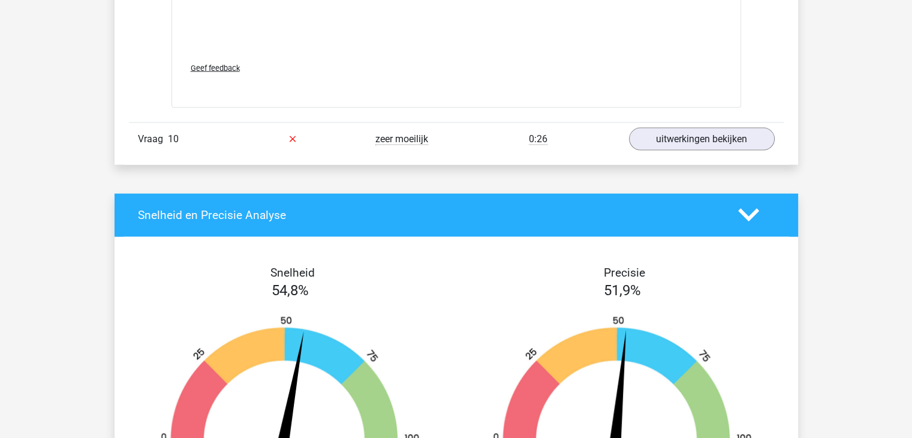
scroll to position [7135, 0]
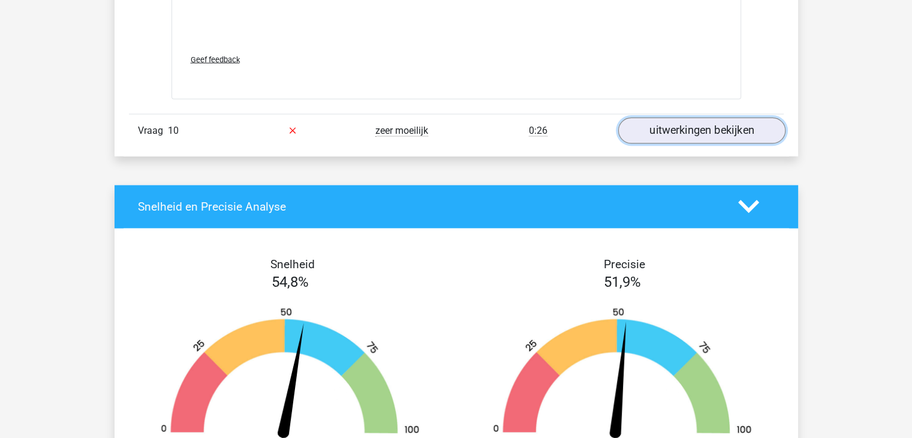
click at [693, 132] on link "uitwerkingen bekijken" at bounding box center [701, 131] width 167 height 26
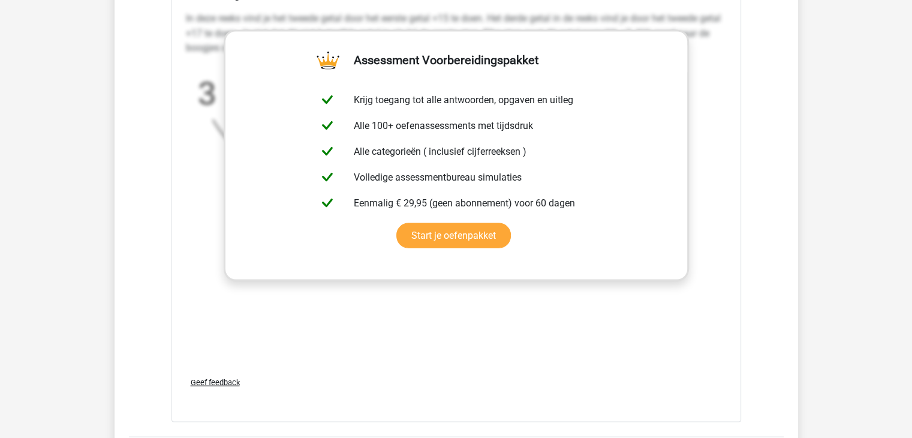
scroll to position [6595, 0]
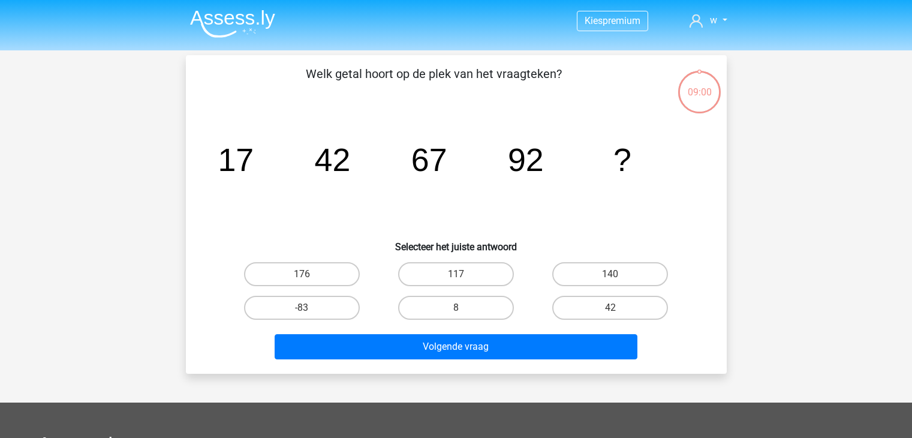
scroll to position [55, 0]
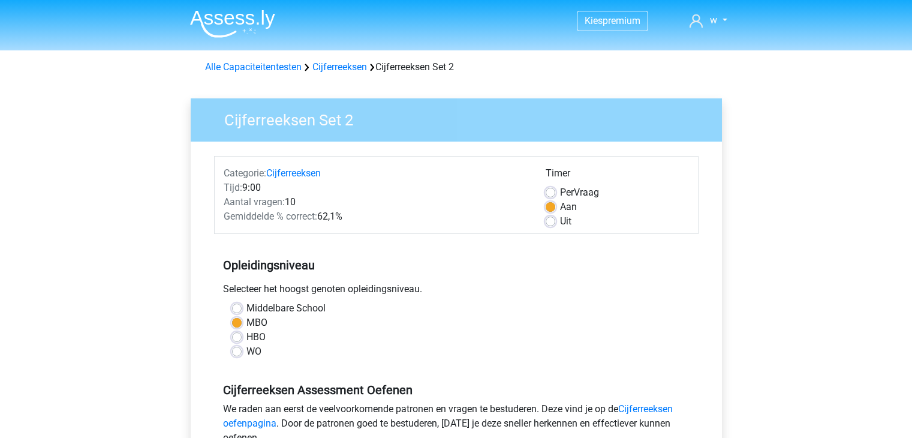
scroll to position [360, 0]
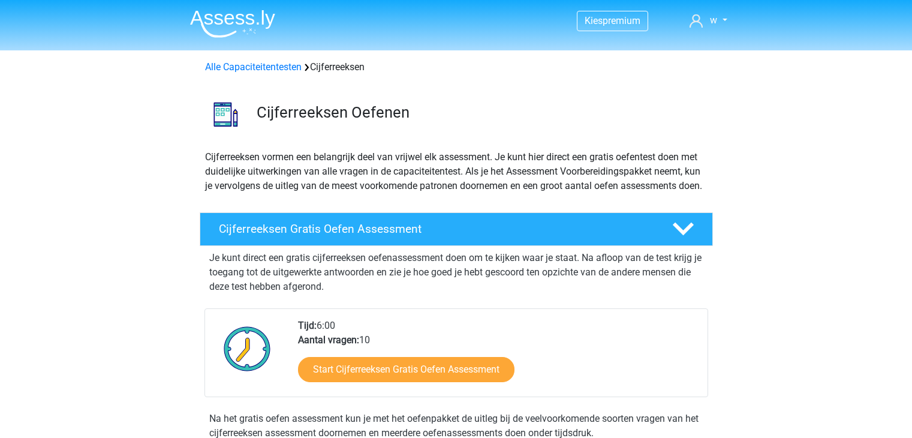
scroll to position [945, 0]
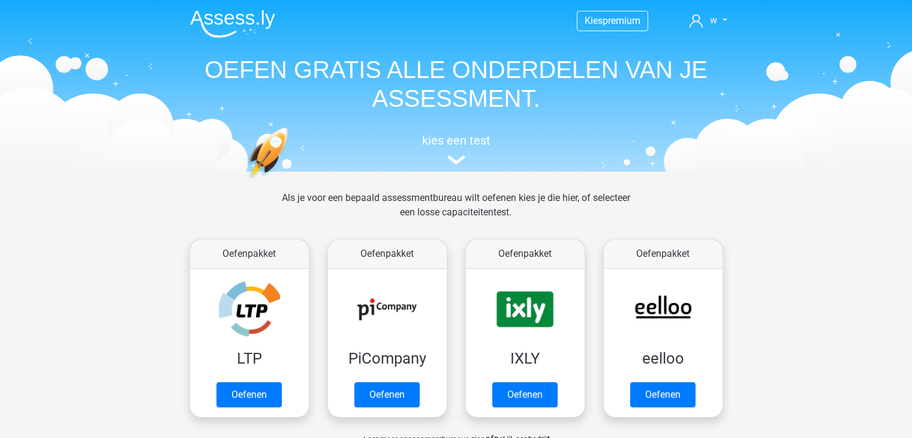
scroll to position [508, 0]
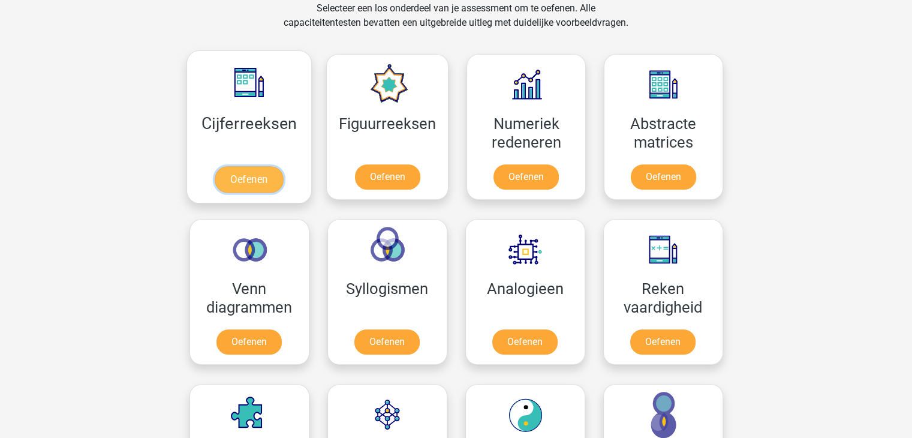
click at [227, 173] on link "Oefenen" at bounding box center [249, 179] width 68 height 26
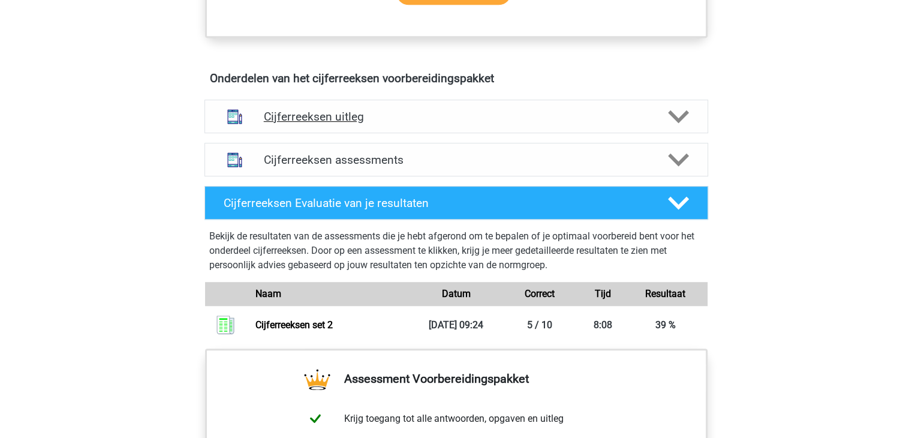
scroll to position [643, 0]
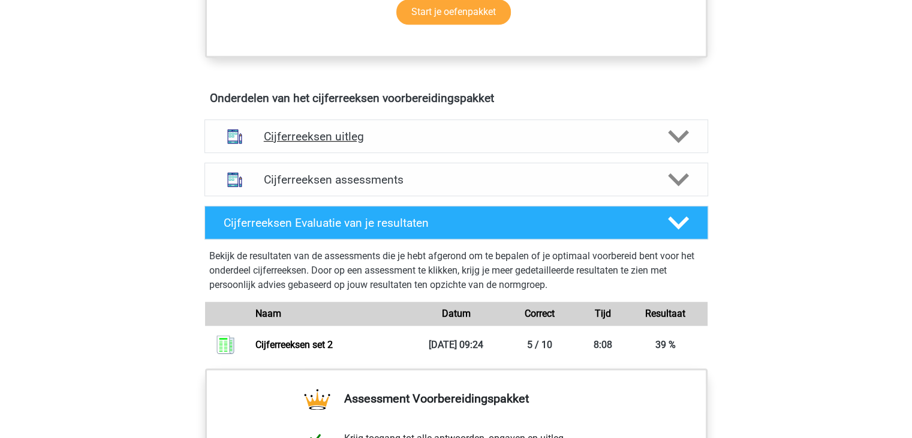
click at [679, 147] on icon at bounding box center [678, 136] width 21 height 21
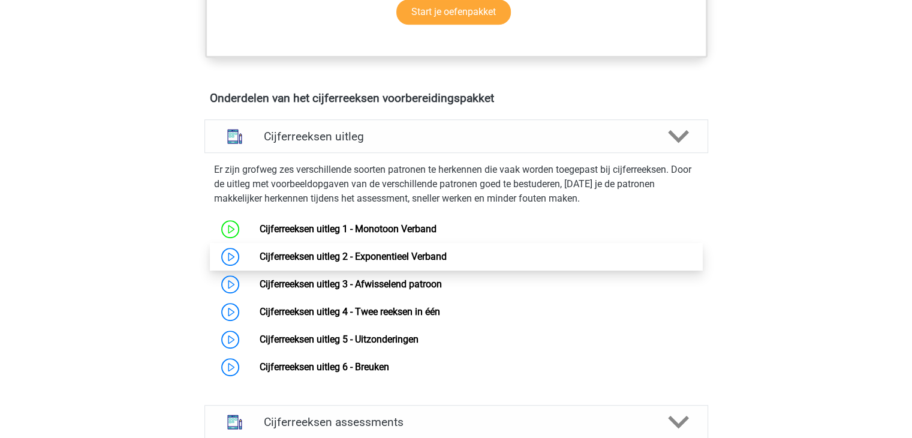
click at [260, 262] on link "Cijferreeksen uitleg 2 - Exponentieel Verband" at bounding box center [353, 256] width 187 height 11
click at [303, 262] on link "Cijferreeksen uitleg 2 - Exponentieel Verband" at bounding box center [353, 256] width 187 height 11
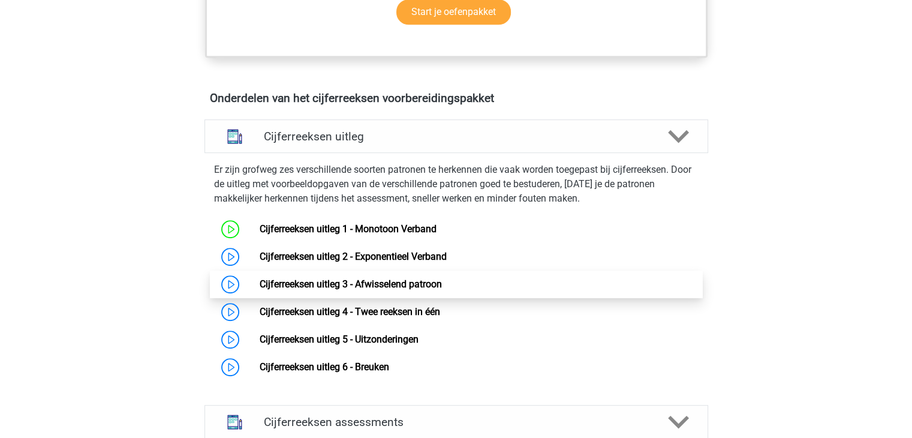
click at [260, 290] on link "Cijferreeksen uitleg 3 - Afwisselend patroon" at bounding box center [351, 283] width 182 height 11
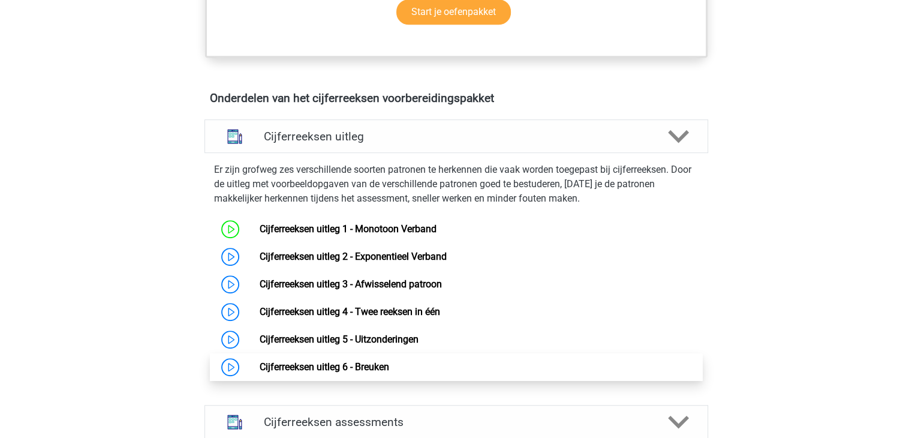
click at [260, 372] on link "Cijferreeksen uitleg 6 - Breuken" at bounding box center [325, 366] width 130 height 11
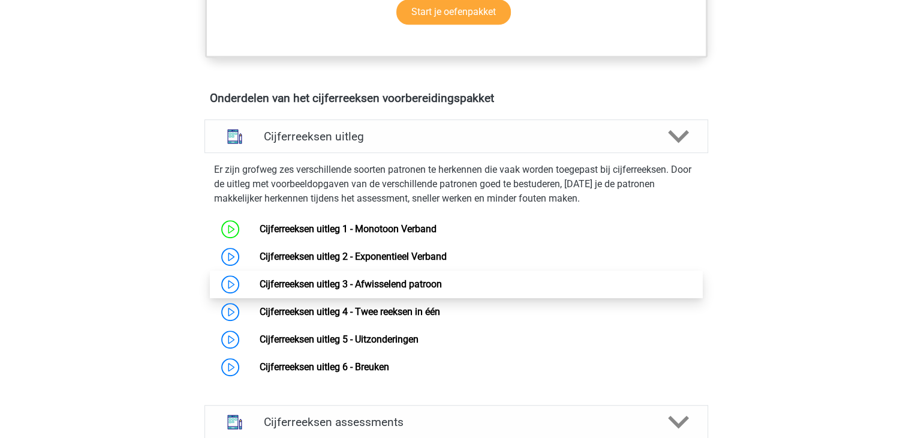
scroll to position [703, 0]
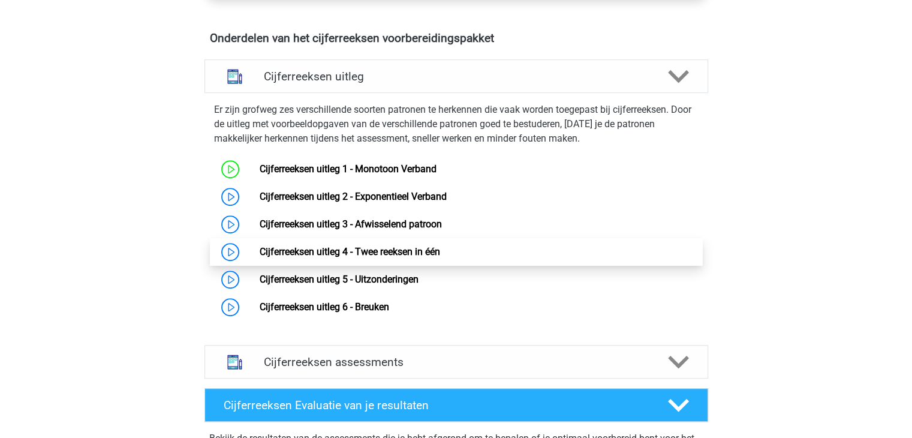
click at [260, 257] on link "Cijferreeksen uitleg 4 - Twee reeksen in één" at bounding box center [350, 251] width 180 height 11
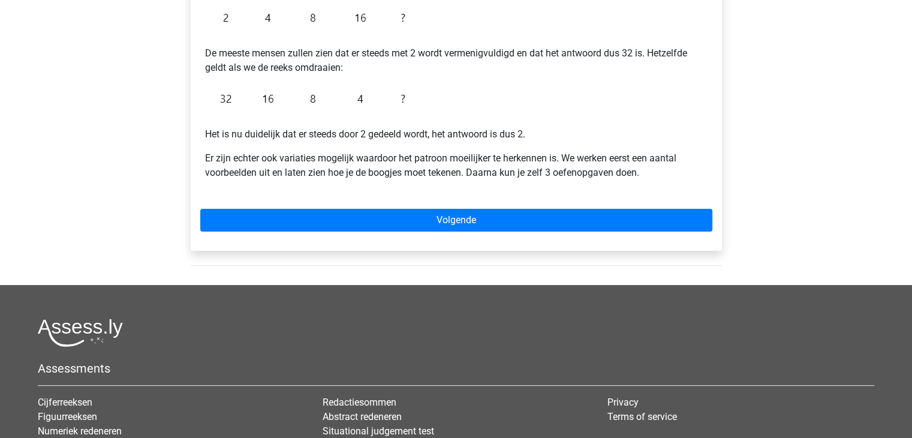
scroll to position [300, 0]
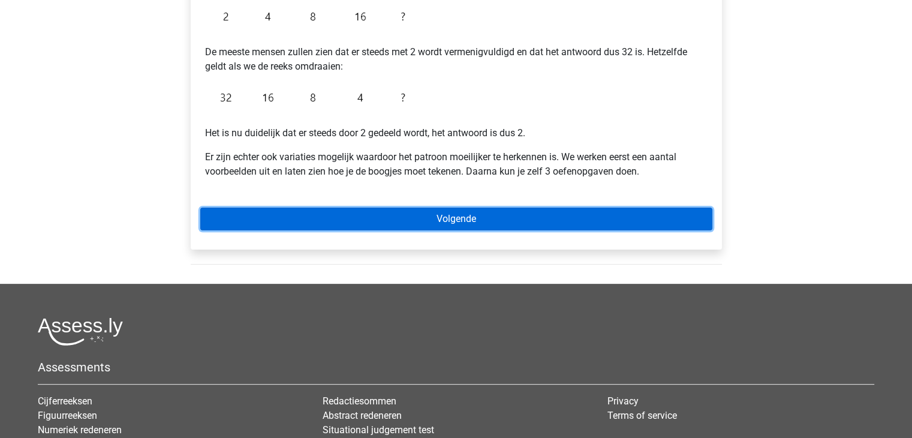
click at [314, 213] on link "Volgende" at bounding box center [456, 218] width 512 height 23
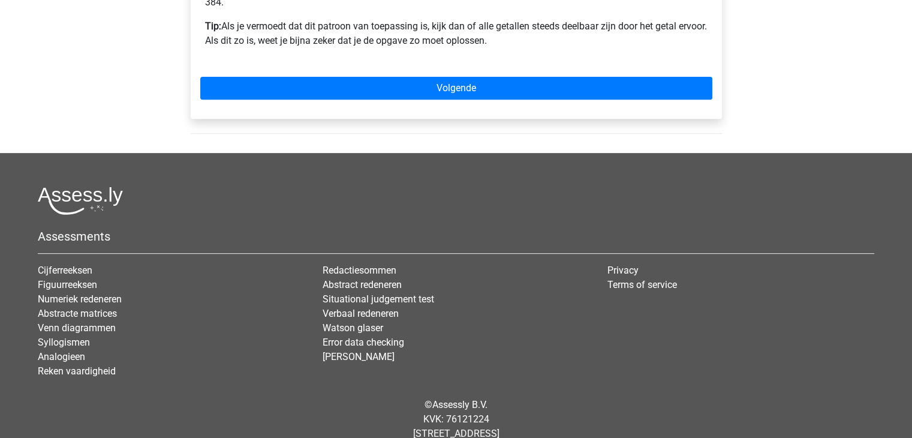
scroll to position [480, 0]
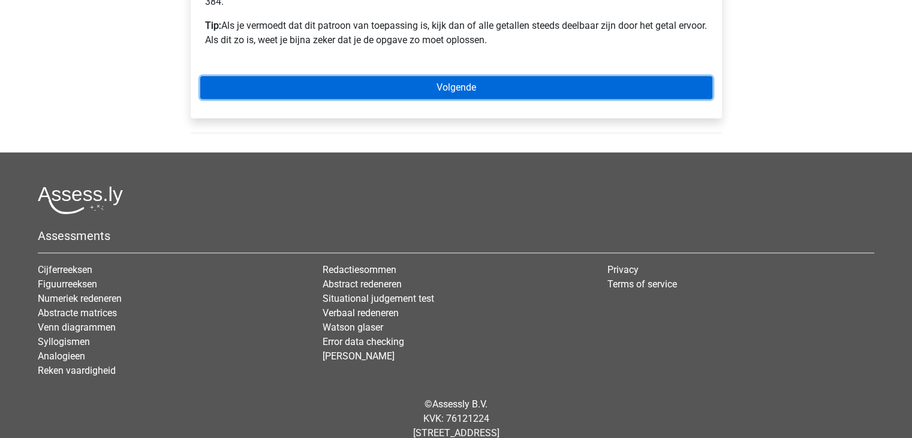
click at [397, 83] on link "Volgende" at bounding box center [456, 87] width 512 height 23
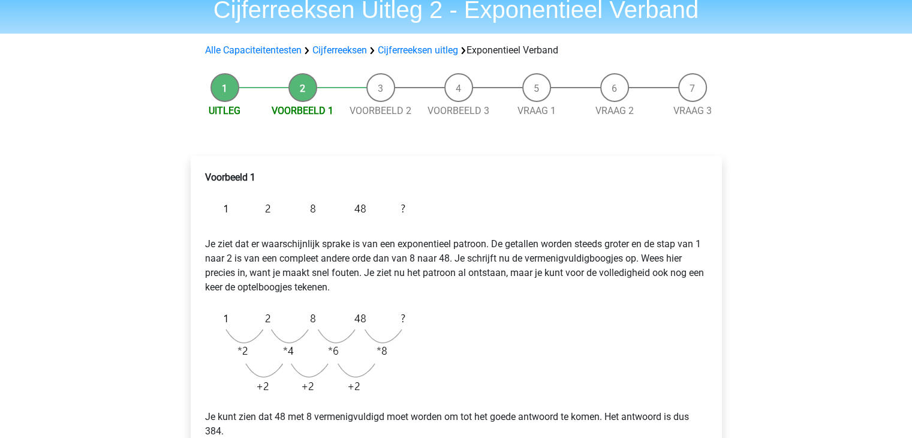
scroll to position [0, 0]
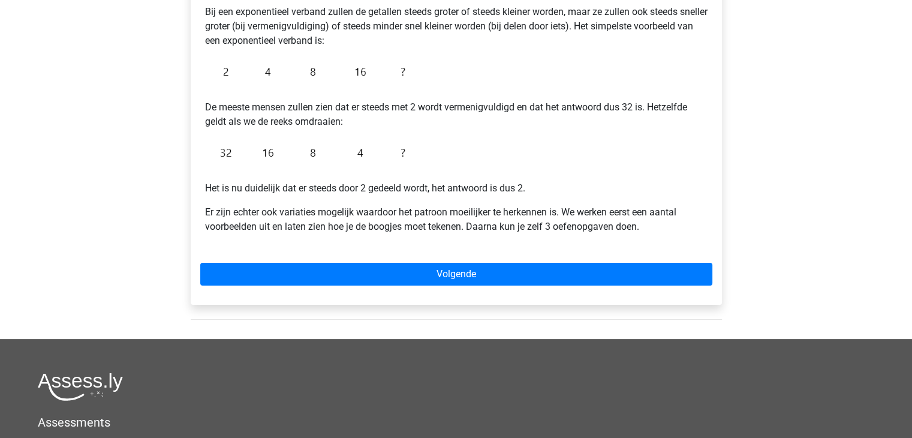
scroll to position [180, 0]
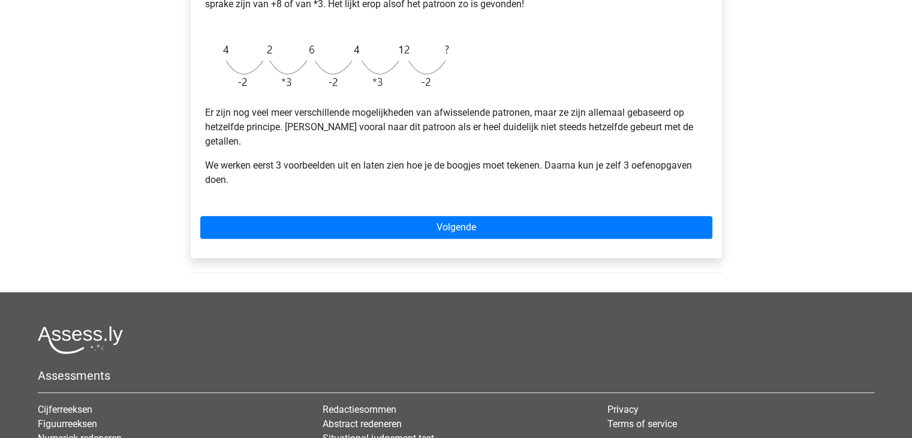
scroll to position [360, 0]
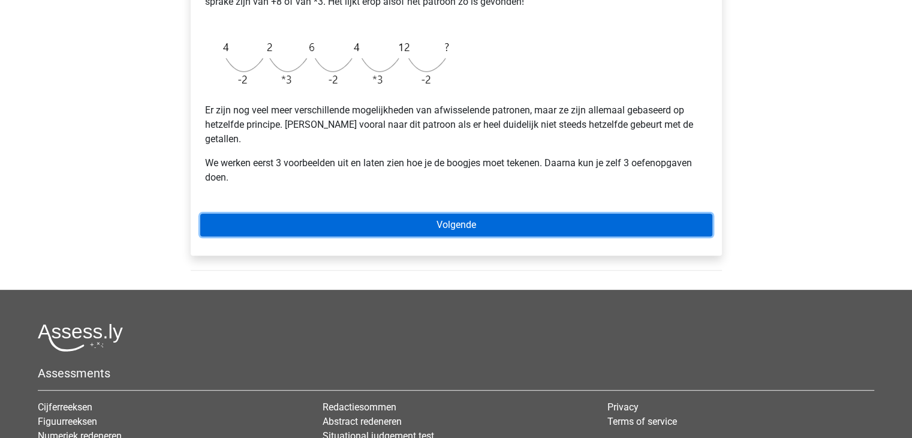
click at [451, 213] on link "Volgende" at bounding box center [456, 224] width 512 height 23
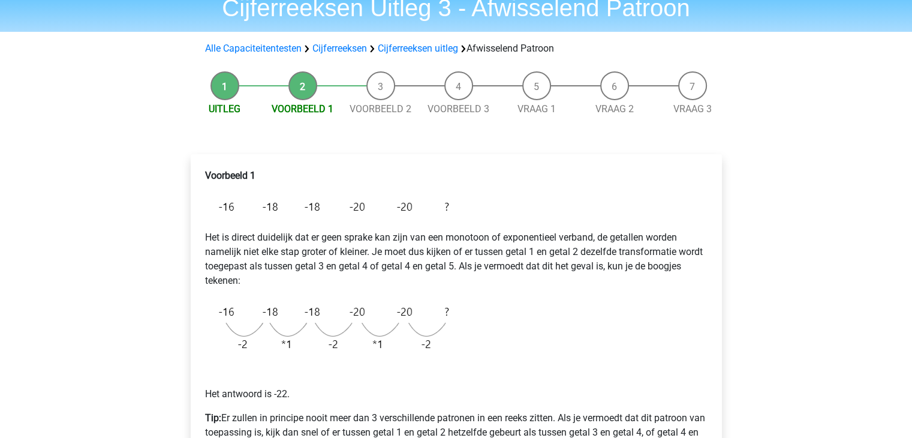
scroll to position [180, 0]
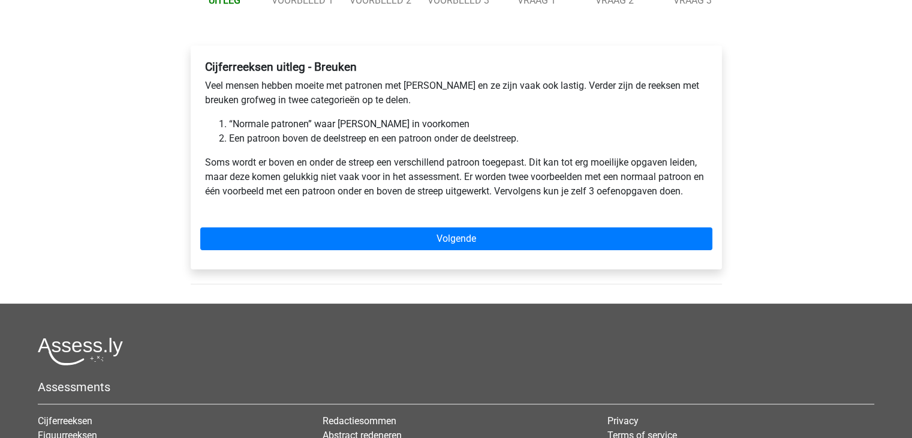
scroll to position [180, 0]
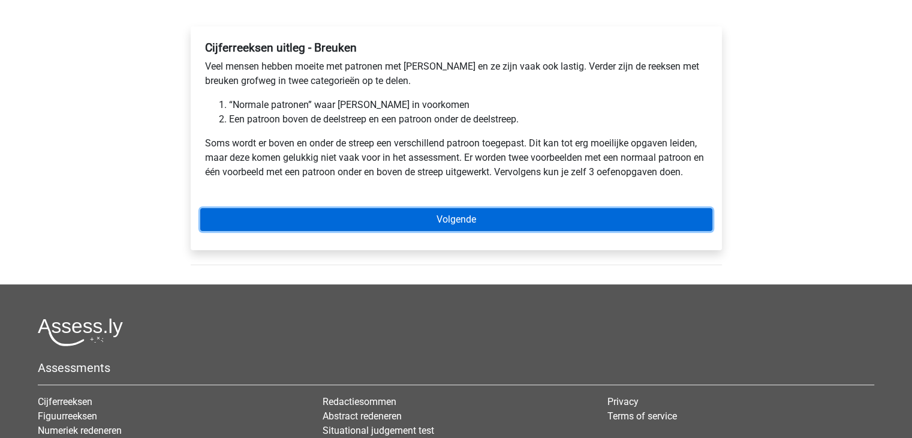
click at [294, 226] on link "Volgende" at bounding box center [456, 219] width 512 height 23
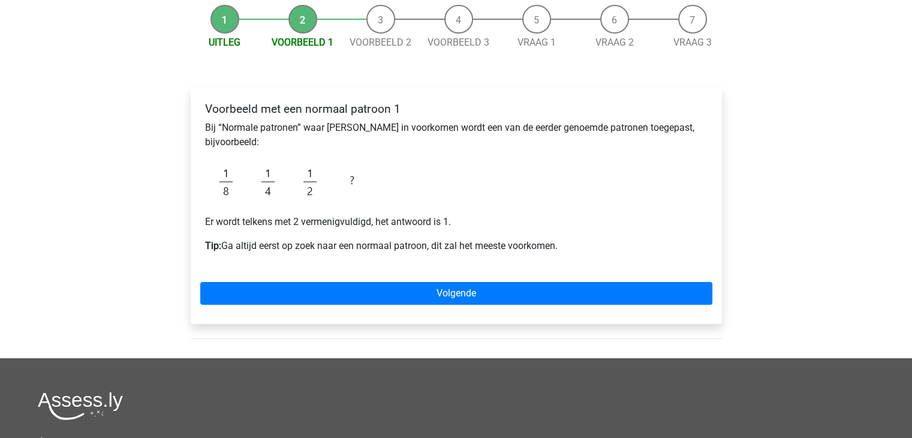
scroll to position [120, 0]
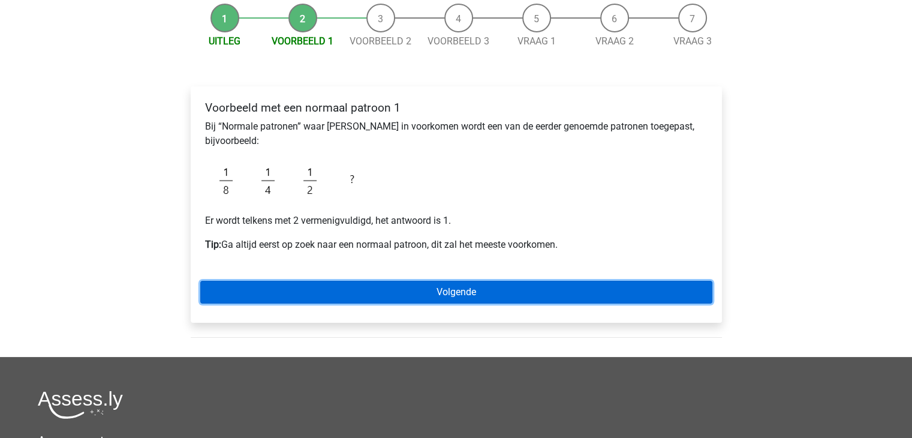
click at [391, 288] on link "Volgende" at bounding box center [456, 292] width 512 height 23
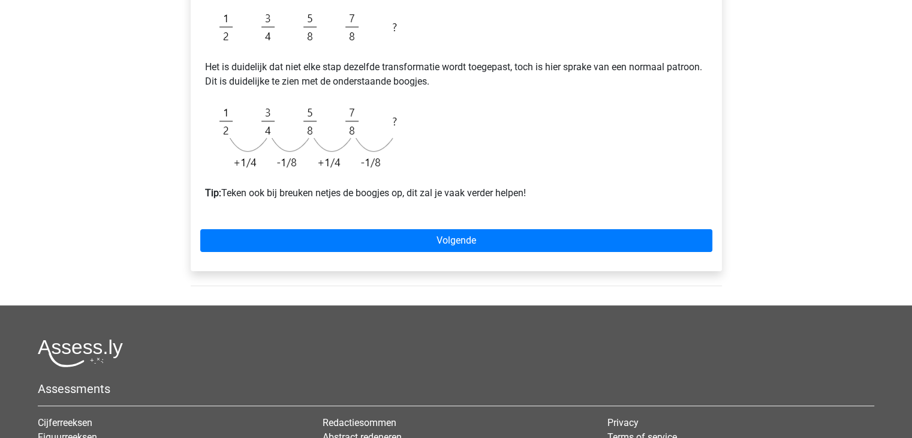
scroll to position [180, 0]
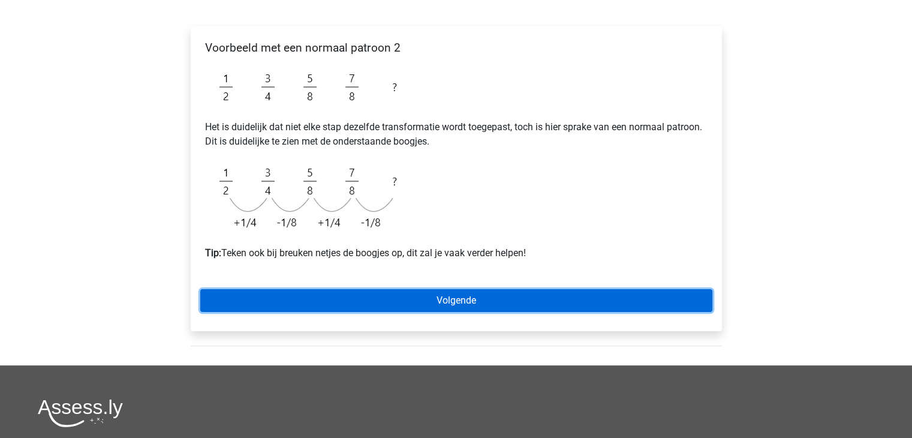
click at [365, 294] on link "Volgende" at bounding box center [456, 300] width 512 height 23
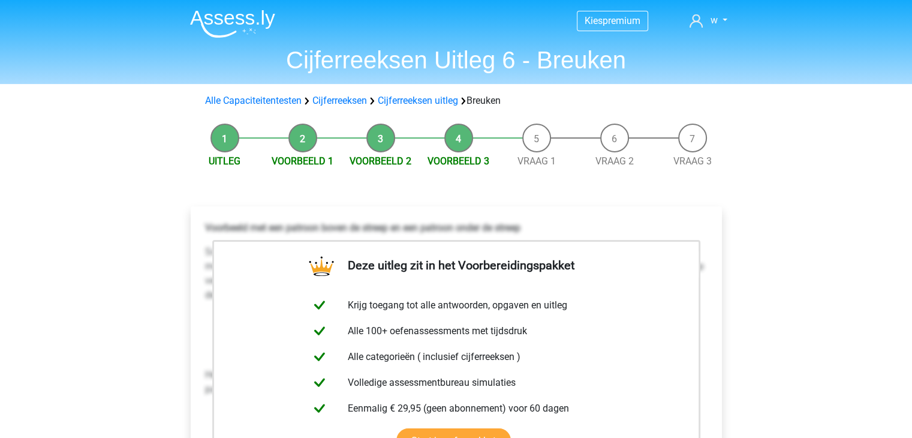
scroll to position [360, 0]
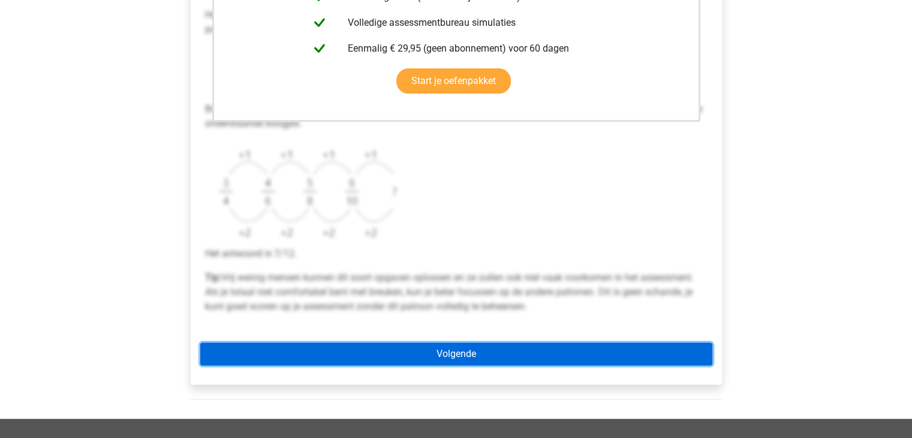
click at [389, 345] on link "Volgende" at bounding box center [456, 353] width 512 height 23
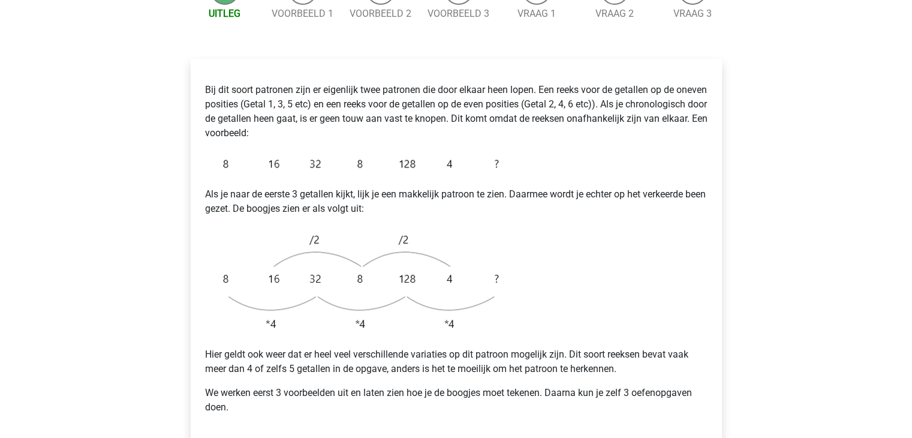
scroll to position [180, 0]
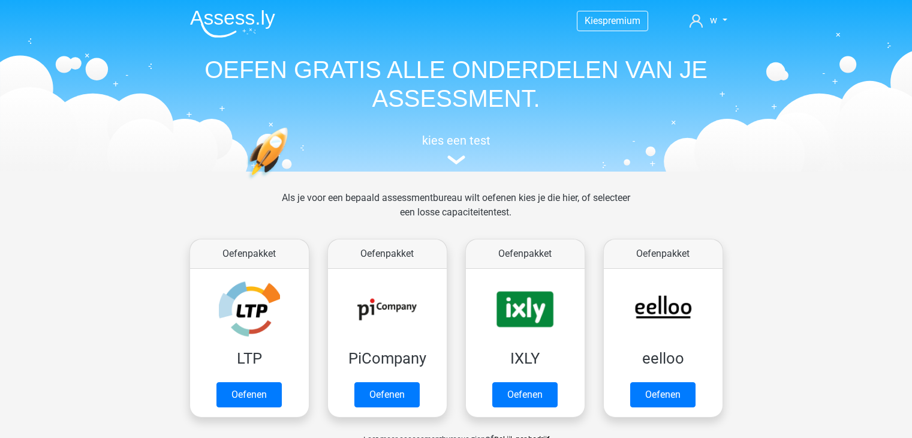
scroll to position [508, 0]
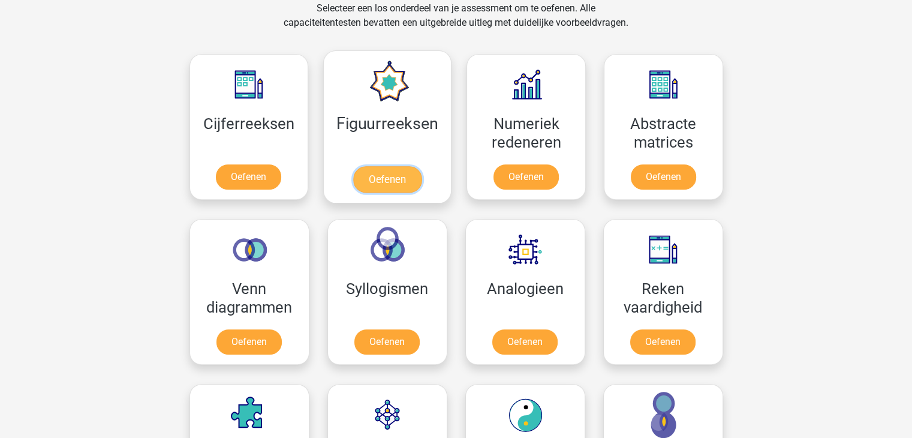
click at [381, 173] on link "Oefenen" at bounding box center [387, 179] width 68 height 26
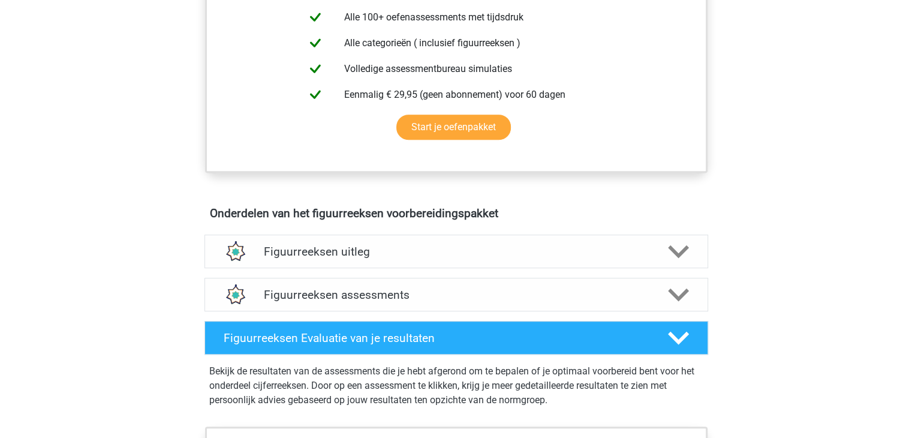
scroll to position [600, 0]
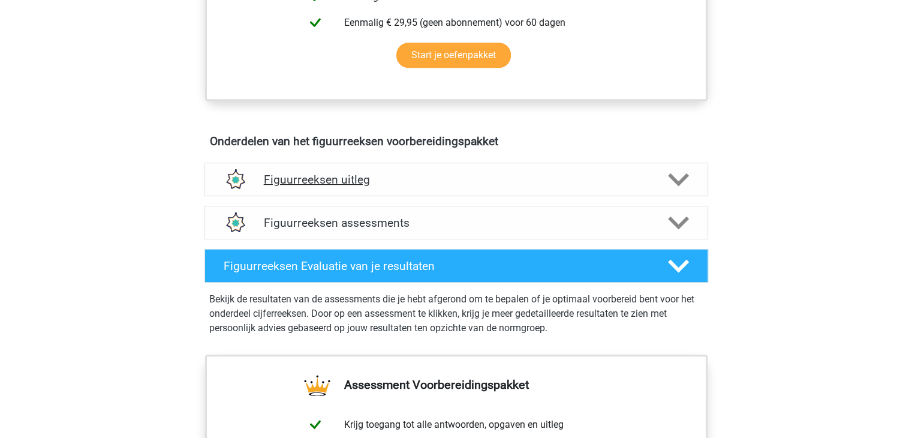
click at [679, 173] on icon at bounding box center [678, 179] width 21 height 21
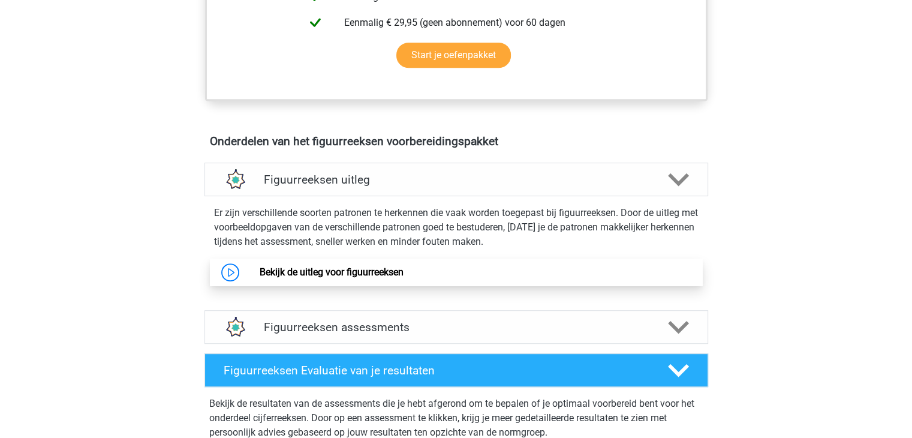
click at [367, 278] on link "Bekijk de uitleg voor figuurreeksen" at bounding box center [332, 271] width 144 height 11
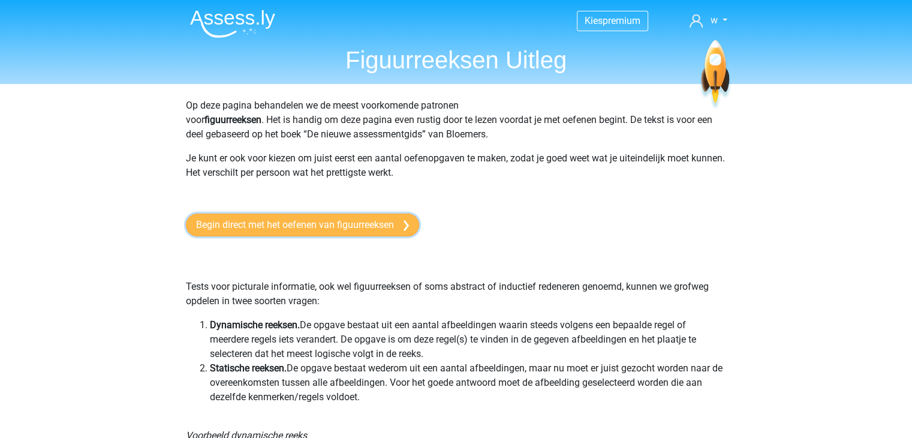
click at [341, 227] on link "Begin direct met het oefenen van figuurreeksen" at bounding box center [302, 224] width 233 height 23
click at [250, 224] on link "Begin direct met het oefenen van figuurreeksen" at bounding box center [302, 224] width 233 height 23
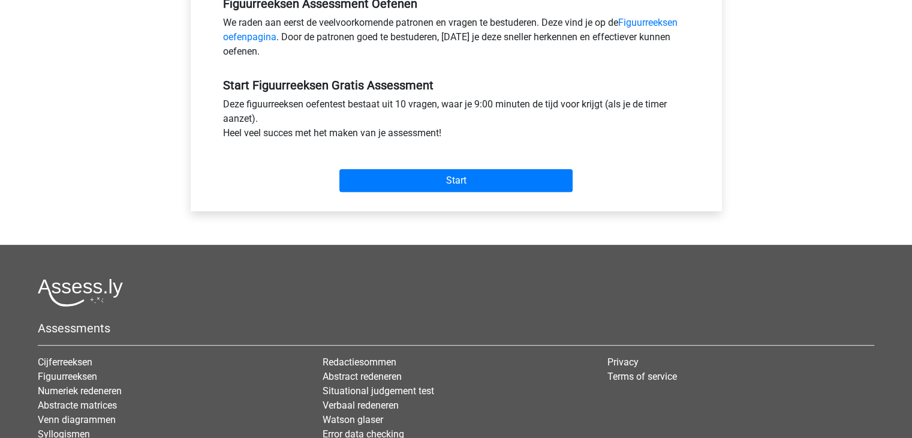
scroll to position [420, 0]
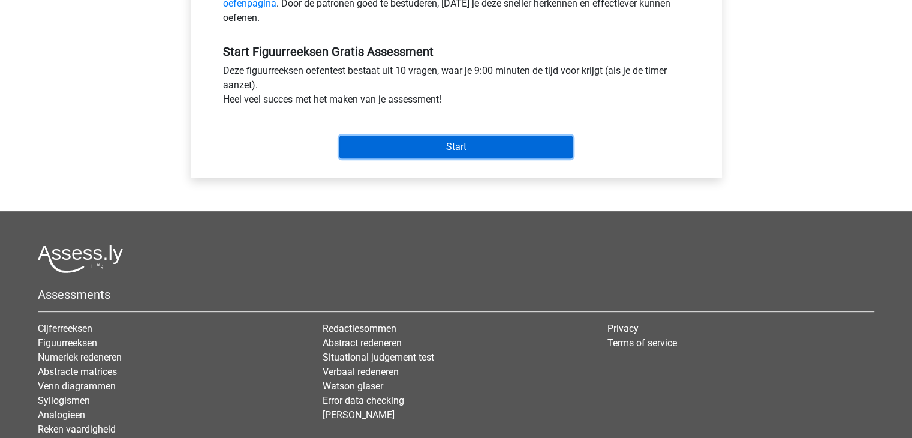
click at [432, 149] on input "Start" at bounding box center [455, 146] width 233 height 23
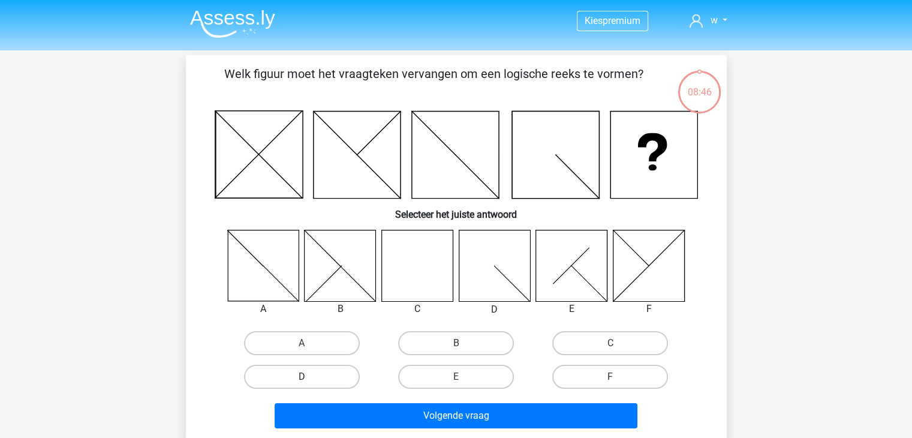
click at [300, 375] on label "D" at bounding box center [302, 377] width 116 height 24
click at [302, 377] on input "D" at bounding box center [306, 381] width 8 height 8
radio input "true"
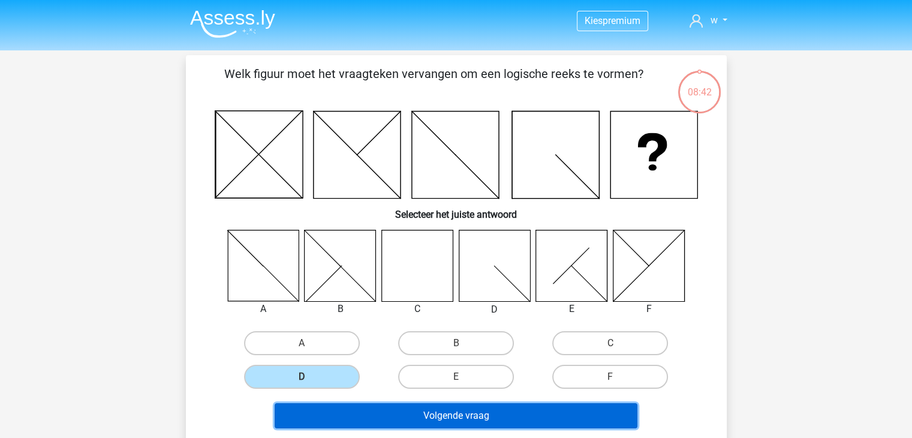
click at [436, 415] on button "Volgende vraag" at bounding box center [456, 415] width 363 height 25
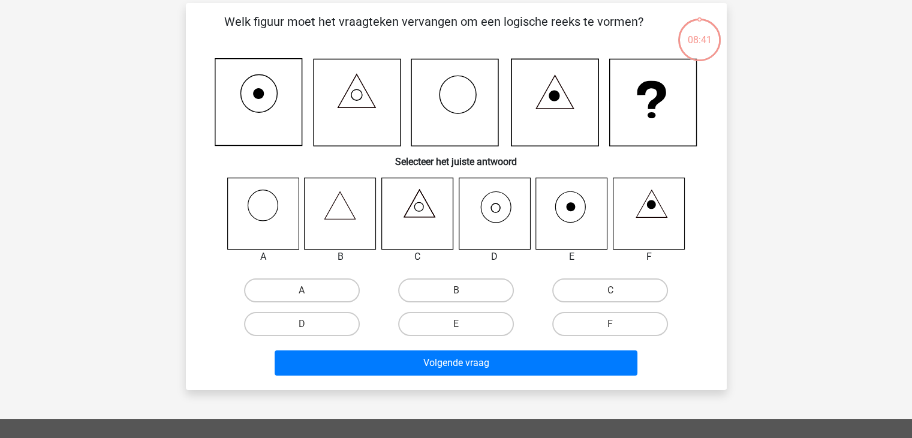
scroll to position [55, 0]
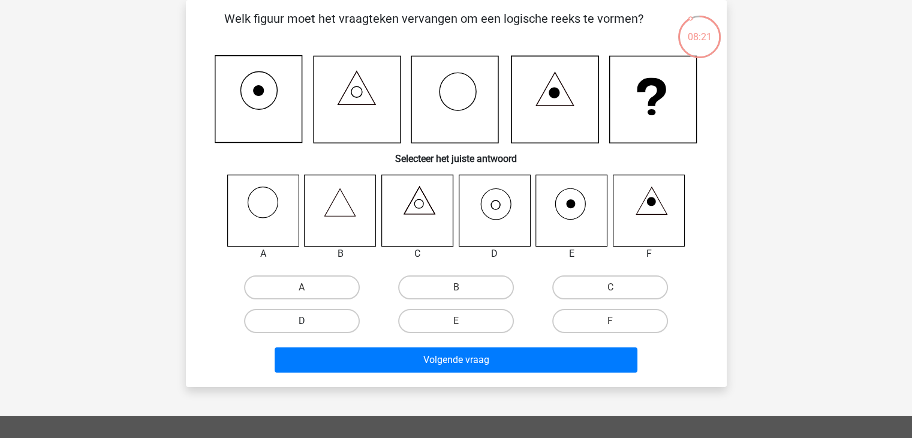
click at [346, 322] on label "D" at bounding box center [302, 321] width 116 height 24
click at [309, 322] on input "D" at bounding box center [306, 325] width 8 height 8
radio input "true"
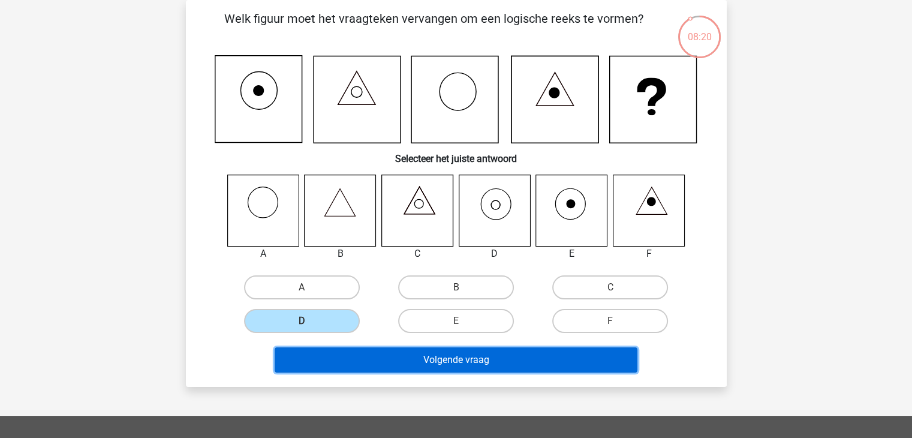
click at [374, 358] on button "Volgende vraag" at bounding box center [456, 359] width 363 height 25
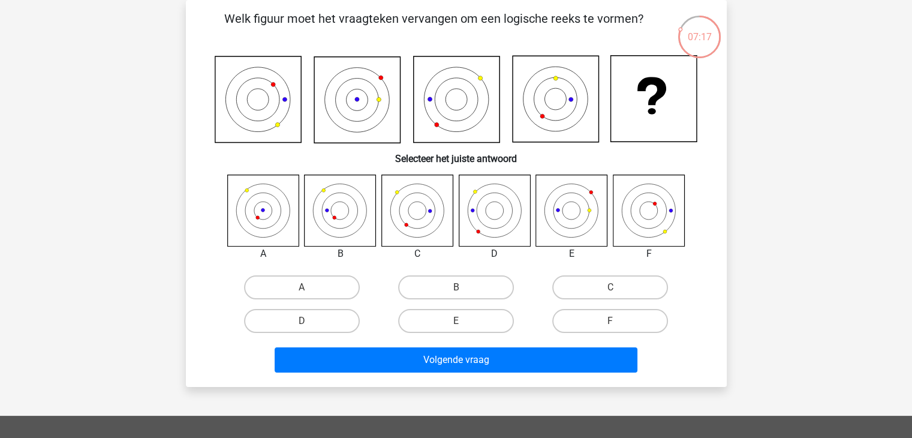
click at [292, 202] on icon at bounding box center [262, 209] width 71 height 71
click at [313, 287] on label "A" at bounding box center [302, 287] width 116 height 24
click at [309, 287] on input "A" at bounding box center [306, 291] width 8 height 8
radio input "true"
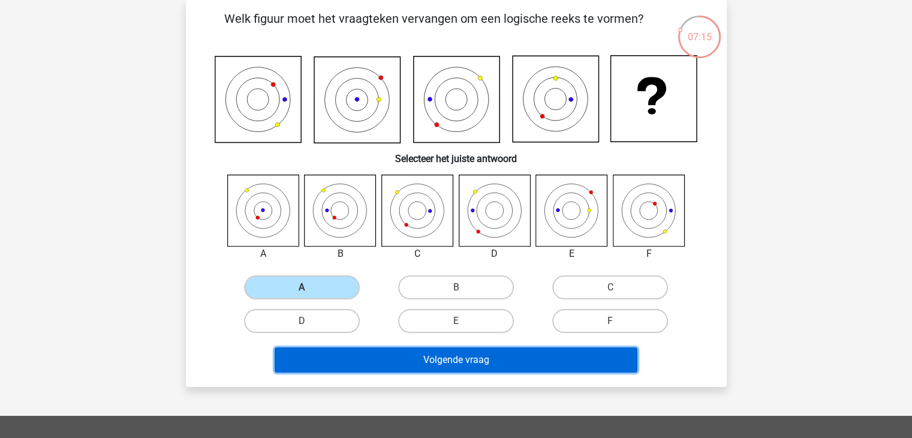
click at [372, 351] on button "Volgende vraag" at bounding box center [456, 359] width 363 height 25
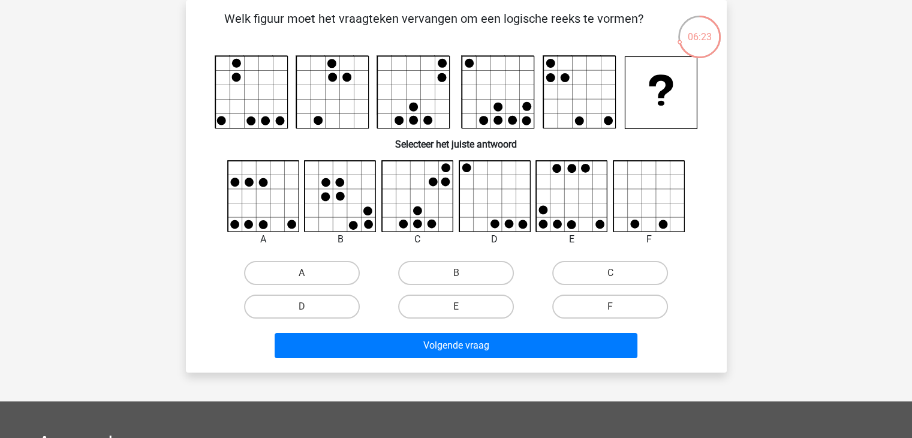
click at [352, 198] on icon at bounding box center [340, 196] width 71 height 71
click at [290, 204] on icon at bounding box center [263, 196] width 71 height 71
click at [449, 308] on label "E" at bounding box center [456, 306] width 116 height 24
click at [456, 308] on input "E" at bounding box center [460, 310] width 8 height 8
radio input "true"
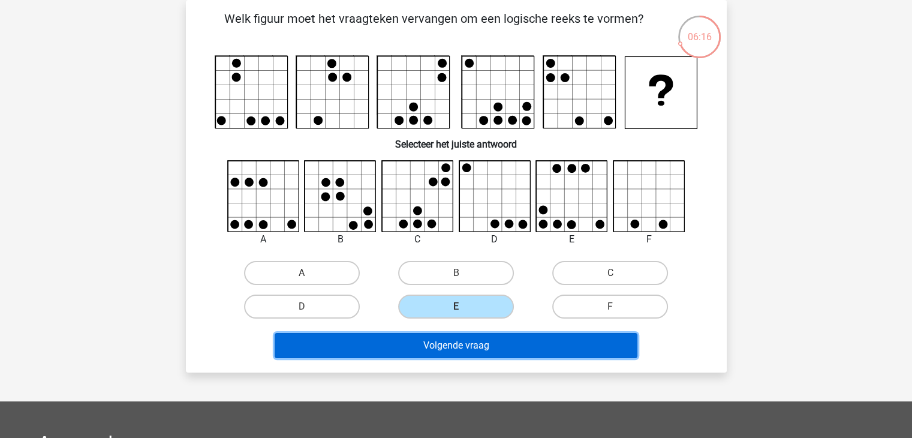
click at [458, 342] on button "Volgende vraag" at bounding box center [456, 345] width 363 height 25
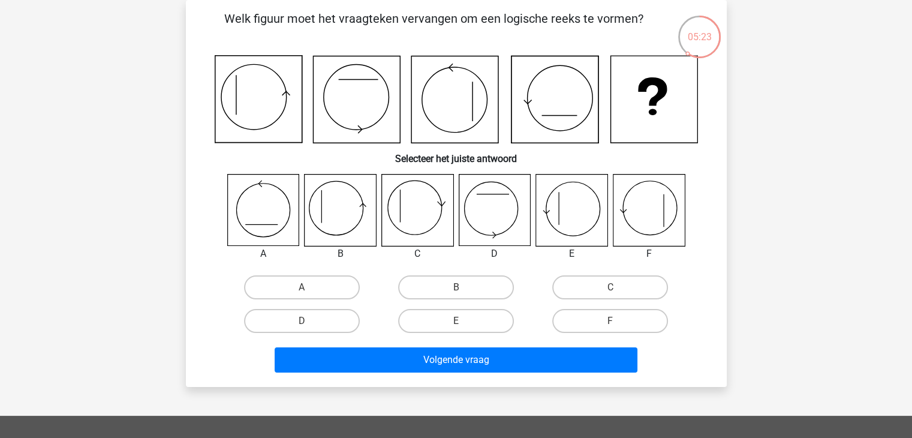
click at [420, 212] on icon at bounding box center [416, 209] width 71 height 71
click at [595, 286] on label "C" at bounding box center [610, 287] width 116 height 24
click at [610, 287] on input "C" at bounding box center [614, 291] width 8 height 8
radio input "true"
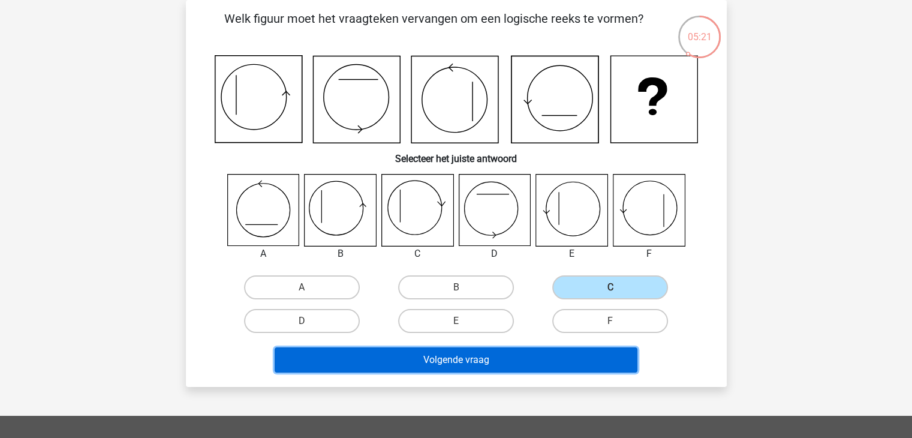
click at [556, 357] on button "Volgende vraag" at bounding box center [456, 359] width 363 height 25
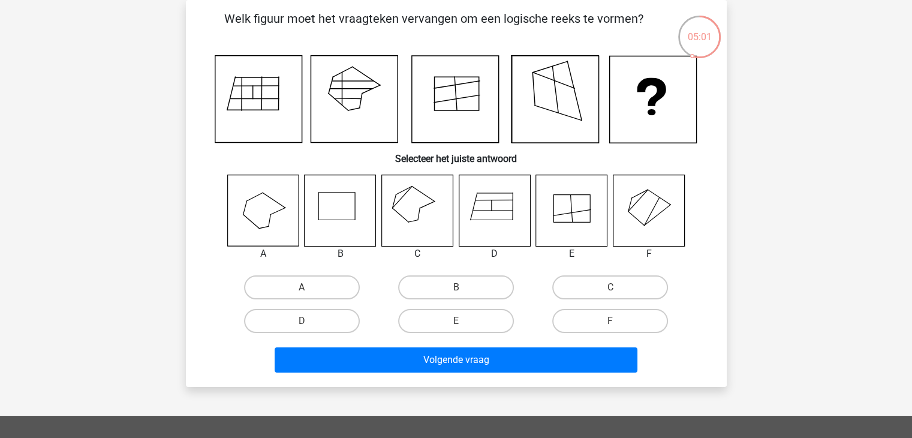
click at [497, 218] on icon at bounding box center [494, 209] width 71 height 71
click at [483, 314] on label "E" at bounding box center [456, 321] width 116 height 24
click at [463, 321] on input "E" at bounding box center [460, 325] width 8 height 8
radio input "true"
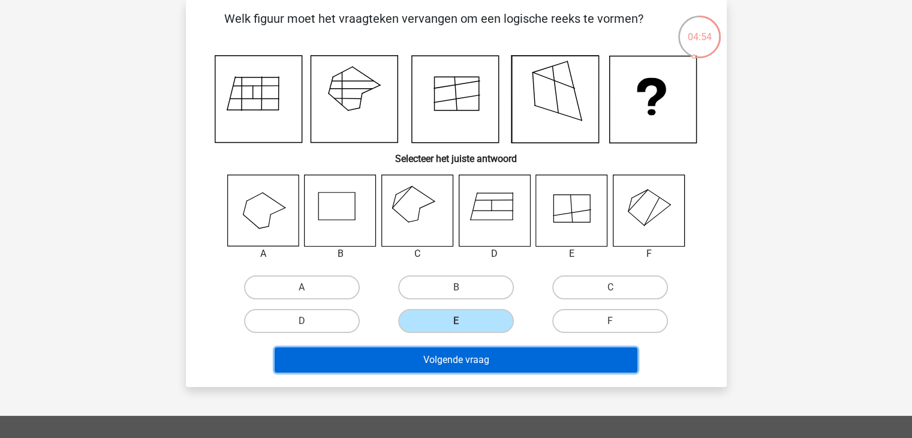
click at [480, 358] on button "Volgende vraag" at bounding box center [456, 359] width 363 height 25
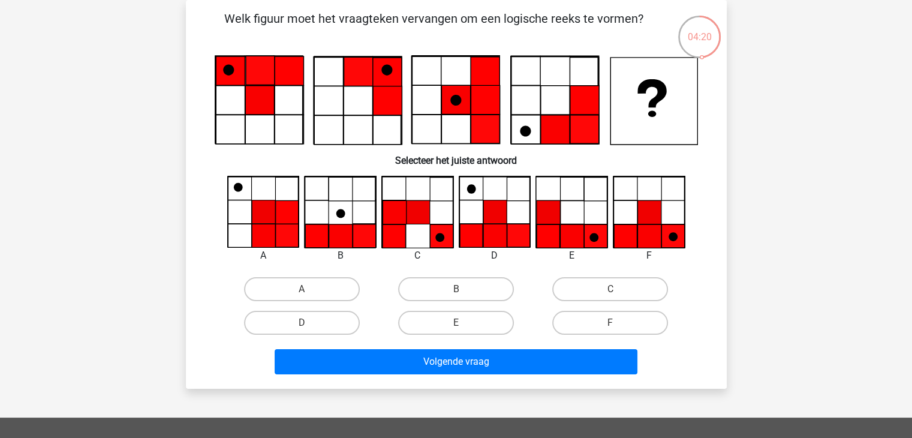
click at [643, 237] on icon at bounding box center [648, 235] width 23 height 23
click at [608, 320] on label "F" at bounding box center [610, 323] width 116 height 24
click at [610, 323] on input "F" at bounding box center [614, 327] width 8 height 8
radio input "true"
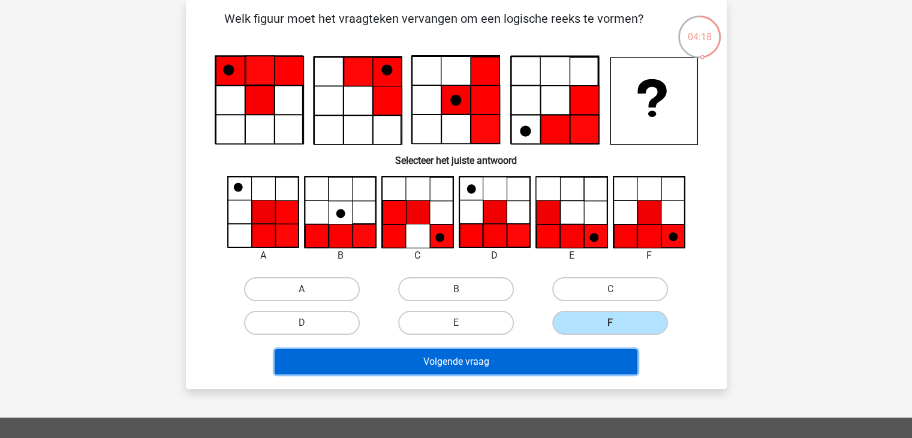
click at [594, 353] on button "Volgende vraag" at bounding box center [456, 361] width 363 height 25
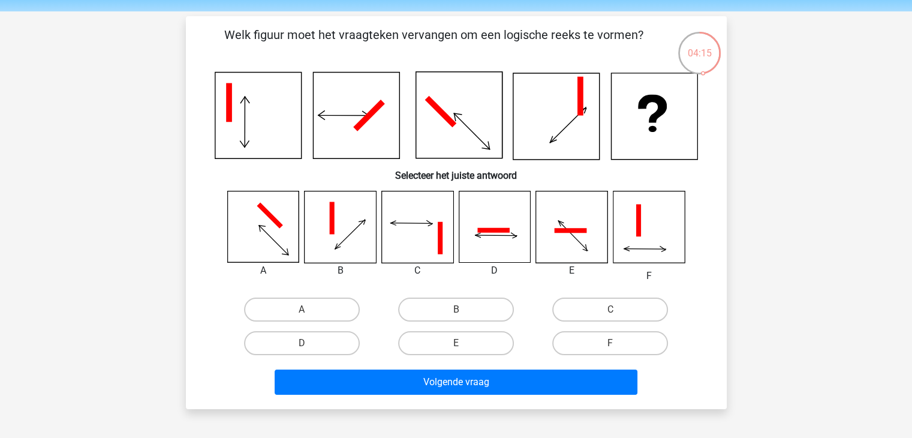
scroll to position [60, 0]
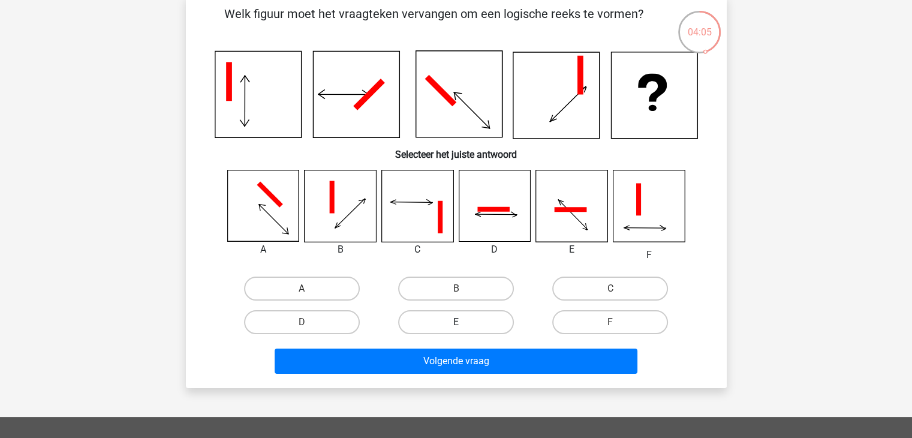
click at [483, 315] on label "E" at bounding box center [456, 322] width 116 height 24
click at [463, 322] on input "E" at bounding box center [460, 326] width 8 height 8
radio input "true"
click at [324, 310] on label "D" at bounding box center [302, 322] width 116 height 24
click at [309, 322] on input "D" at bounding box center [306, 326] width 8 height 8
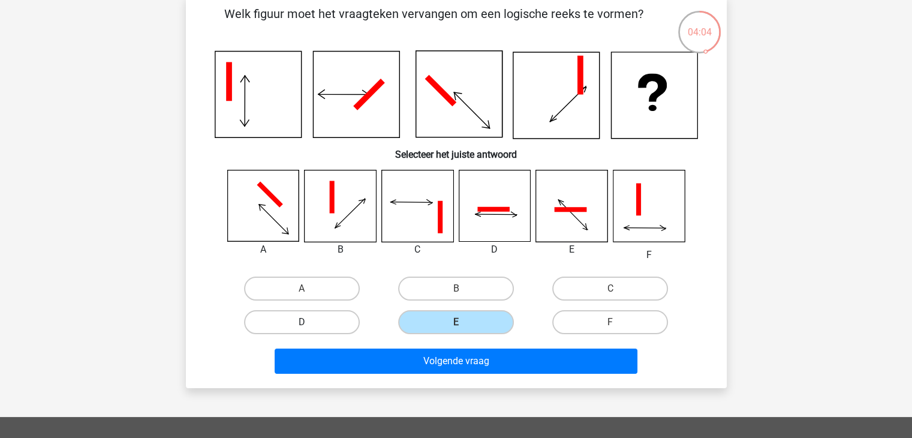
radio input "true"
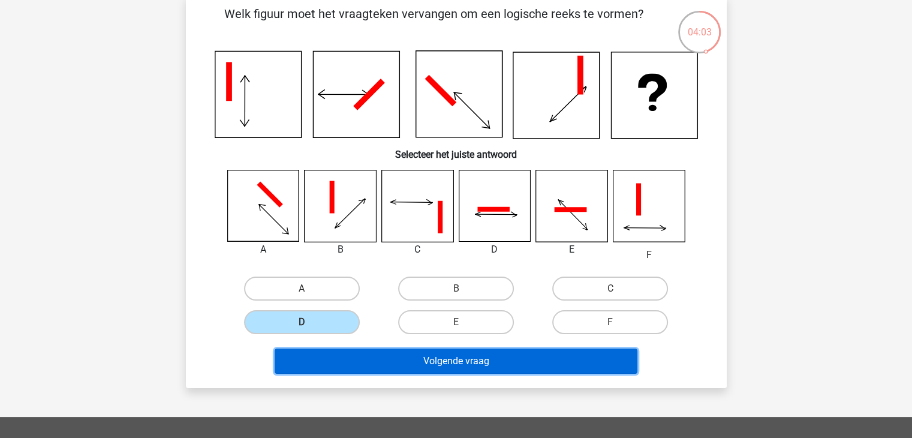
click at [340, 360] on button "Volgende vraag" at bounding box center [456, 360] width 363 height 25
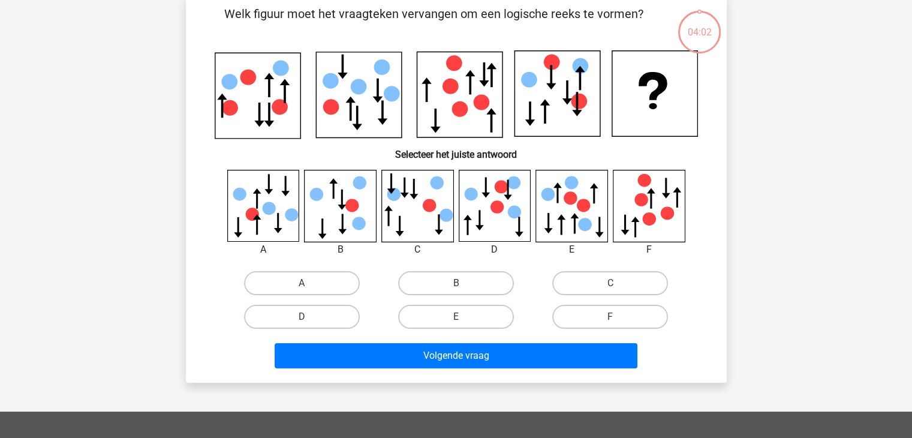
scroll to position [55, 0]
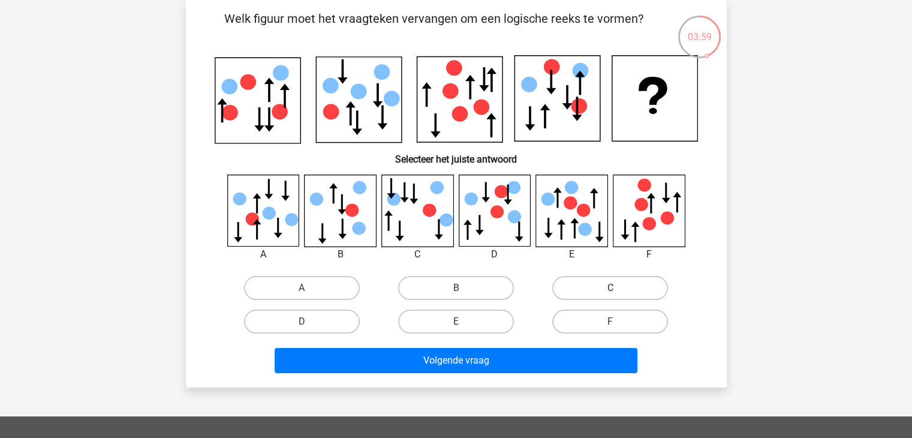
click at [564, 287] on label "C" at bounding box center [610, 288] width 116 height 24
click at [610, 288] on input "C" at bounding box center [614, 292] width 8 height 8
radio input "true"
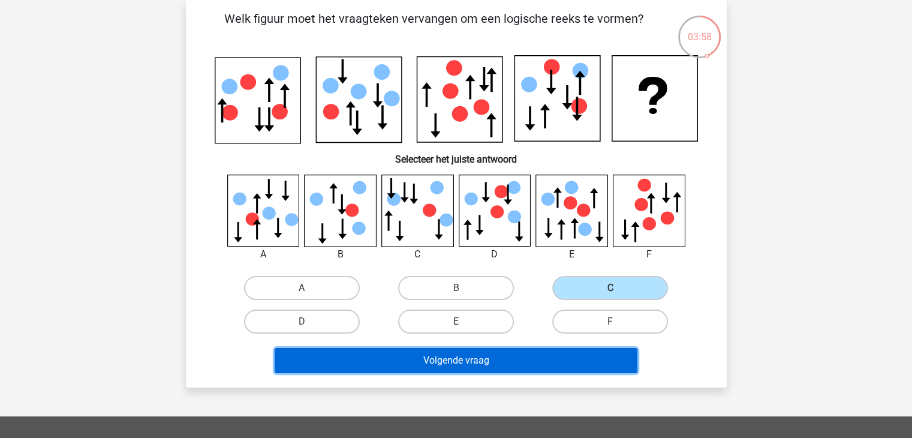
click at [557, 348] on button "Volgende vraag" at bounding box center [456, 360] width 363 height 25
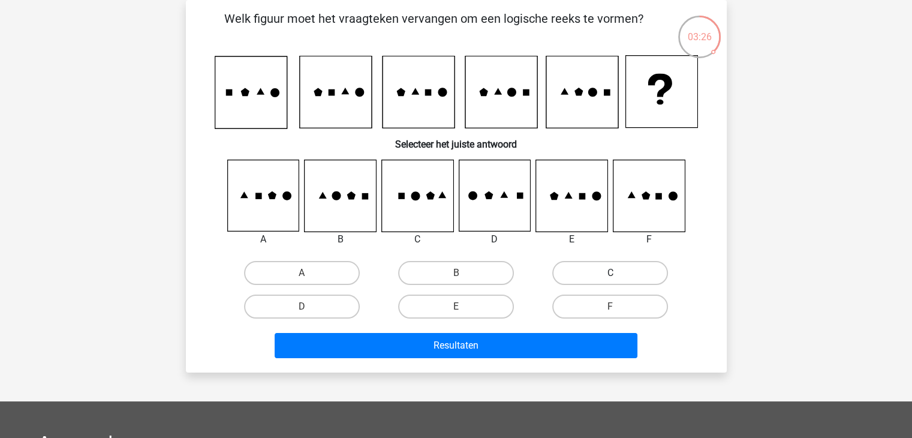
click at [583, 275] on label "C" at bounding box center [610, 273] width 116 height 24
click at [610, 275] on input "C" at bounding box center [614, 277] width 8 height 8
radio input "true"
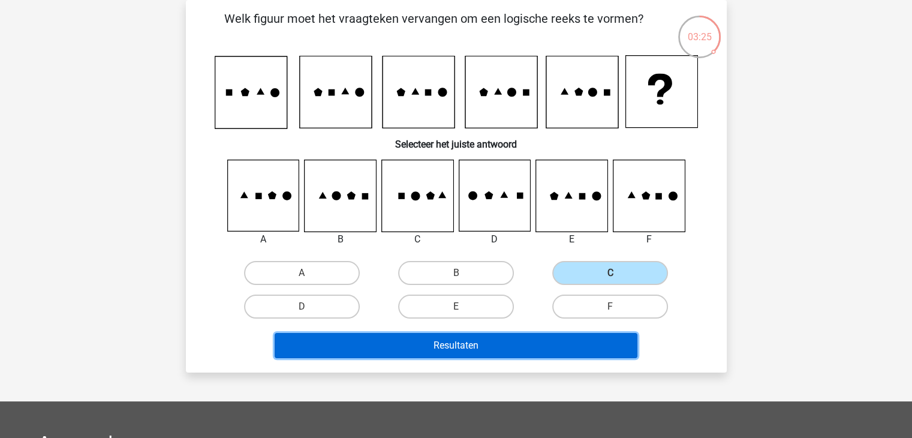
click at [570, 344] on button "Resultaten" at bounding box center [456, 345] width 363 height 25
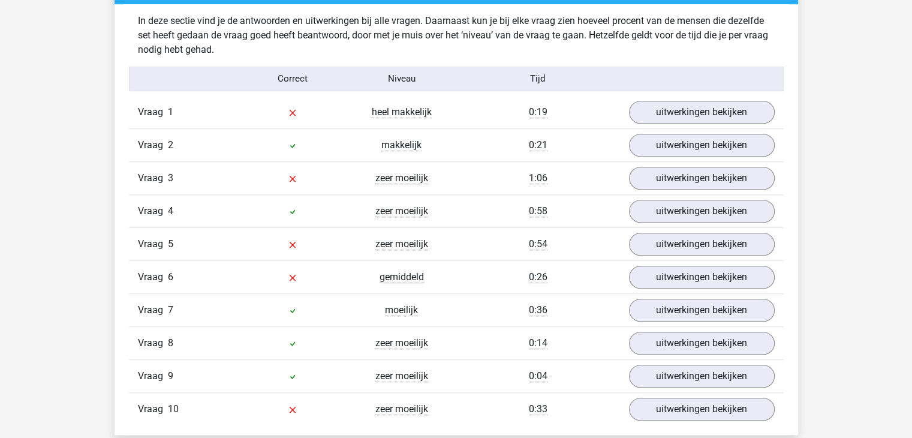
scroll to position [959, 0]
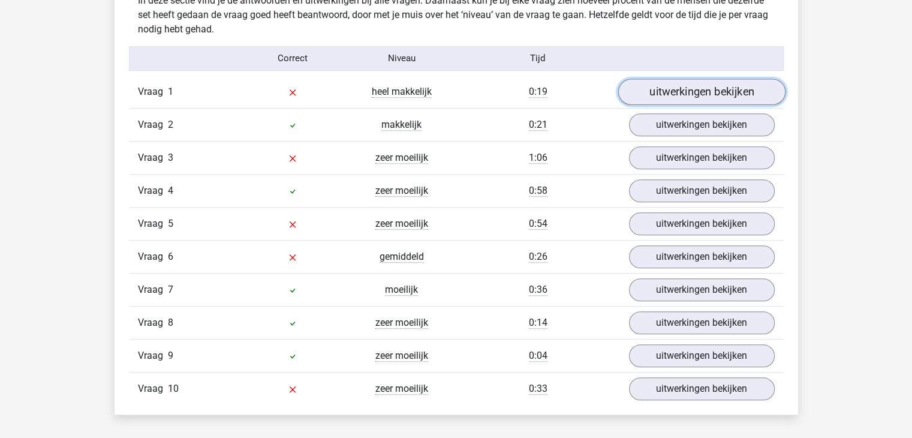
click at [675, 91] on link "uitwerkingen bekijken" at bounding box center [701, 92] width 167 height 26
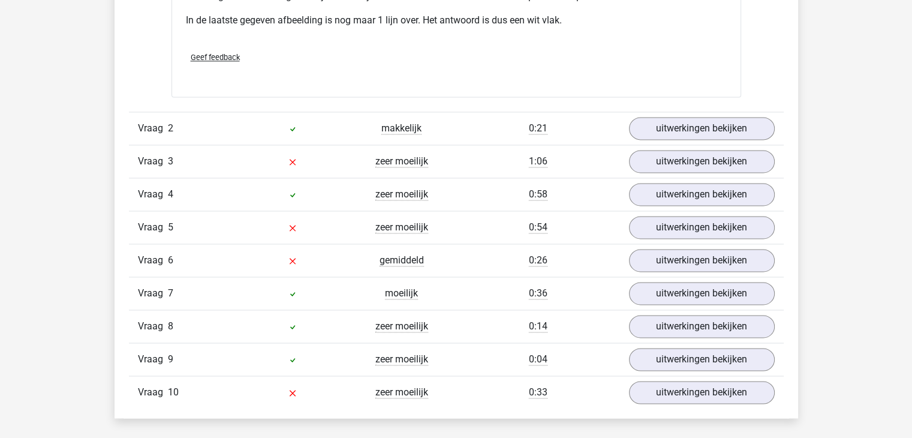
scroll to position [1679, 0]
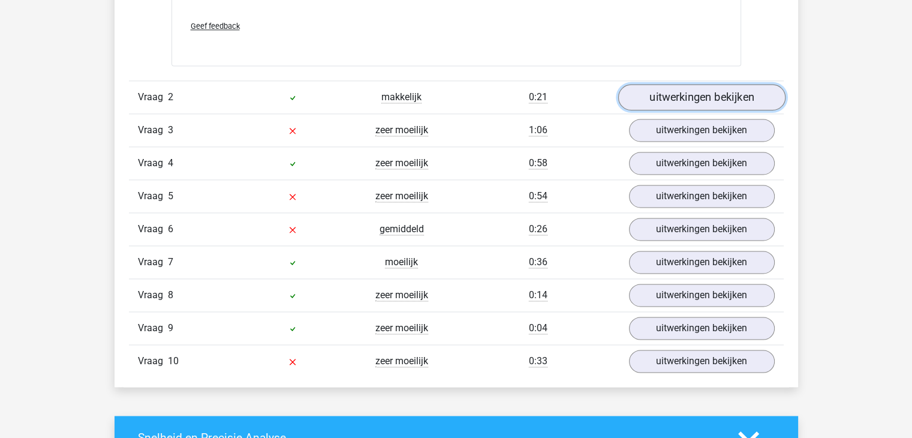
click at [654, 97] on link "uitwerkingen bekijken" at bounding box center [701, 97] width 167 height 26
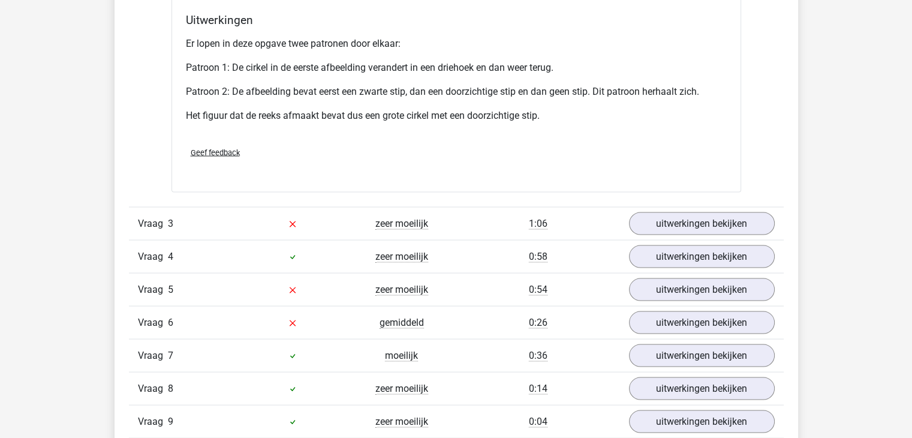
scroll to position [2338, 0]
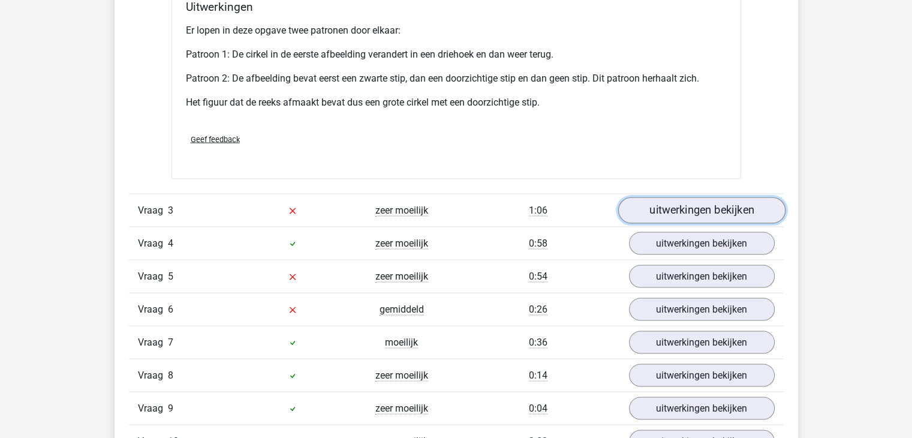
click at [702, 208] on link "uitwerkingen bekijken" at bounding box center [701, 210] width 167 height 26
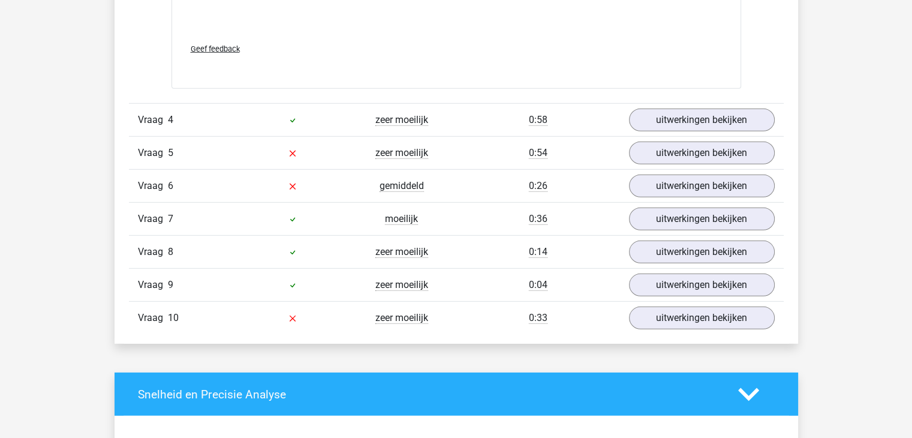
scroll to position [3477, 0]
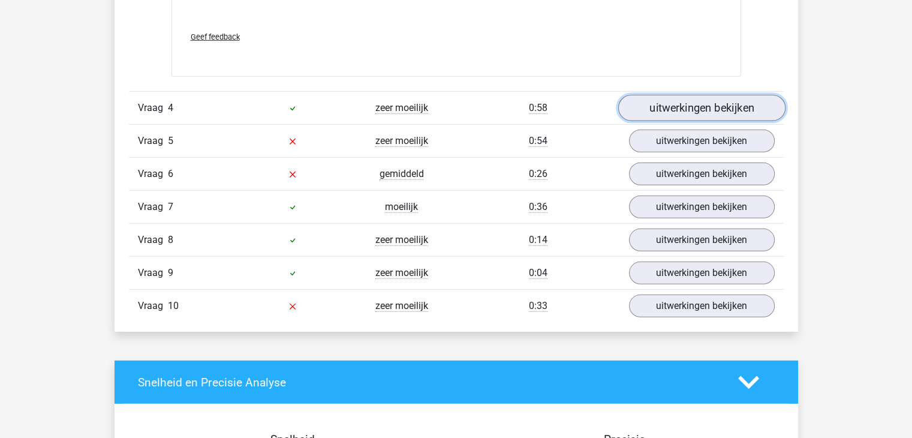
click at [694, 95] on link "uitwerkingen bekijken" at bounding box center [701, 108] width 167 height 26
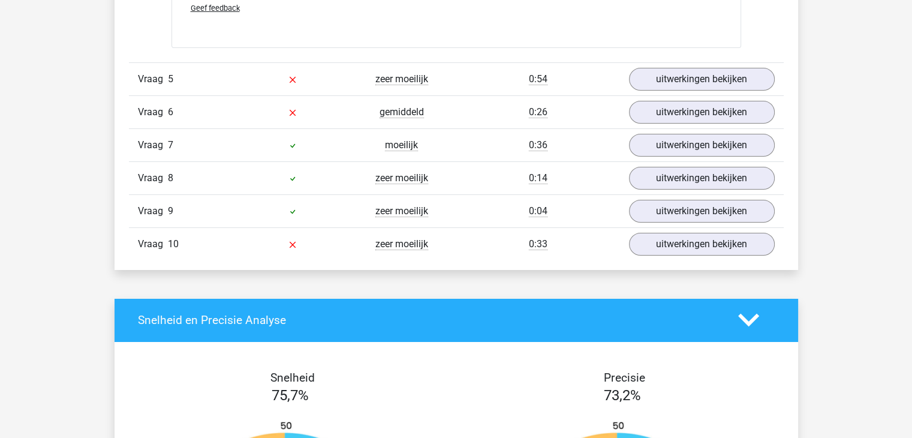
scroll to position [4257, 0]
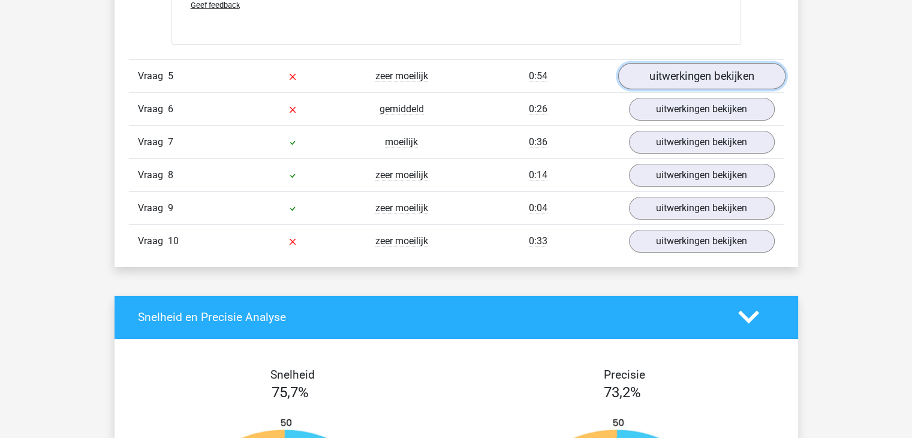
click at [685, 77] on link "uitwerkingen bekijken" at bounding box center [701, 76] width 167 height 26
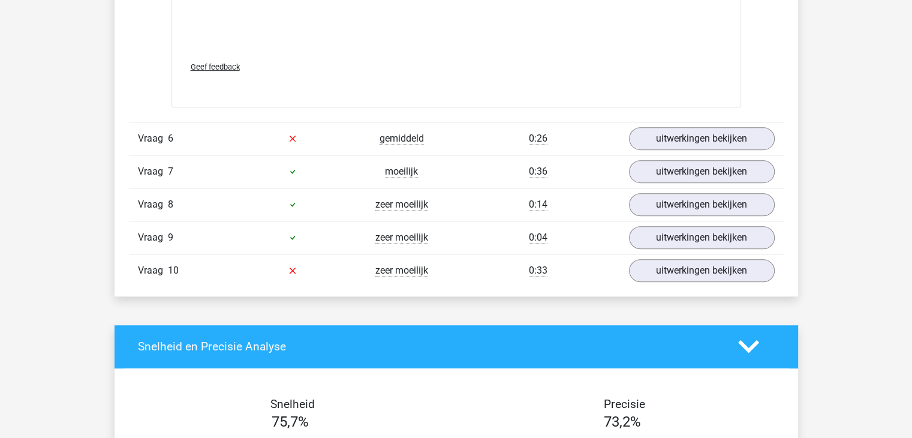
scroll to position [5336, 0]
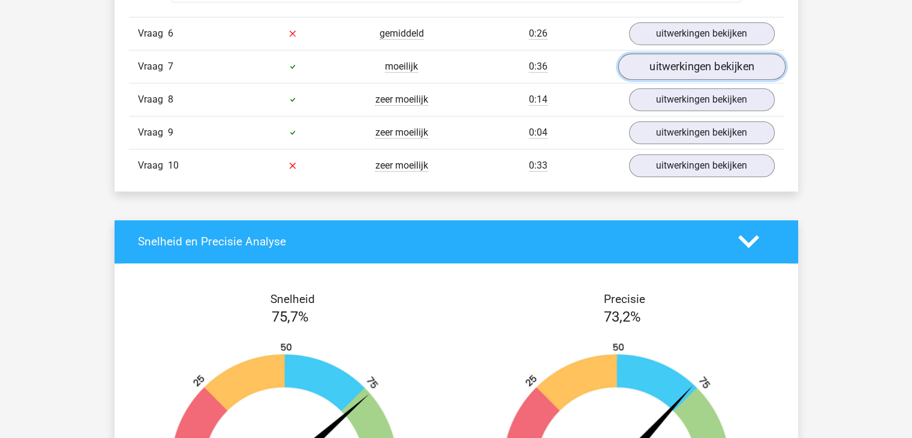
click at [685, 61] on link "uitwerkingen bekijken" at bounding box center [701, 66] width 167 height 26
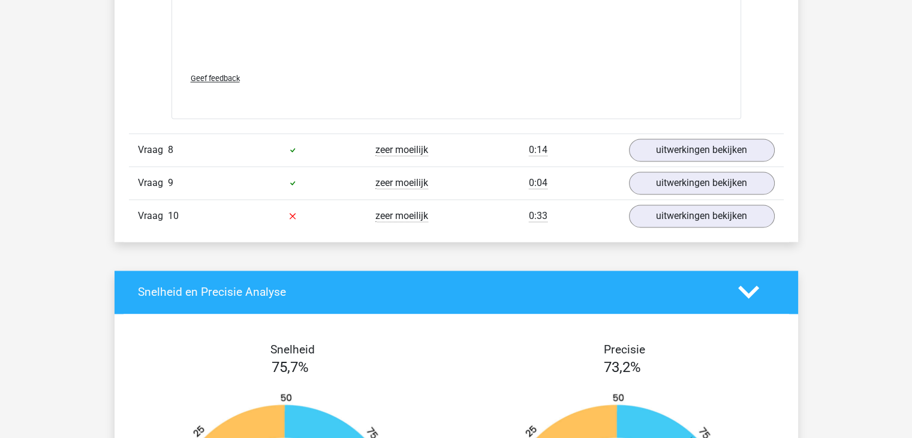
scroll to position [6295, 0]
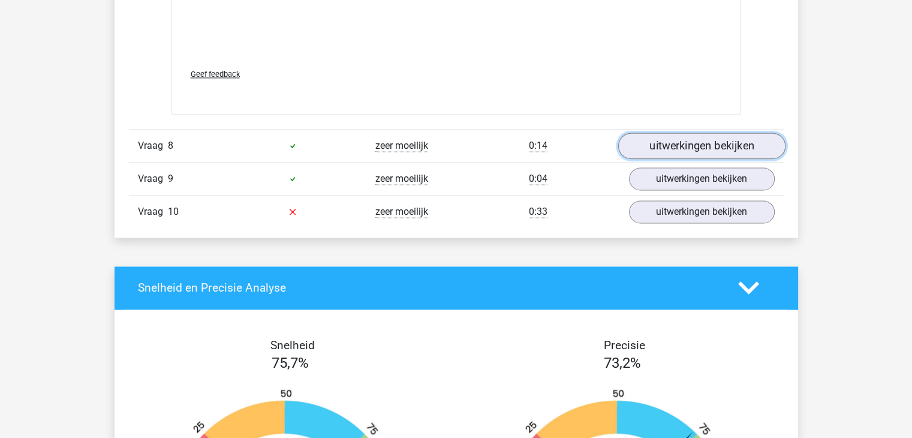
click at [666, 144] on link "uitwerkingen bekijken" at bounding box center [701, 146] width 167 height 26
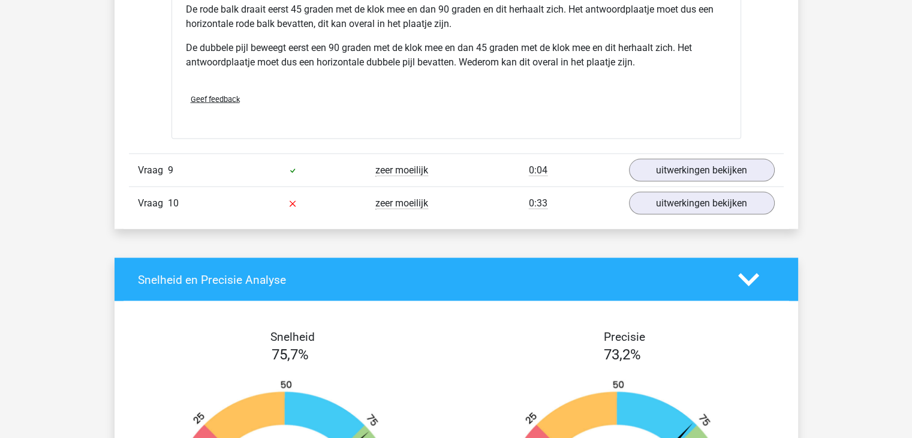
scroll to position [7135, 0]
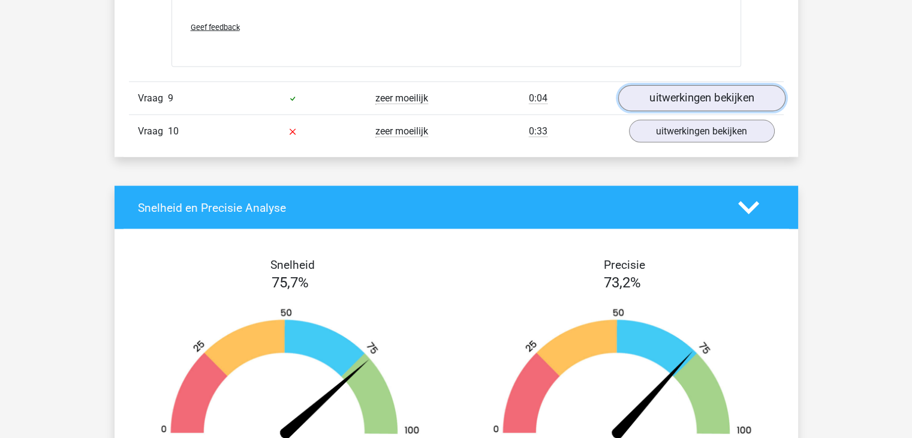
click at [676, 94] on link "uitwerkingen bekijken" at bounding box center [701, 98] width 167 height 26
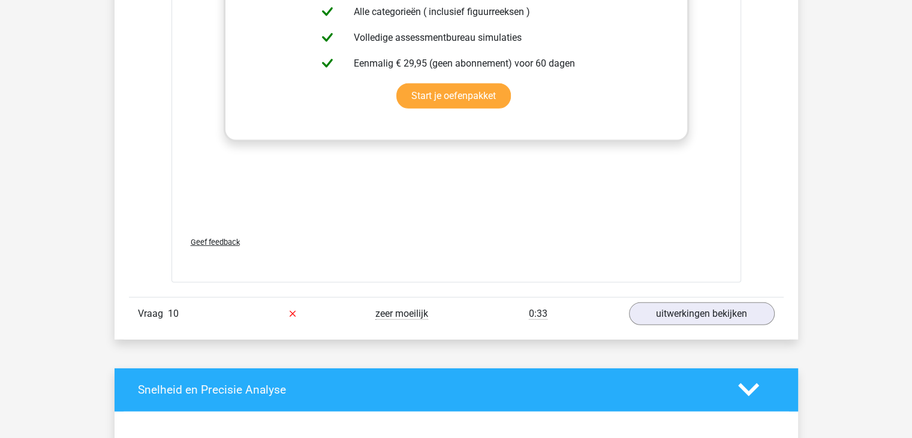
scroll to position [8034, 0]
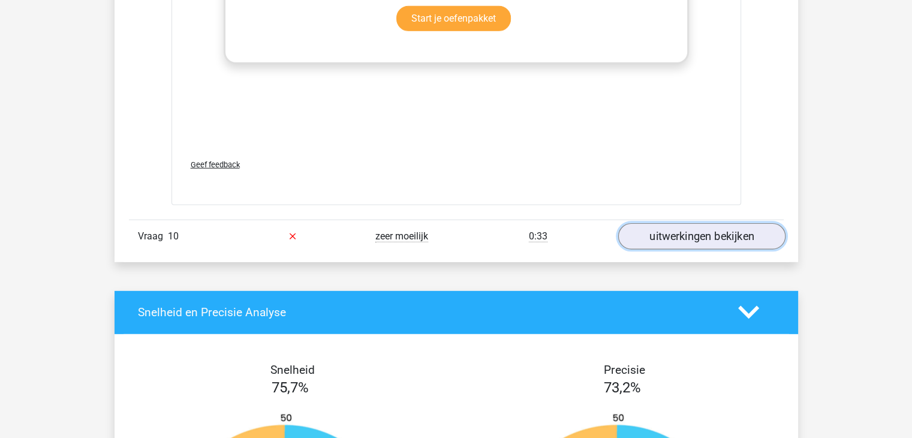
click at [669, 234] on link "uitwerkingen bekijken" at bounding box center [701, 236] width 167 height 26
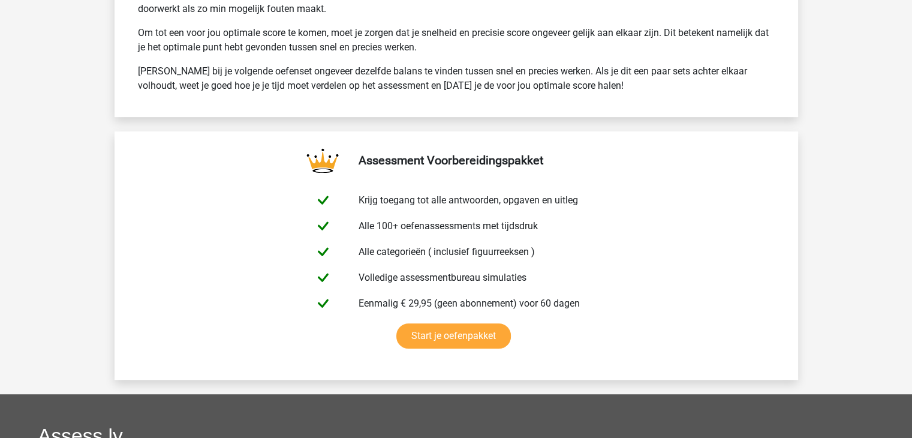
scroll to position [9713, 0]
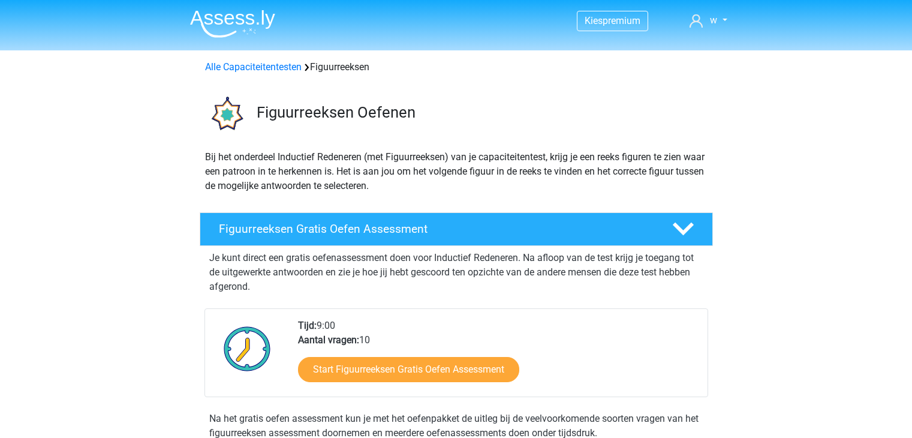
scroll to position [600, 0]
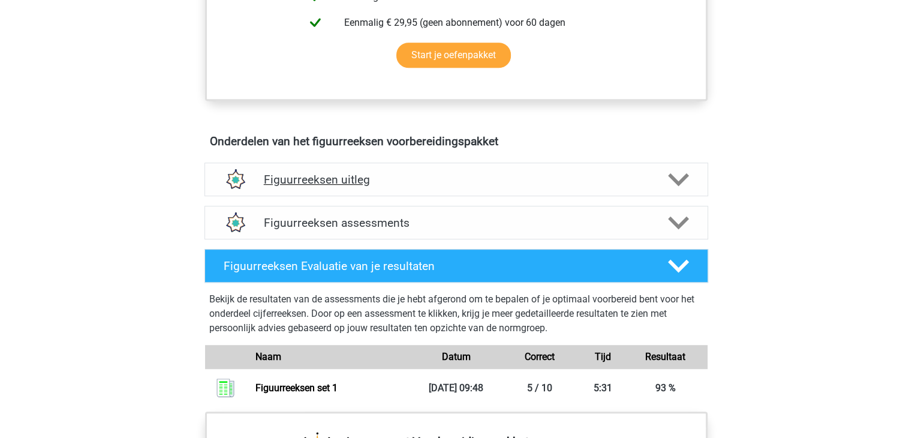
click at [687, 177] on icon at bounding box center [678, 179] width 21 height 21
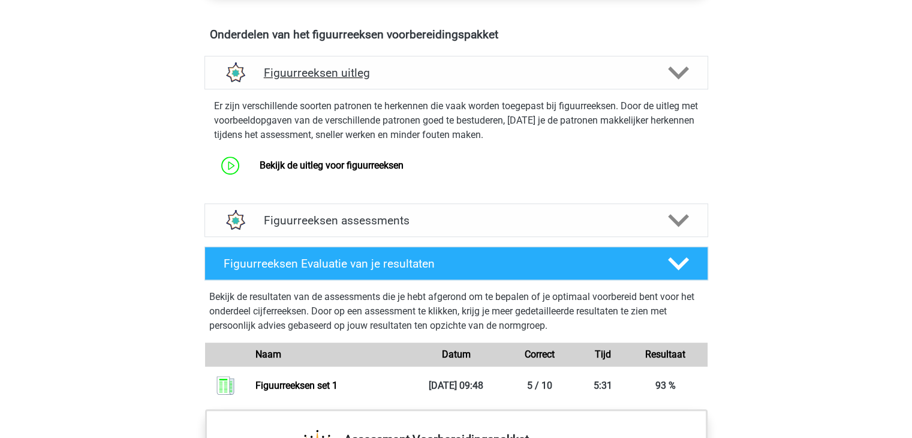
scroll to position [719, 0]
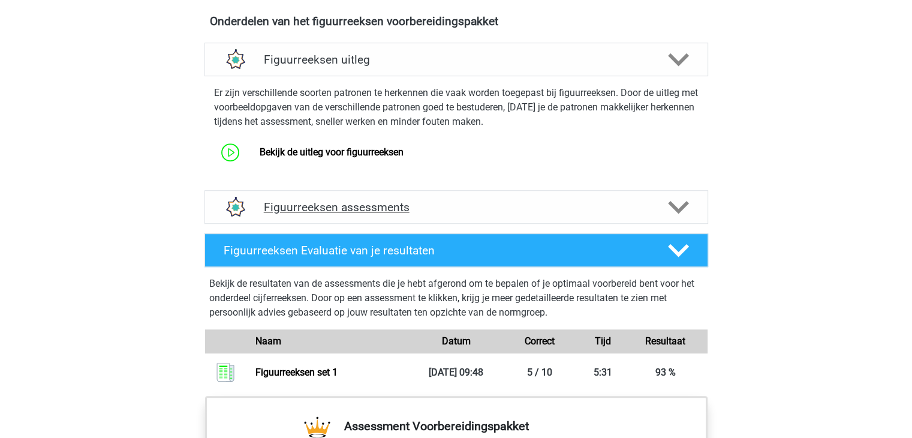
click at [679, 212] on icon at bounding box center [678, 207] width 21 height 21
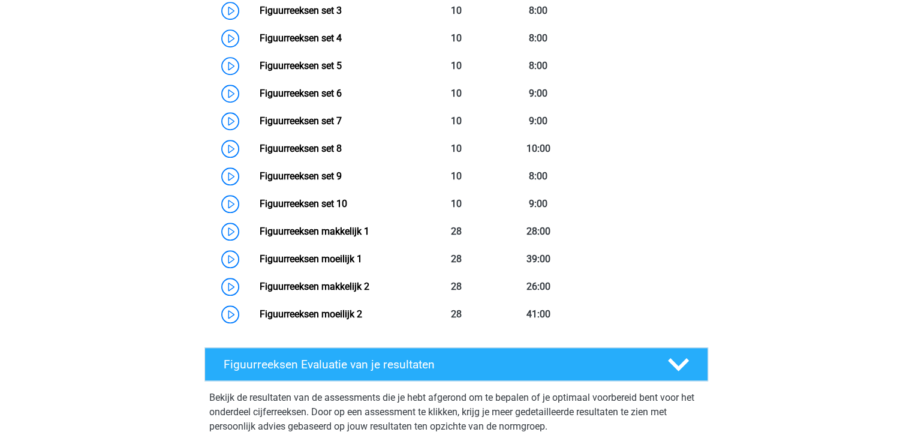
scroll to position [839, 0]
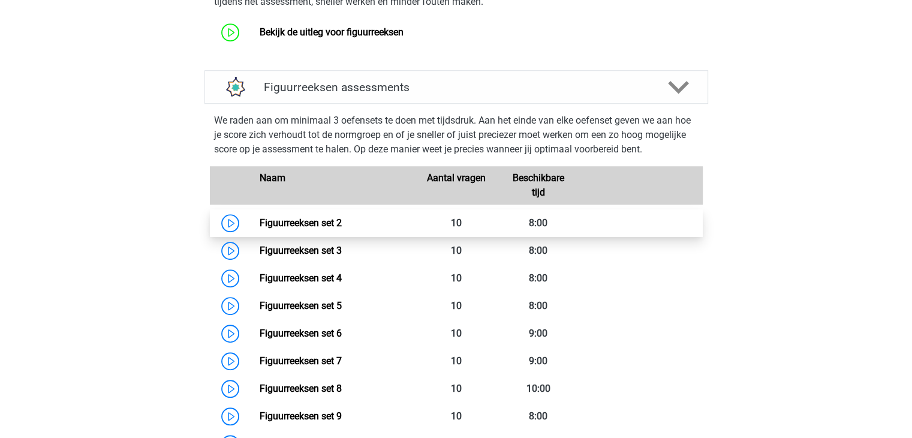
click at [260, 221] on link "Figuurreeksen set 2" at bounding box center [301, 222] width 82 height 11
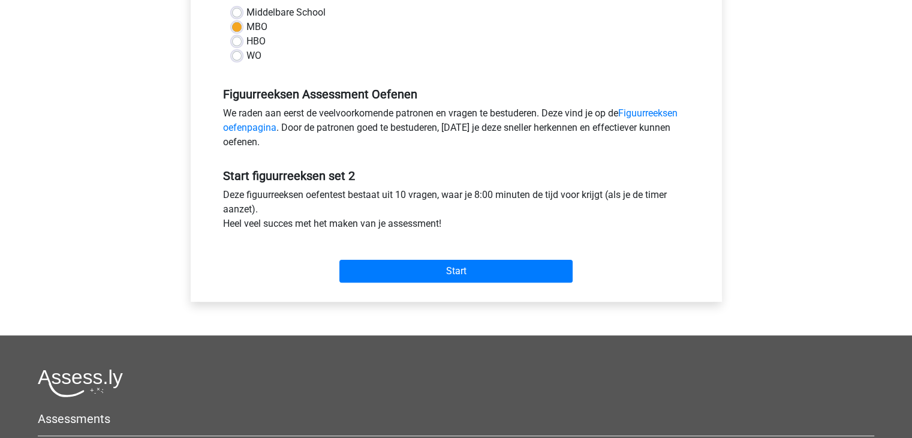
scroll to position [300, 0]
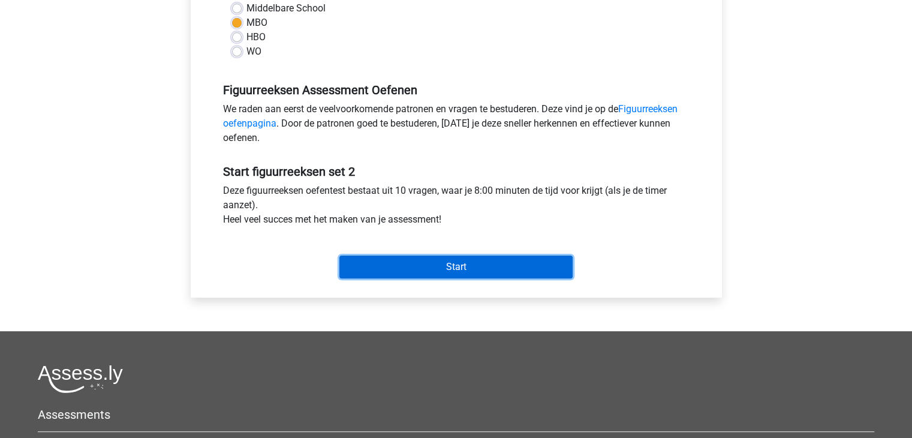
click at [386, 267] on input "Start" at bounding box center [455, 266] width 233 height 23
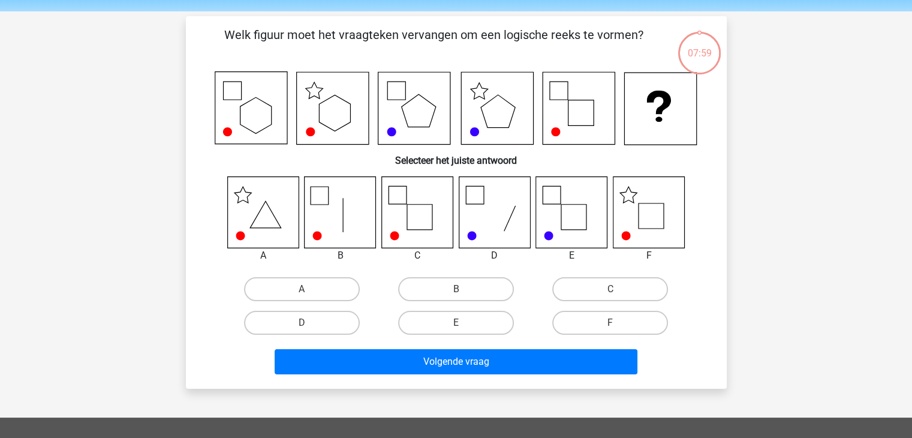
scroll to position [60, 0]
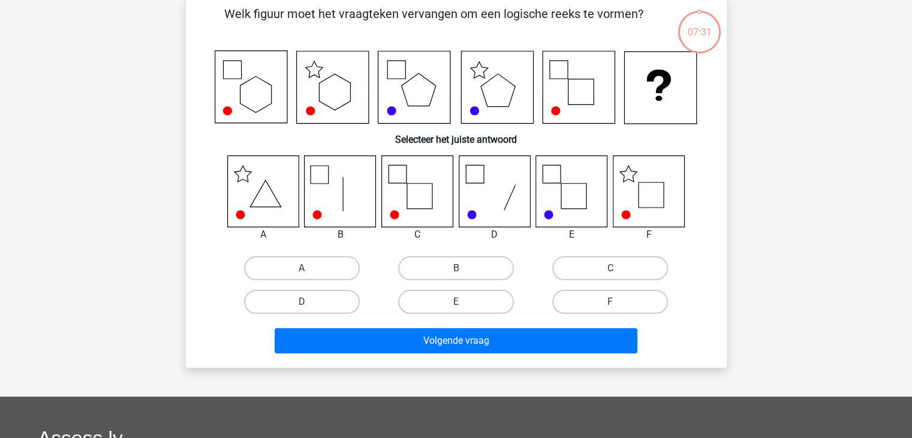
drag, startPoint x: 309, startPoint y: 264, endPoint x: 326, endPoint y: 287, distance: 29.1
click at [309, 264] on label "A" at bounding box center [302, 268] width 116 height 24
click at [309, 268] on input "A" at bounding box center [306, 272] width 8 height 8
radio input "true"
click at [640, 197] on icon at bounding box center [648, 190] width 71 height 71
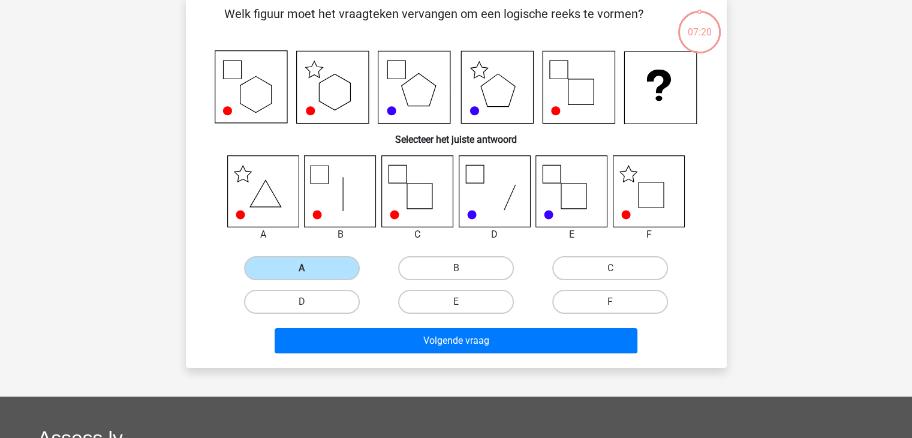
click at [610, 302] on input "F" at bounding box center [614, 306] width 8 height 8
radio input "true"
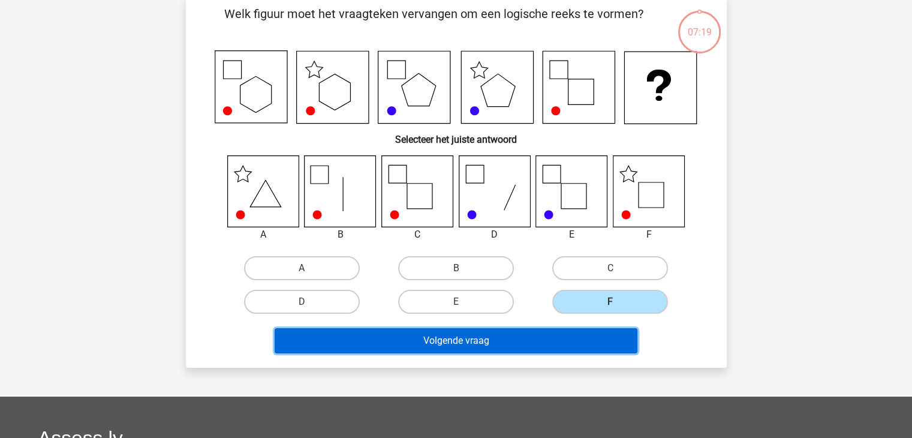
click at [559, 336] on button "Volgende vraag" at bounding box center [456, 340] width 363 height 25
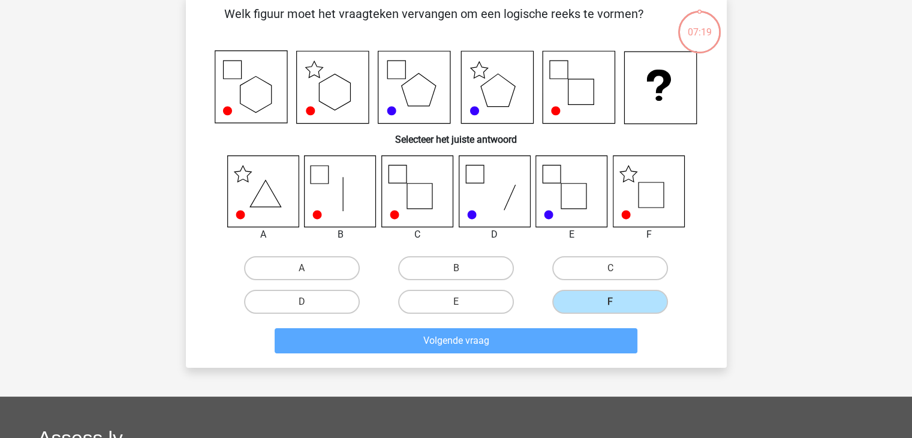
scroll to position [55, 0]
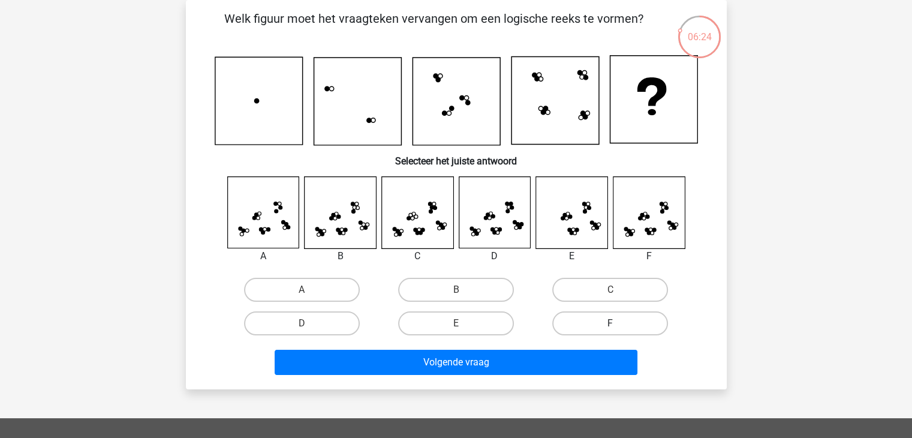
click at [638, 320] on label "F" at bounding box center [610, 323] width 116 height 24
click at [618, 323] on input "F" at bounding box center [614, 327] width 8 height 8
radio input "true"
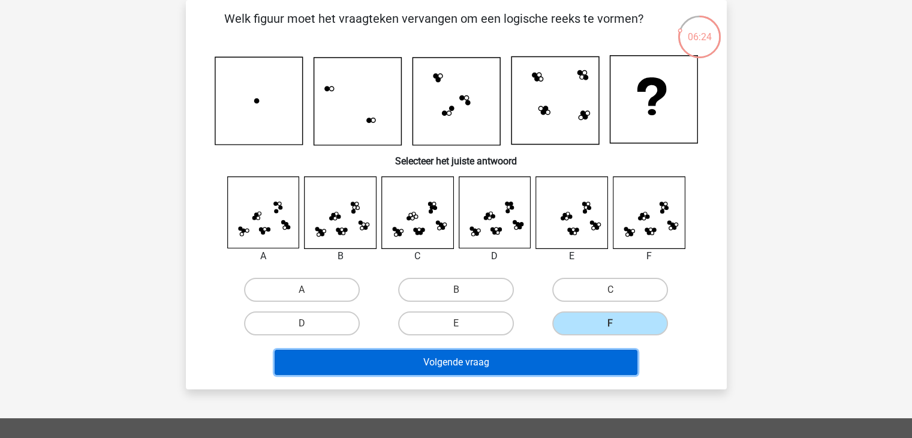
click at [604, 362] on button "Volgende vraag" at bounding box center [456, 362] width 363 height 25
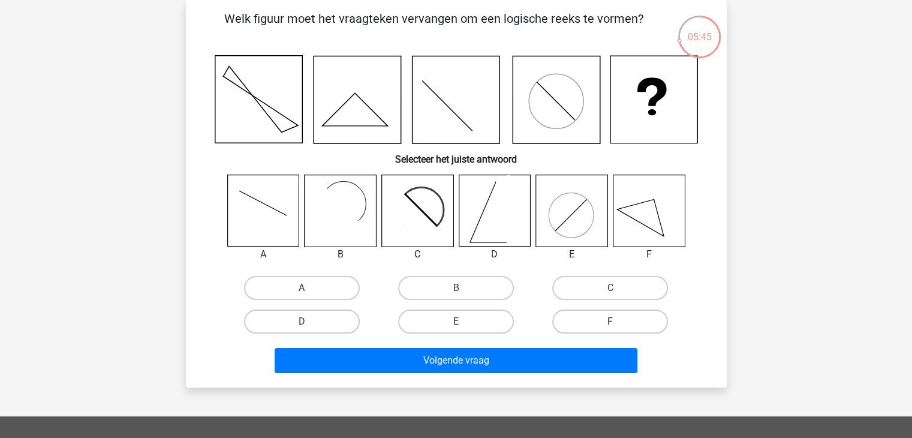
click at [611, 318] on label "F" at bounding box center [610, 321] width 116 height 24
click at [611, 321] on input "F" at bounding box center [614, 325] width 8 height 8
radio input "true"
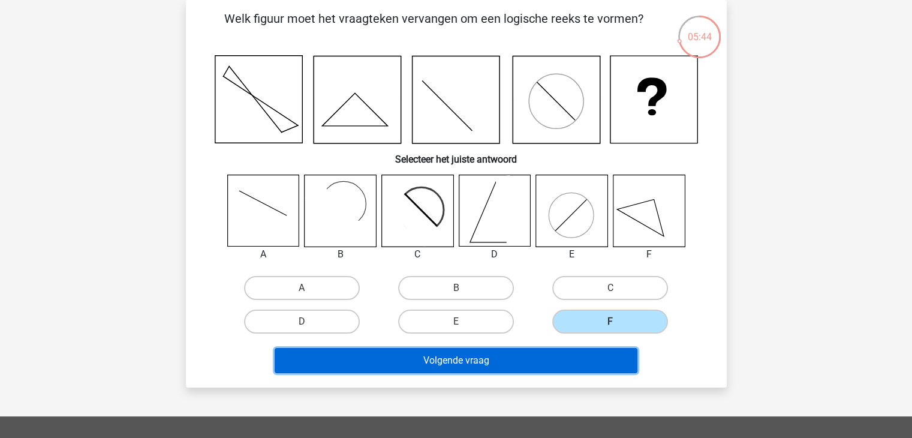
click at [606, 356] on button "Volgende vraag" at bounding box center [456, 360] width 363 height 25
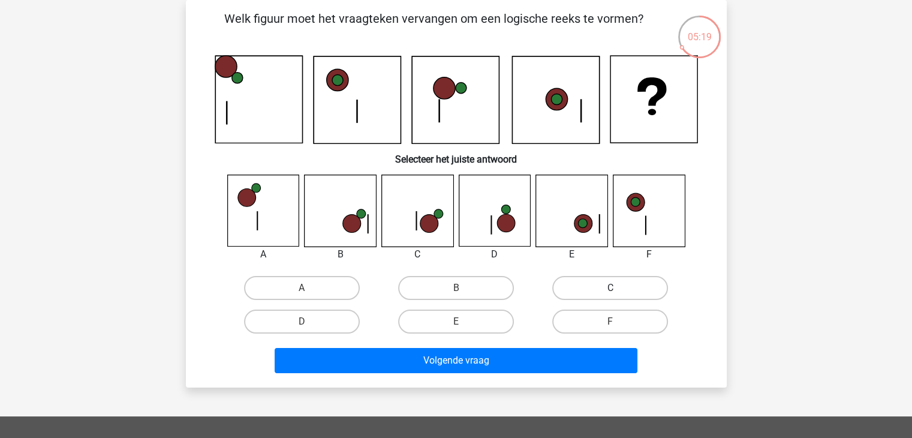
click at [632, 285] on label "C" at bounding box center [610, 288] width 116 height 24
click at [618, 288] on input "C" at bounding box center [614, 292] width 8 height 8
radio input "true"
click at [447, 285] on label "B" at bounding box center [456, 288] width 116 height 24
click at [456, 288] on input "B" at bounding box center [460, 292] width 8 height 8
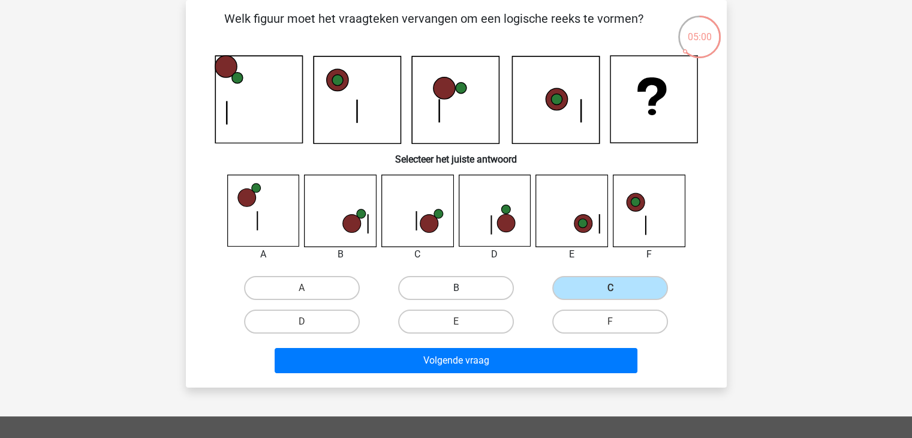
radio input "true"
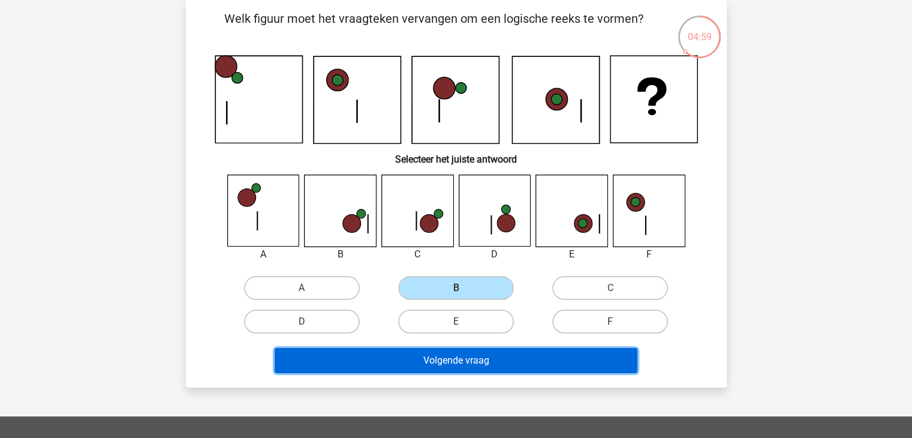
click at [452, 363] on button "Volgende vraag" at bounding box center [456, 360] width 363 height 25
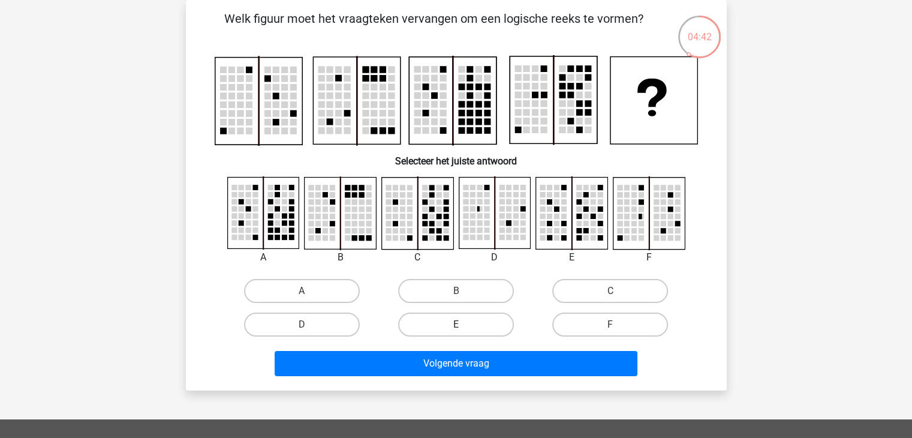
click at [475, 321] on label "E" at bounding box center [456, 324] width 116 height 24
click at [463, 324] on input "E" at bounding box center [460, 328] width 8 height 8
radio input "true"
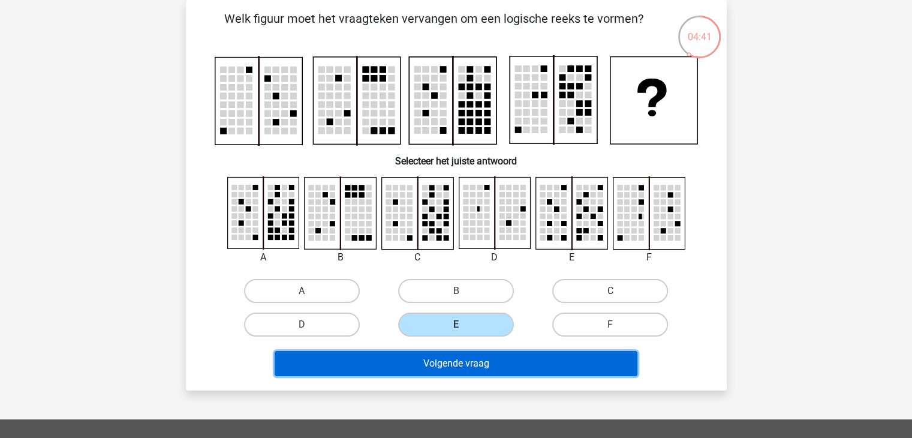
click at [462, 365] on button "Volgende vraag" at bounding box center [456, 363] width 363 height 25
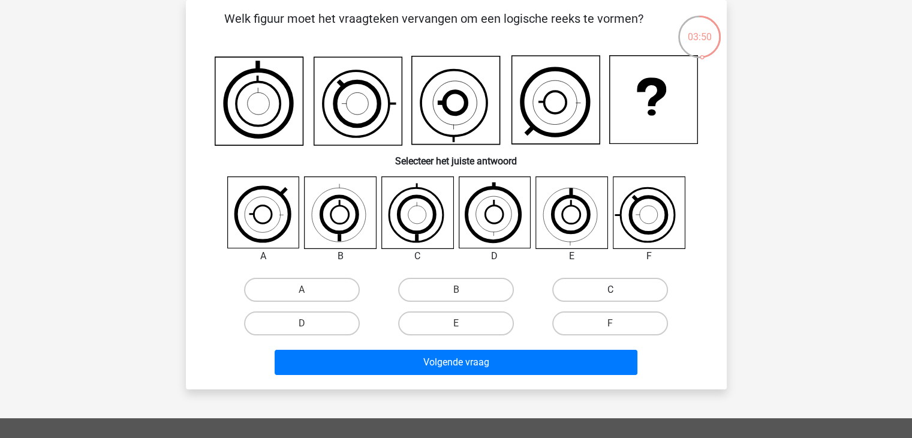
click at [595, 284] on label "C" at bounding box center [610, 290] width 116 height 24
click at [610, 290] on input "C" at bounding box center [614, 294] width 8 height 8
radio input "true"
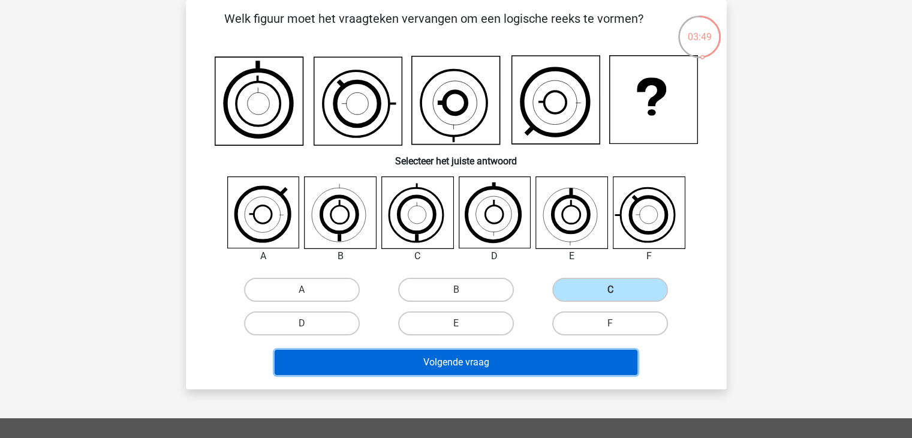
click at [470, 362] on button "Volgende vraag" at bounding box center [456, 362] width 363 height 25
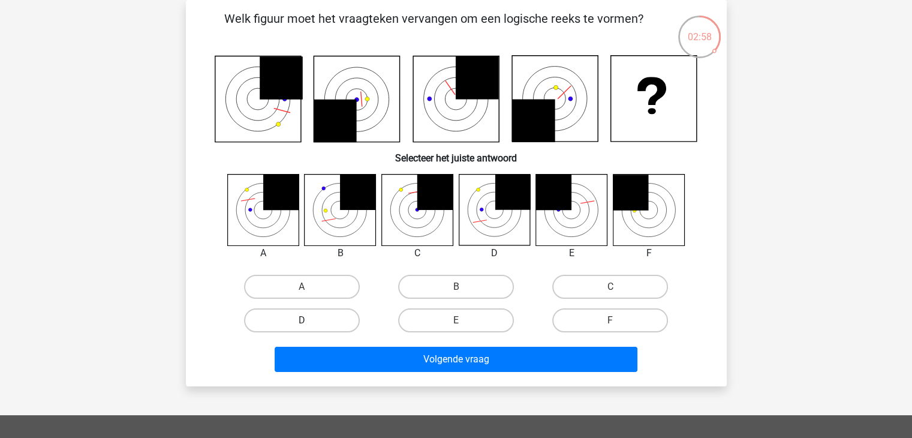
click at [305, 317] on label "D" at bounding box center [302, 320] width 116 height 24
click at [305, 320] on input "D" at bounding box center [306, 324] width 8 height 8
radio input "true"
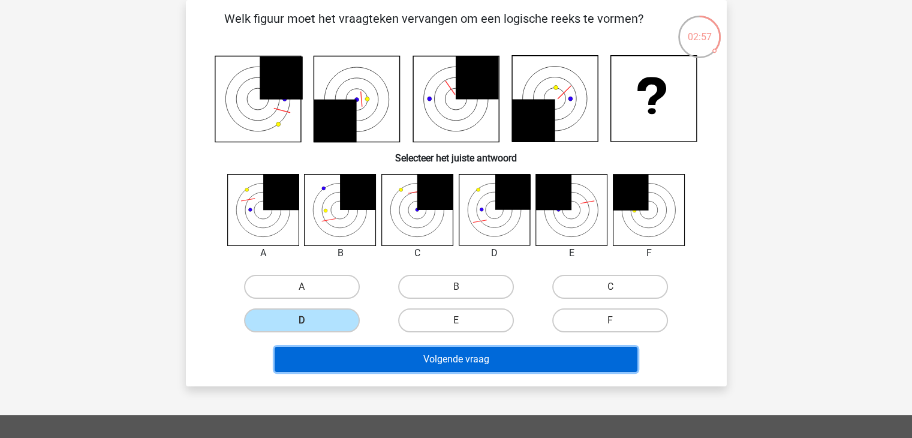
click at [408, 355] on button "Volgende vraag" at bounding box center [456, 359] width 363 height 25
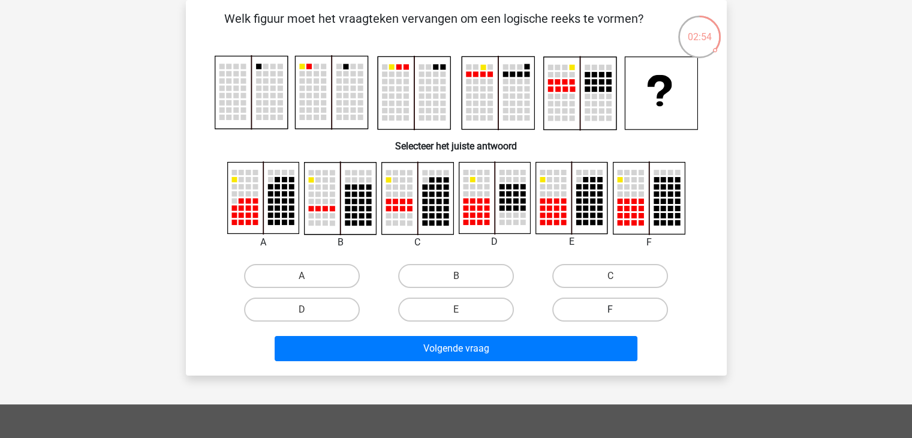
click at [601, 303] on label "F" at bounding box center [610, 309] width 116 height 24
click at [610, 309] on input "F" at bounding box center [614, 313] width 8 height 8
radio input "true"
click at [546, 364] on div "Volgende vraag" at bounding box center [456, 351] width 463 height 30
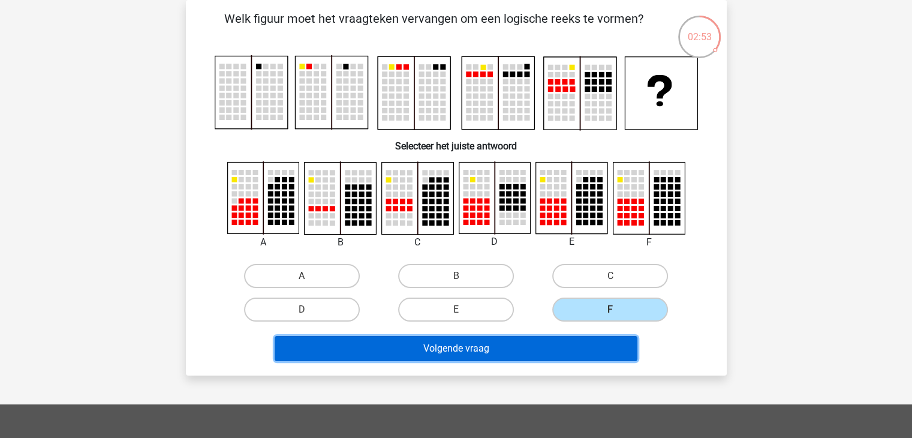
click at [548, 348] on button "Volgende vraag" at bounding box center [456, 348] width 363 height 25
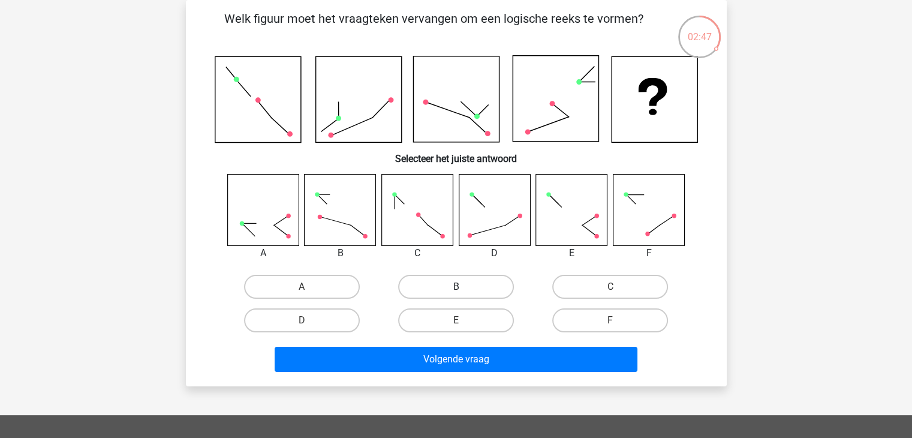
click at [470, 288] on label "B" at bounding box center [456, 287] width 116 height 24
click at [463, 288] on input "B" at bounding box center [460, 291] width 8 height 8
radio input "true"
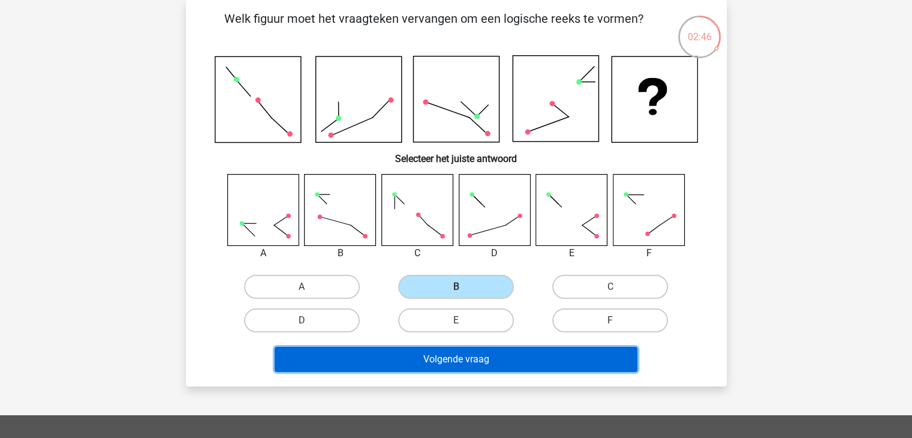
click at [487, 357] on button "Volgende vraag" at bounding box center [456, 359] width 363 height 25
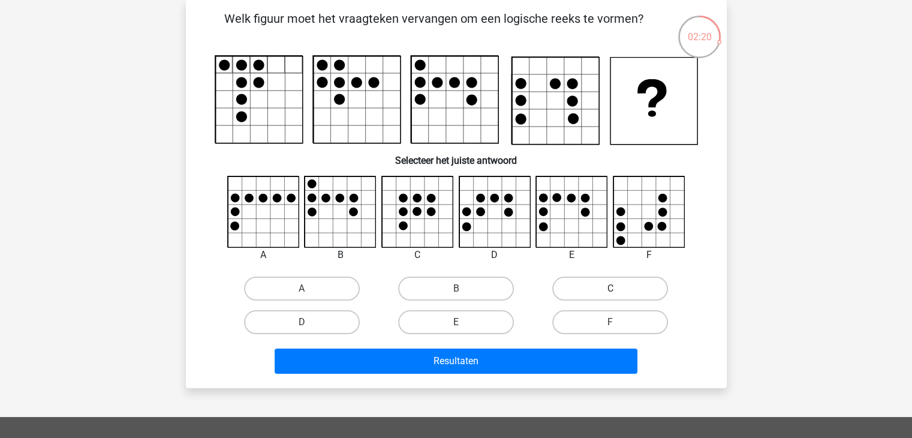
click at [571, 286] on label "C" at bounding box center [610, 288] width 116 height 24
click at [610, 288] on input "C" at bounding box center [614, 292] width 8 height 8
radio input "true"
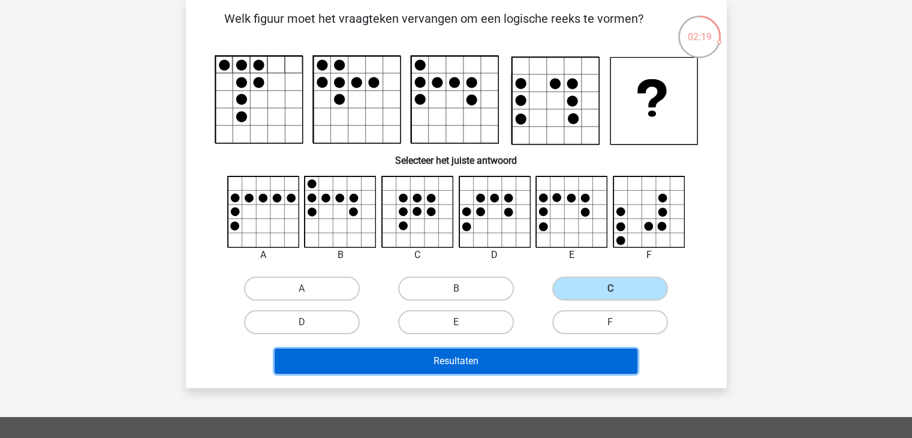
click at [447, 358] on button "Resultaten" at bounding box center [456, 360] width 363 height 25
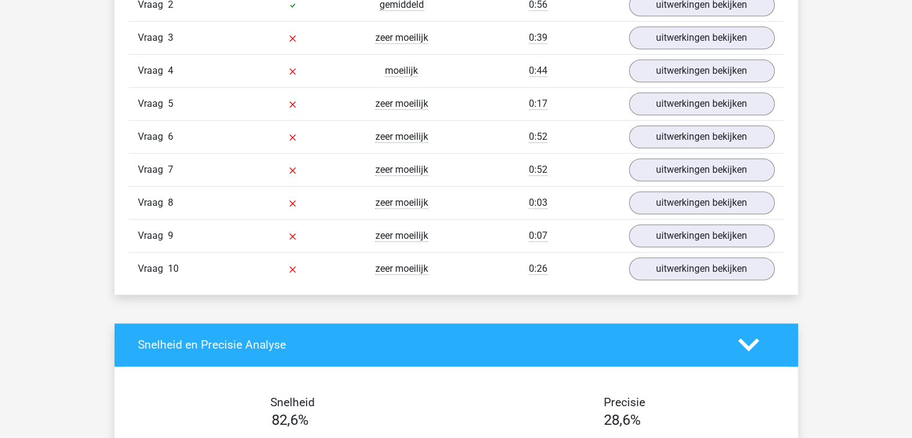
scroll to position [839, 0]
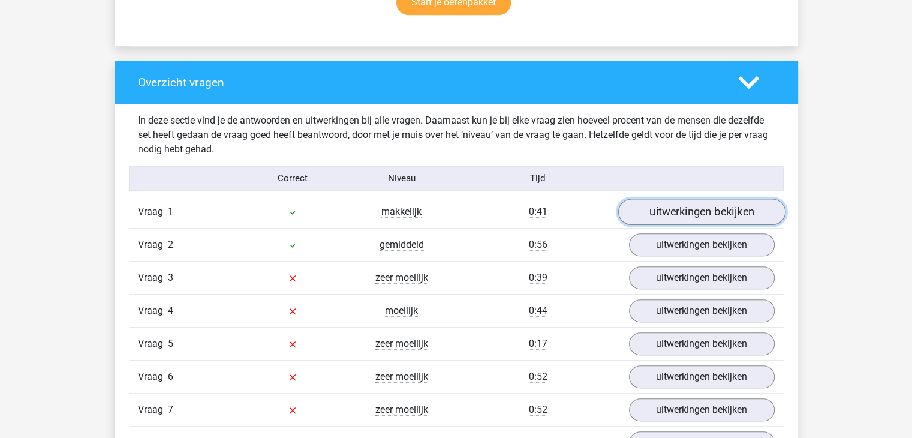
click at [655, 219] on link "uitwerkingen bekijken" at bounding box center [701, 211] width 167 height 26
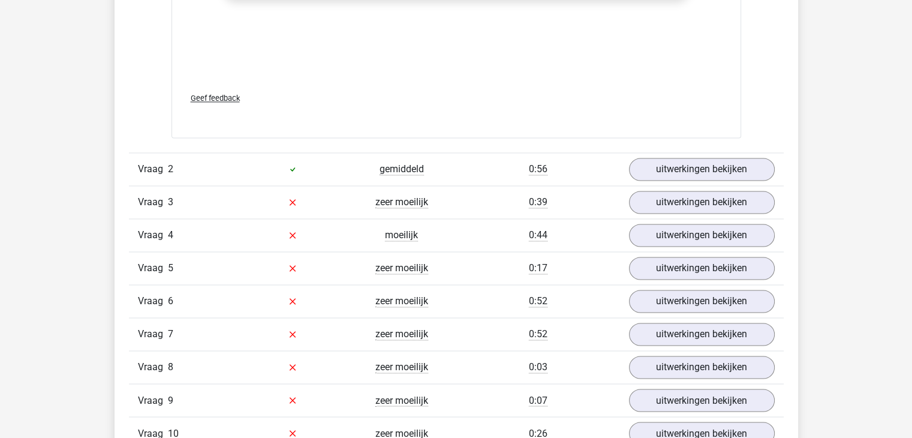
scroll to position [1919, 0]
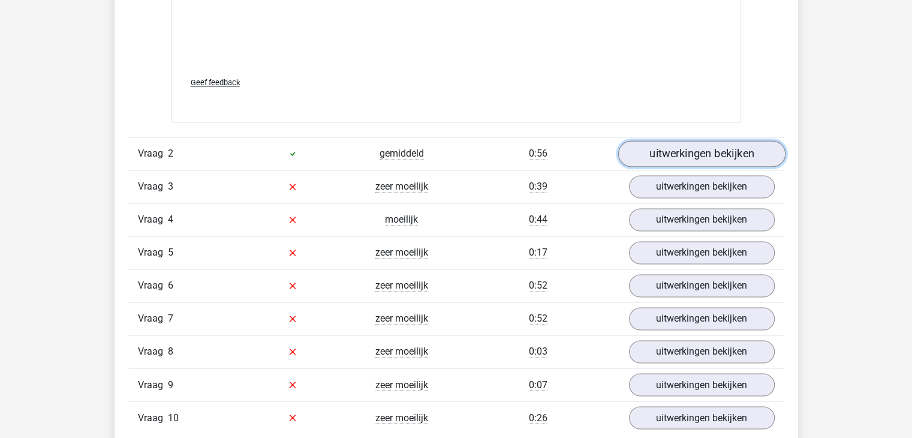
click at [660, 157] on link "uitwerkingen bekijken" at bounding box center [701, 153] width 167 height 26
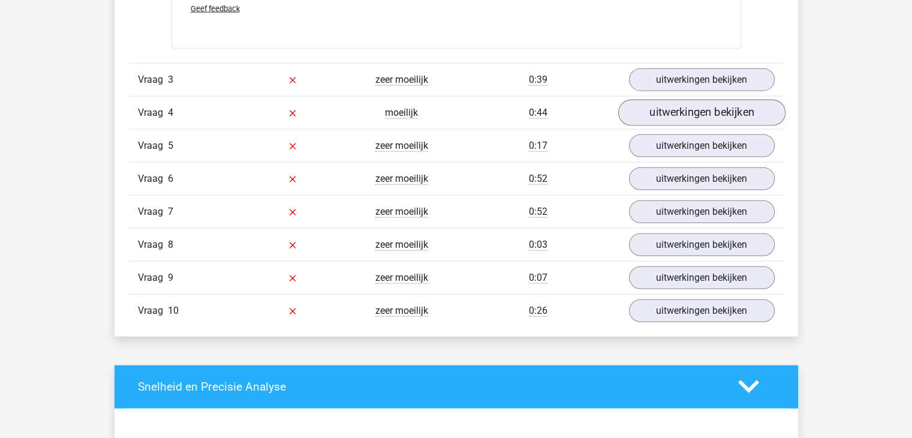
scroll to position [3178, 0]
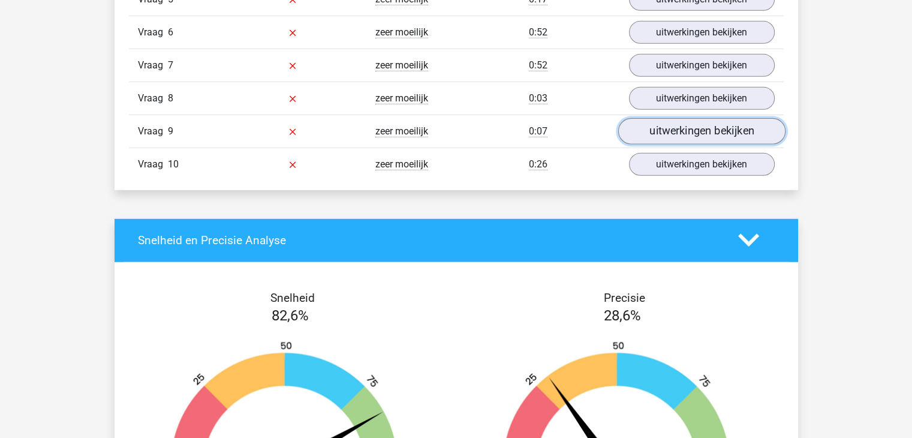
click at [691, 129] on link "uitwerkingen bekijken" at bounding box center [701, 131] width 167 height 26
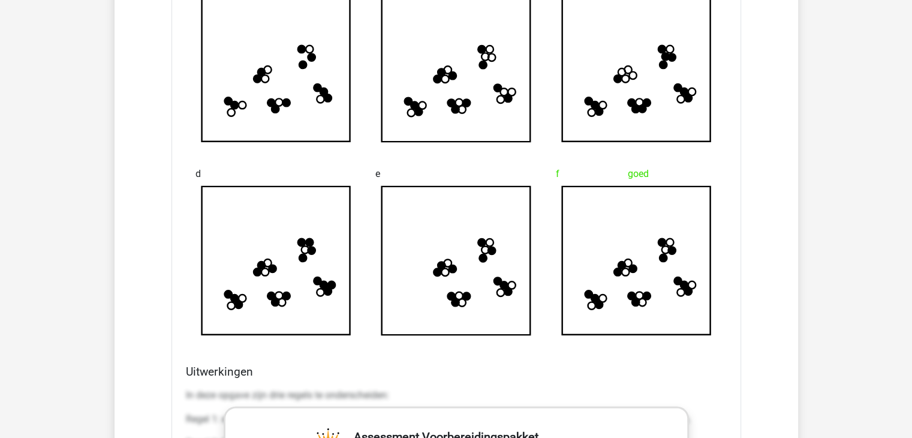
scroll to position [2278, 0]
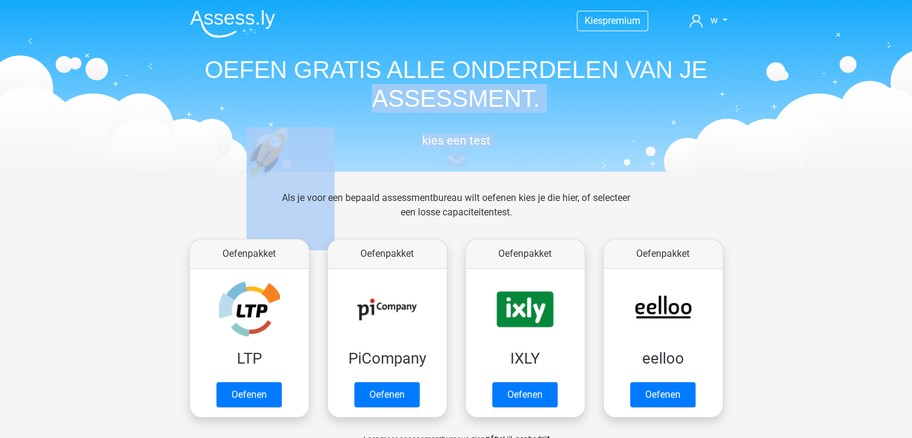
drag, startPoint x: 911, startPoint y: 56, endPoint x: 898, endPoint y: 153, distance: 98.6
click at [899, 158] on header "Kies premium w [EMAIL_ADDRESS][DOMAIN_NAME]" at bounding box center [456, 85] width 912 height 171
click at [731, 109] on h1 "OEFEN GRATIS ALLE ONDERDELEN VAN JE ASSESSMENT." at bounding box center [456, 84] width 552 height 58
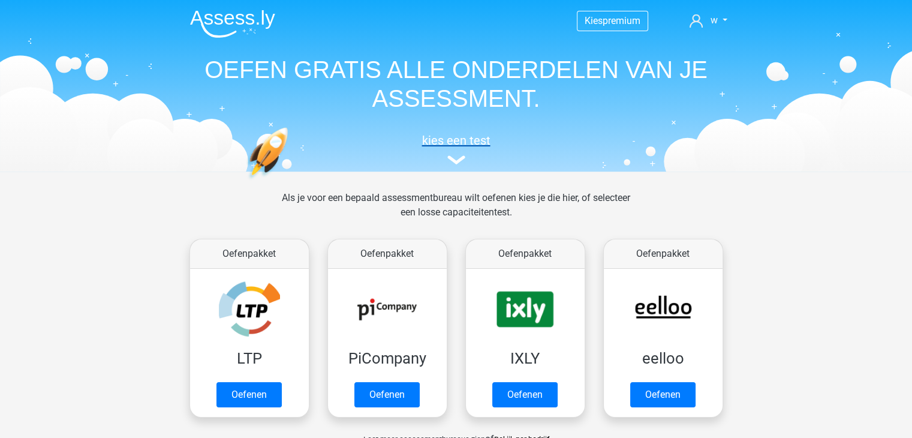
click at [456, 141] on h5 "kies een test" at bounding box center [456, 140] width 552 height 14
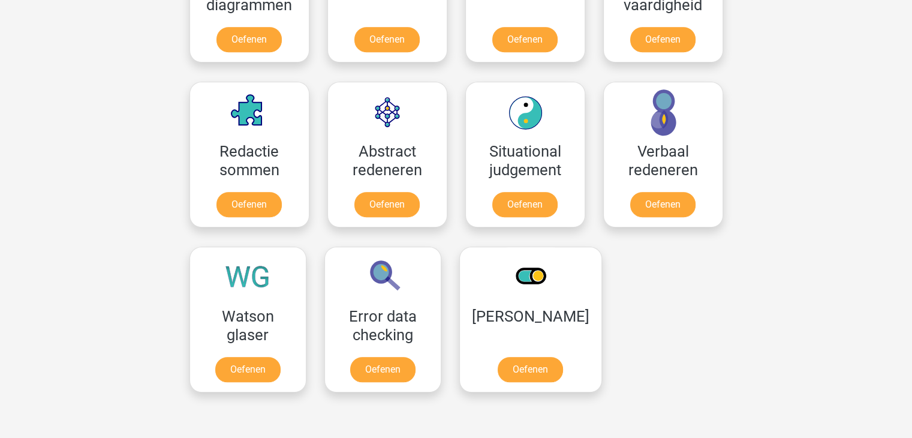
scroll to position [815, 0]
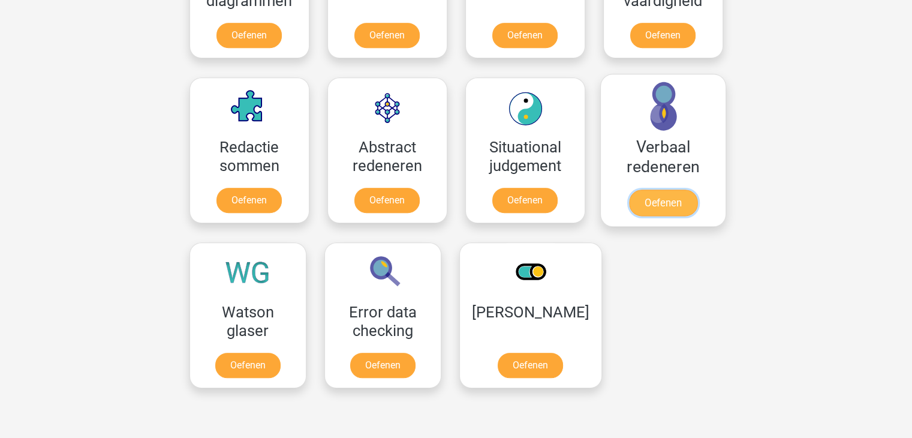
click at [666, 212] on link "Oefenen" at bounding box center [662, 202] width 68 height 26
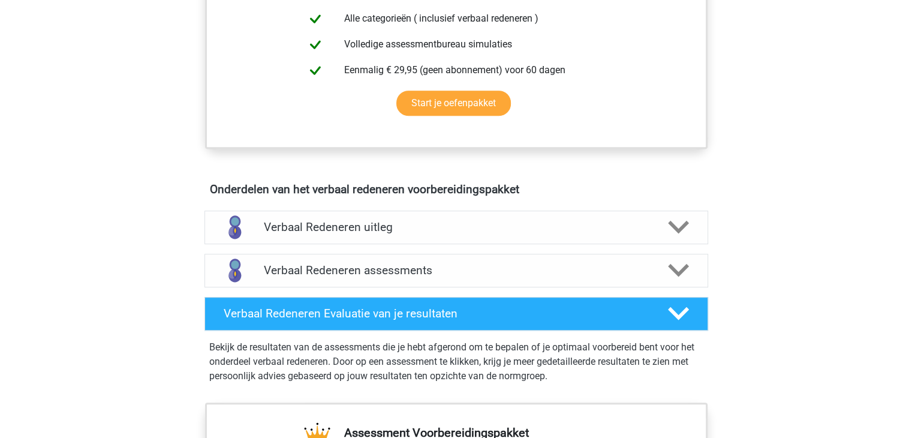
scroll to position [550, 0]
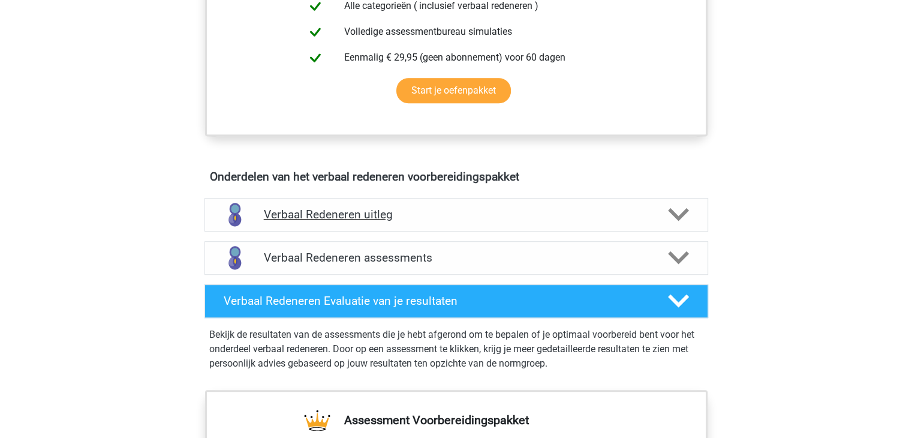
click at [697, 204] on div at bounding box center [677, 214] width 40 height 21
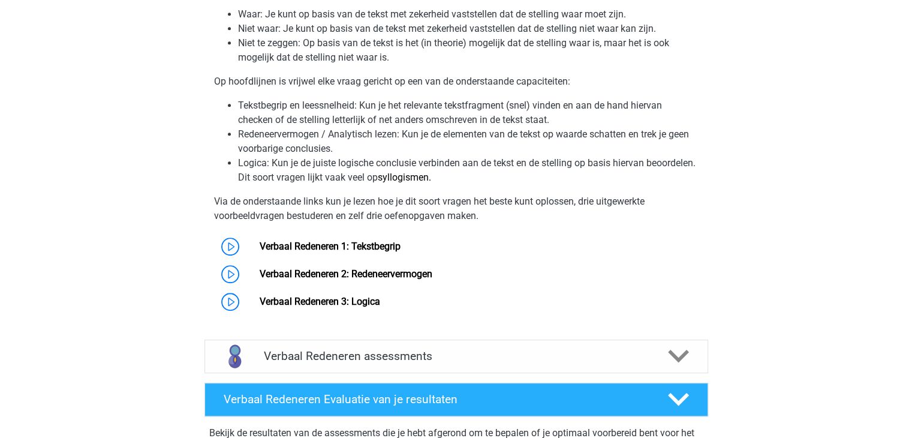
scroll to position [855, 0]
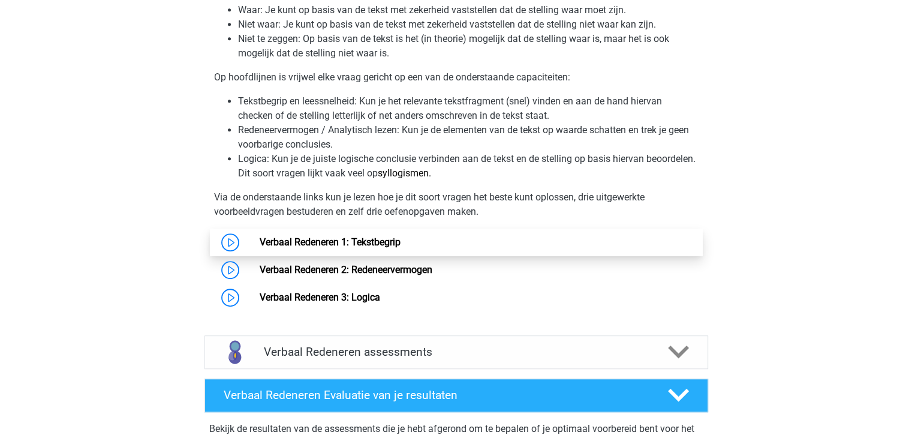
click at [276, 237] on link "Verbaal Redeneren 1: Tekstbegrip" at bounding box center [330, 241] width 141 height 11
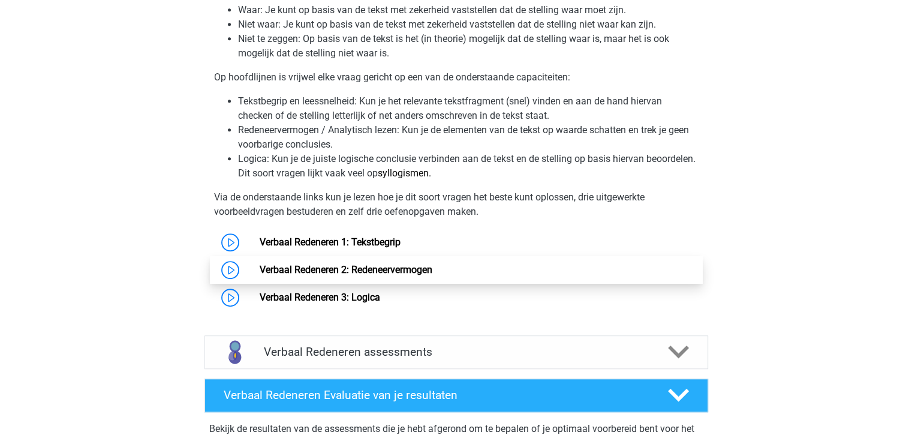
click at [312, 269] on link "Verbaal Redeneren 2: Redeneervermogen" at bounding box center [346, 269] width 173 height 11
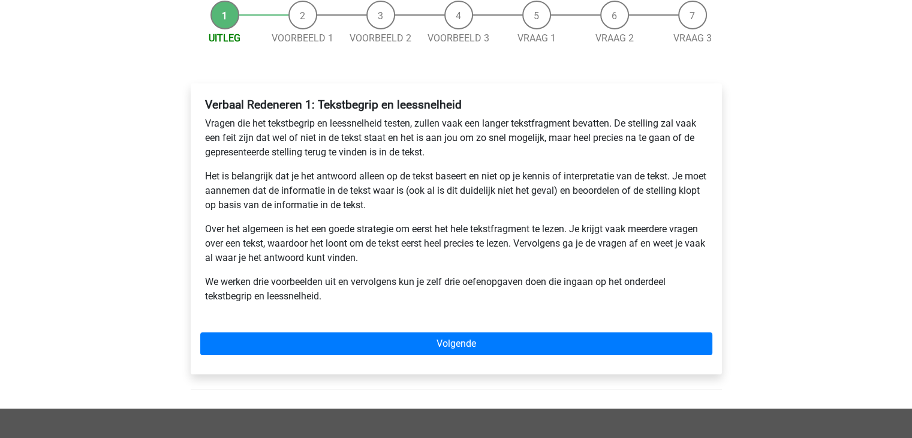
scroll to position [127, 0]
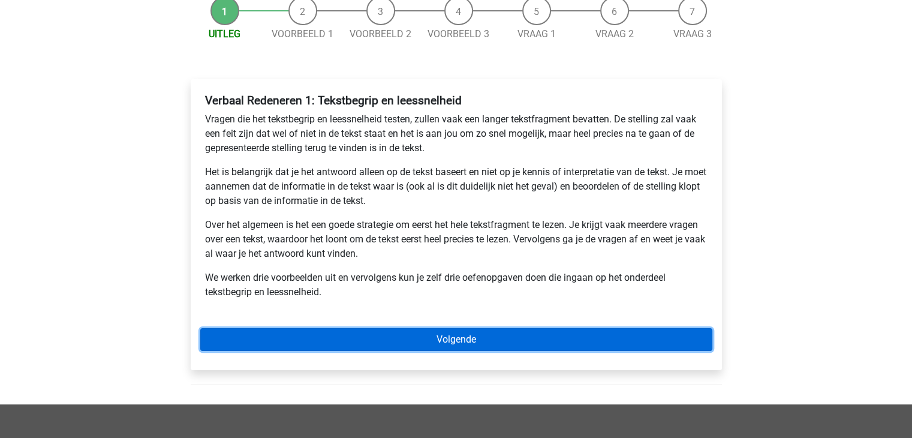
click at [453, 339] on link "Volgende" at bounding box center [456, 339] width 512 height 23
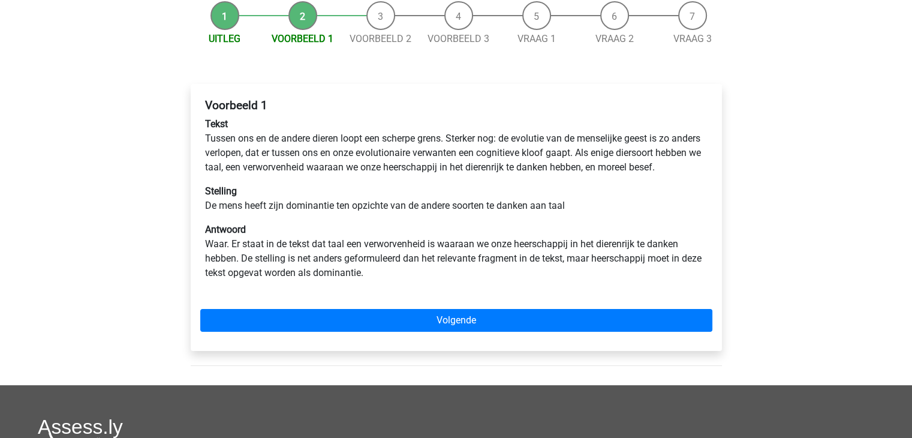
scroll to position [127, 0]
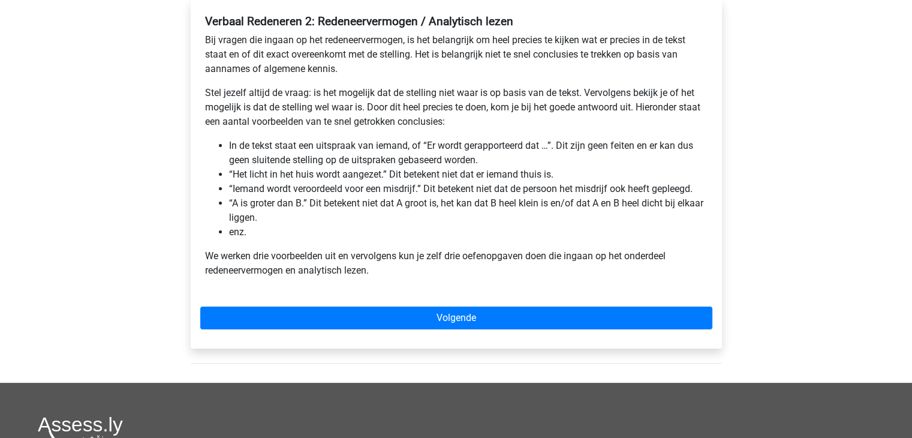
scroll to position [215, 0]
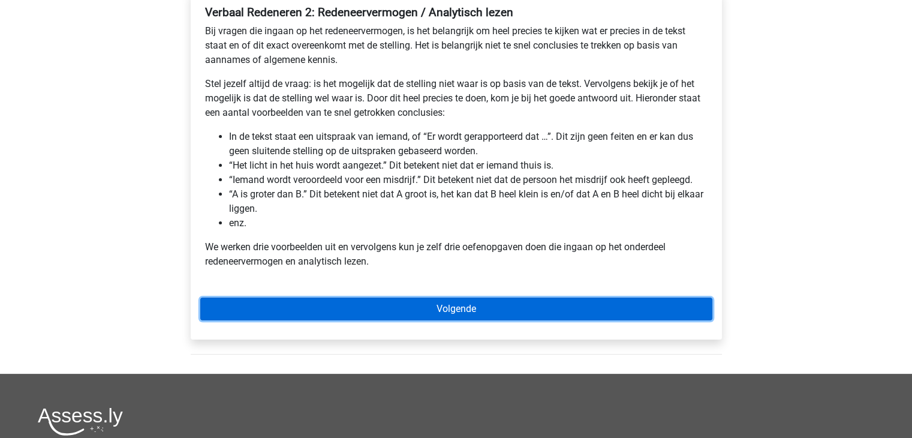
click at [439, 303] on link "Volgende" at bounding box center [456, 308] width 512 height 23
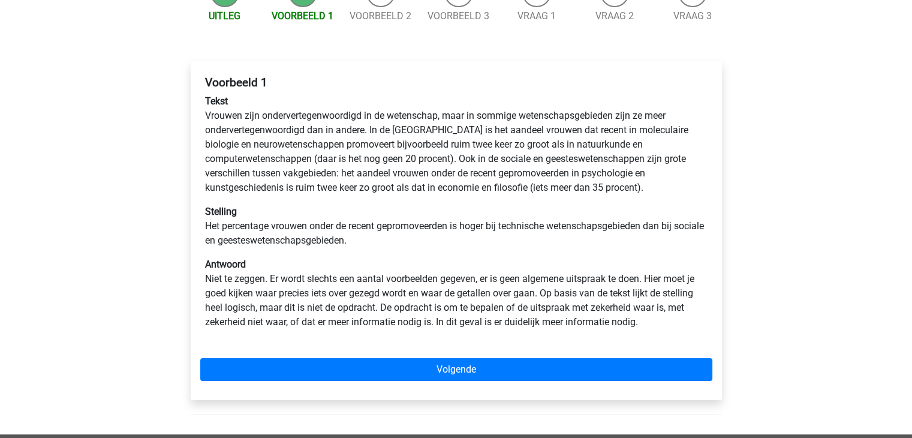
scroll to position [146, 0]
